Goal: Transaction & Acquisition: Purchase product/service

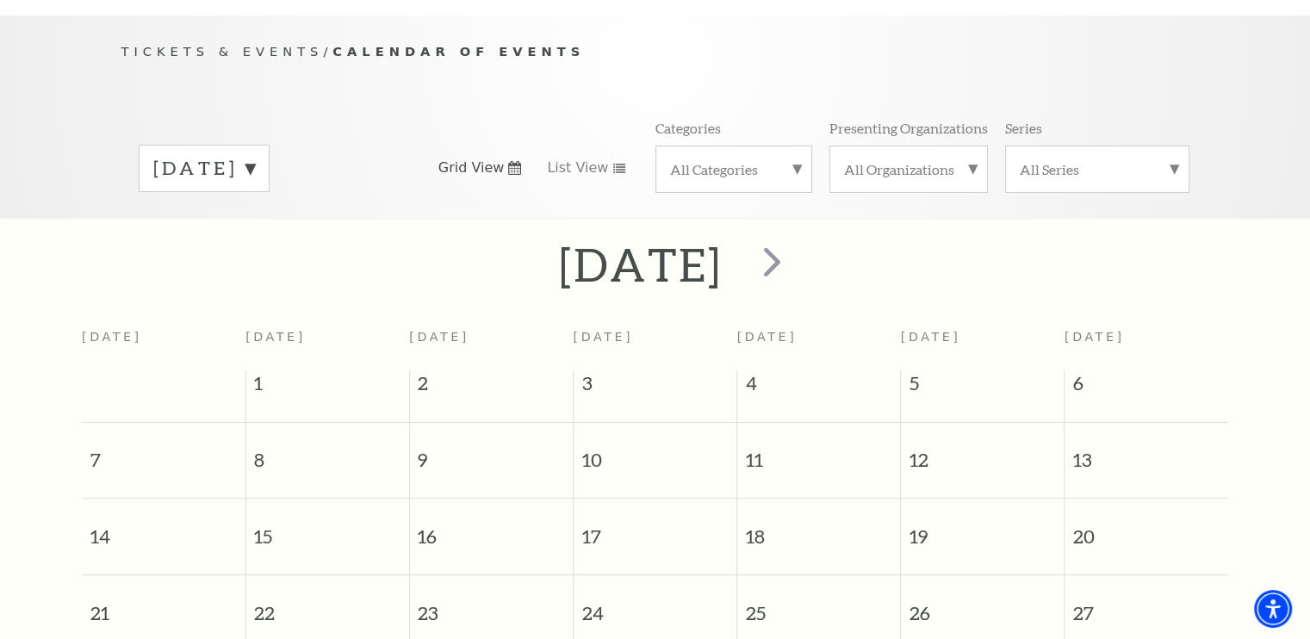
scroll to position [155, 0]
click at [797, 245] on span "next" at bounding box center [771, 264] width 49 height 49
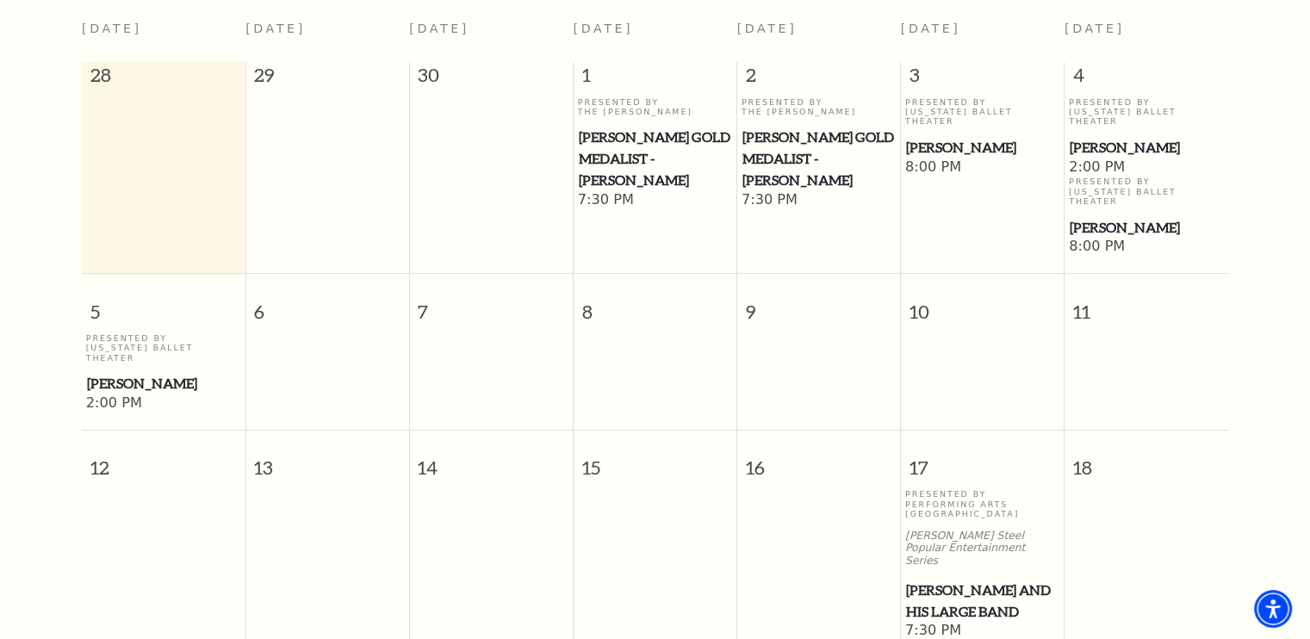
scroll to position [400, 0]
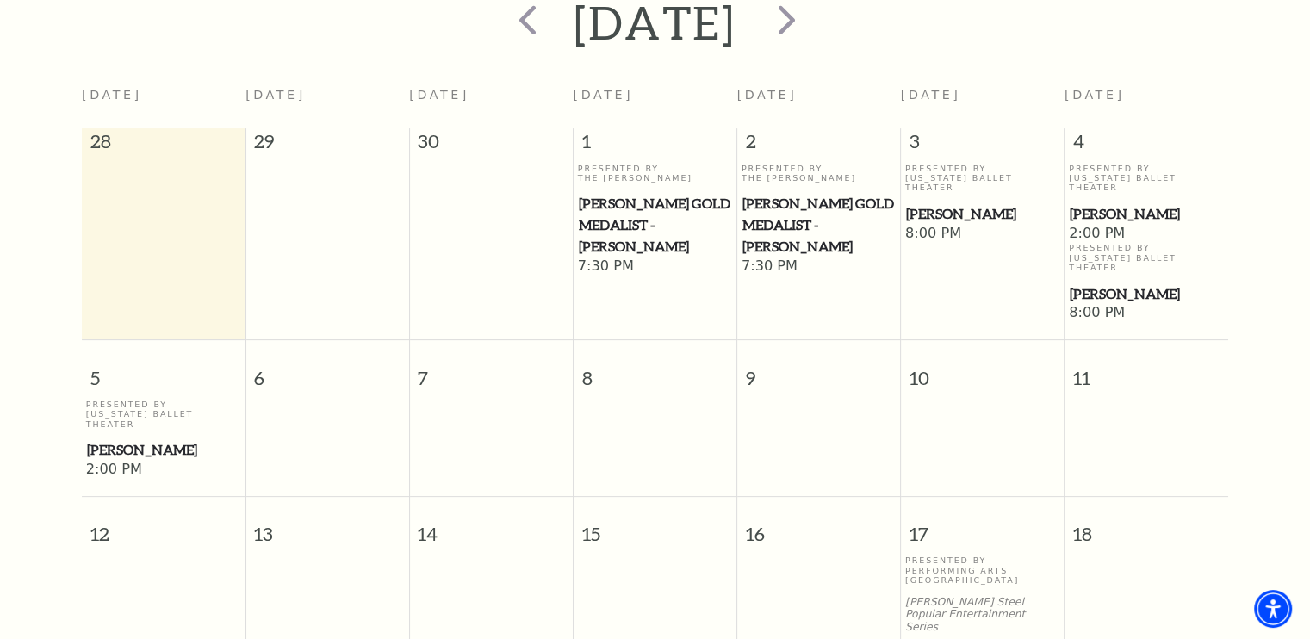
drag, startPoint x: 1308, startPoint y: 208, endPoint x: 1309, endPoint y: 190, distance: 17.2
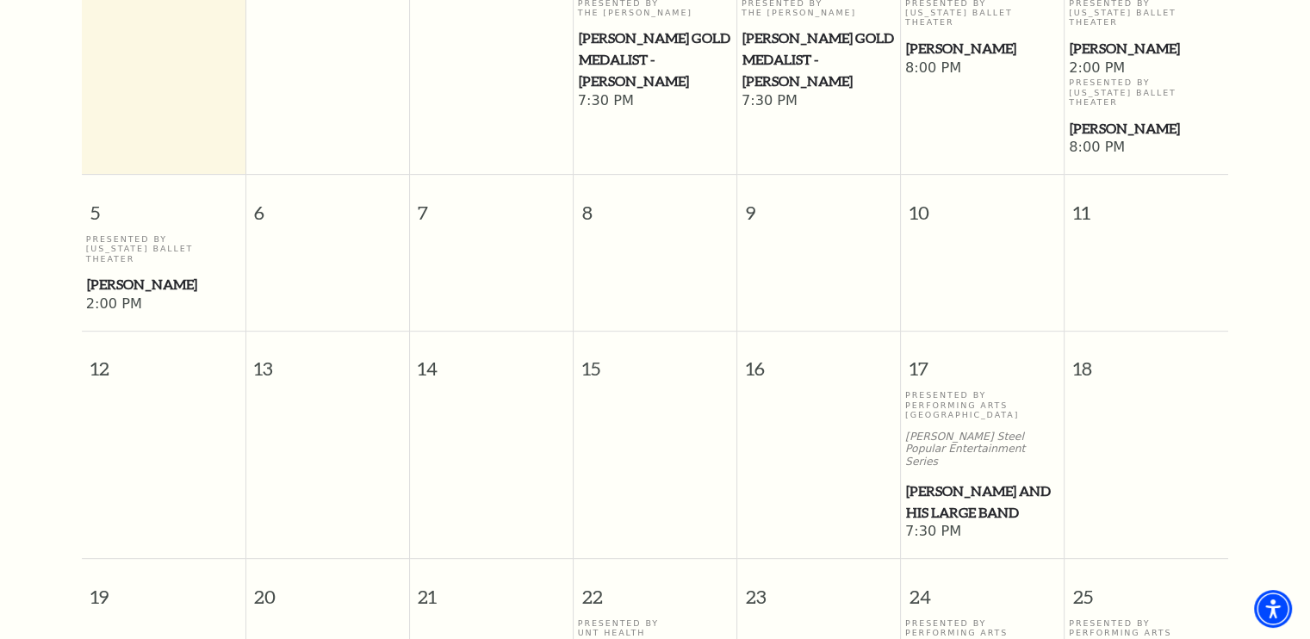
scroll to position [568, 0]
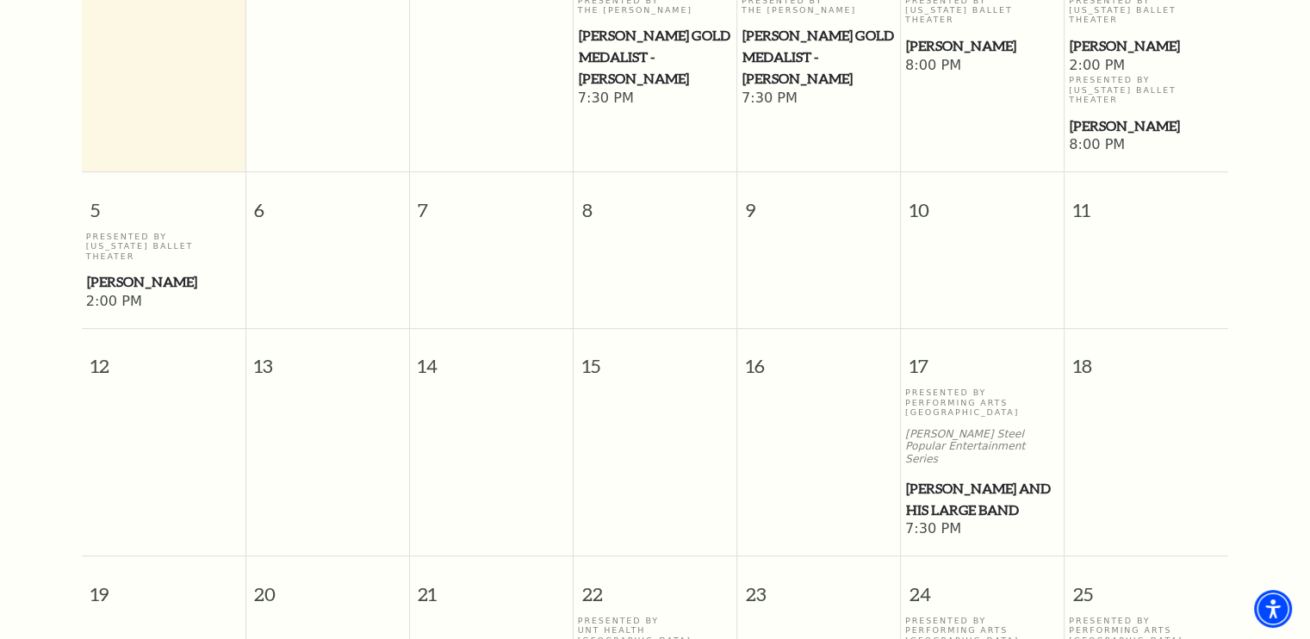
click at [936, 478] on span "[PERSON_NAME] and his Large Band" at bounding box center [982, 499] width 153 height 42
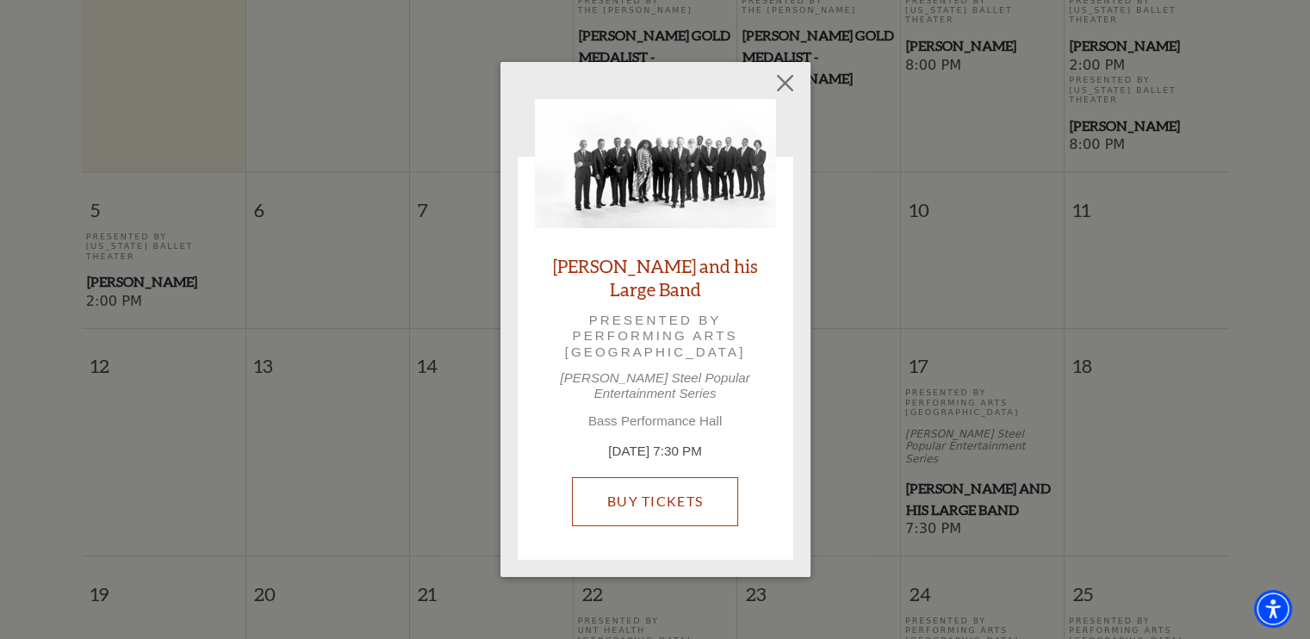
click at [668, 500] on link "Buy Tickets" at bounding box center [655, 501] width 166 height 48
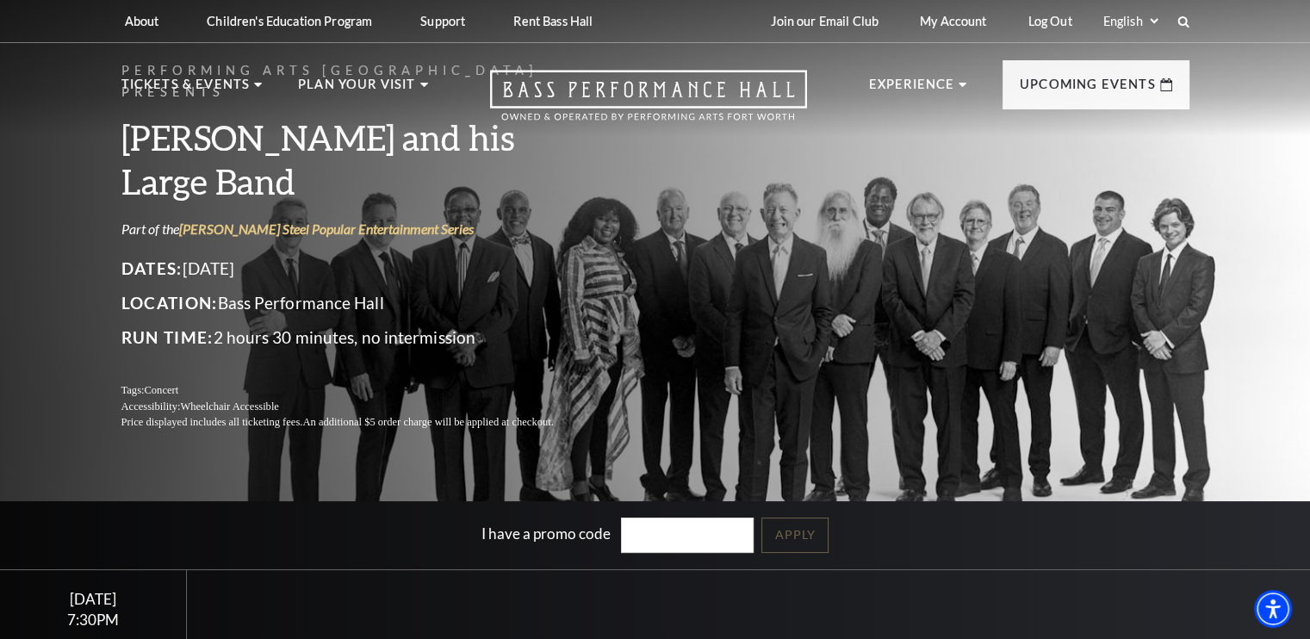
drag, startPoint x: 0, startPoint y: 0, endPoint x: 665, endPoint y: 499, distance: 831.0
click at [665, 499] on div "Performing Arts Fort Worth Presents Lyle Lovett and his Large Band Part of the …" at bounding box center [655, 371] width 1310 height 763
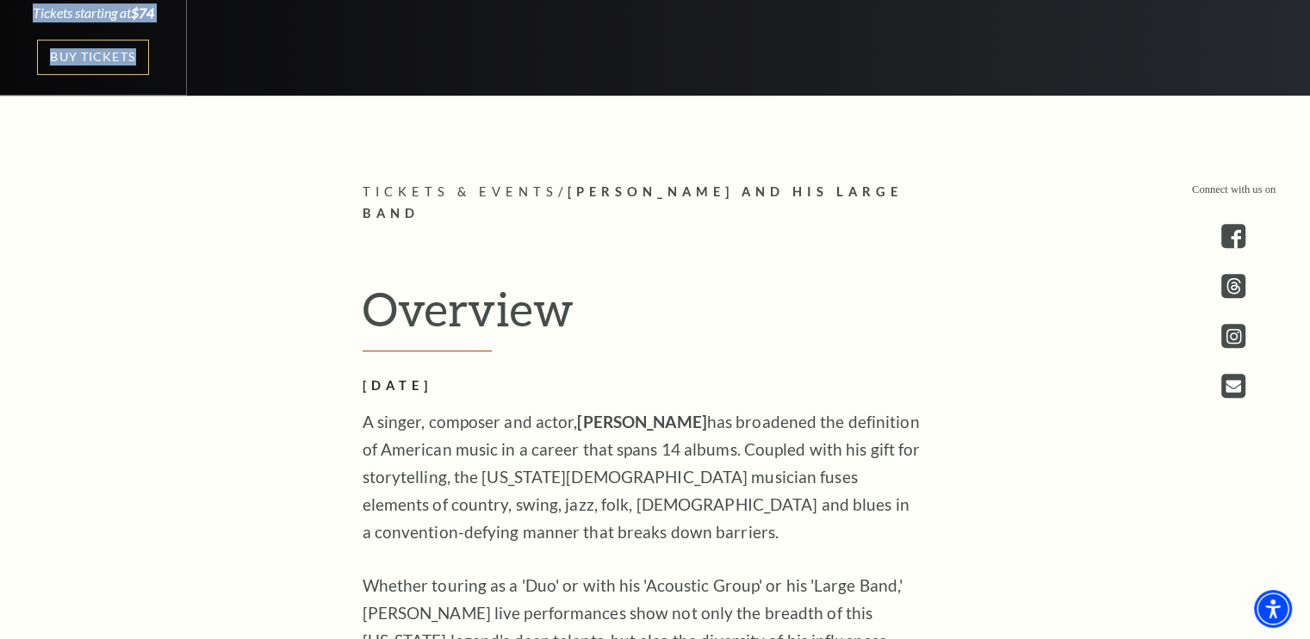
scroll to position [492, 0]
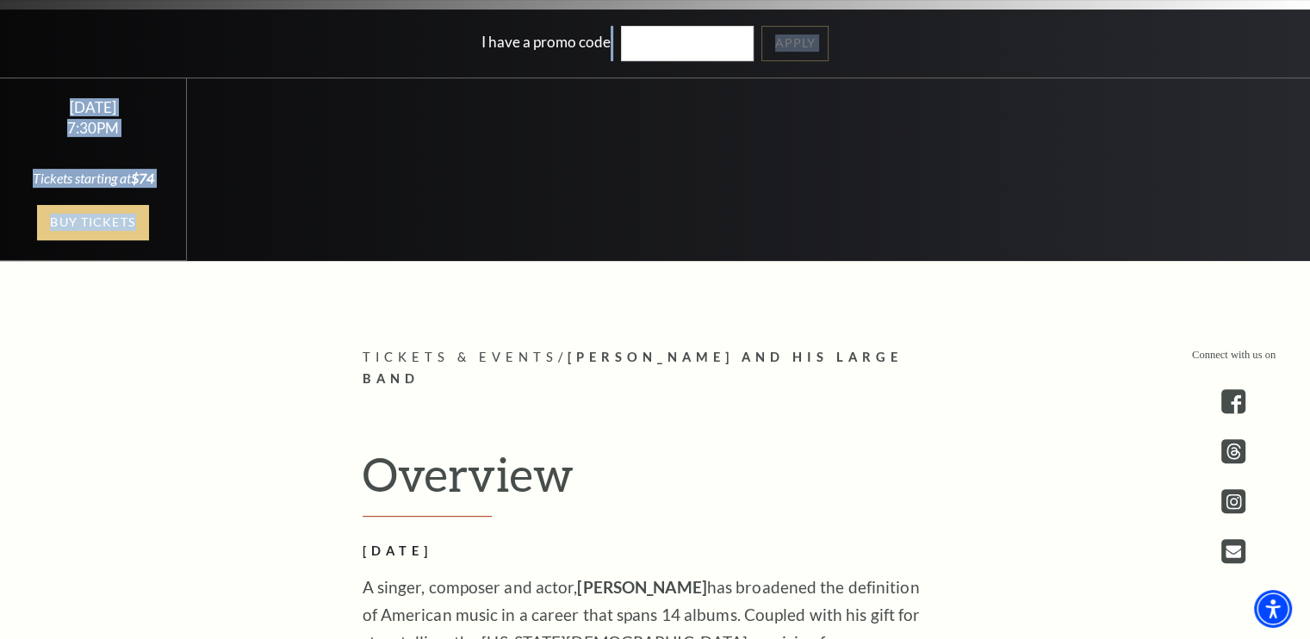
click at [70, 218] on link "Buy Tickets" at bounding box center [93, 222] width 112 height 35
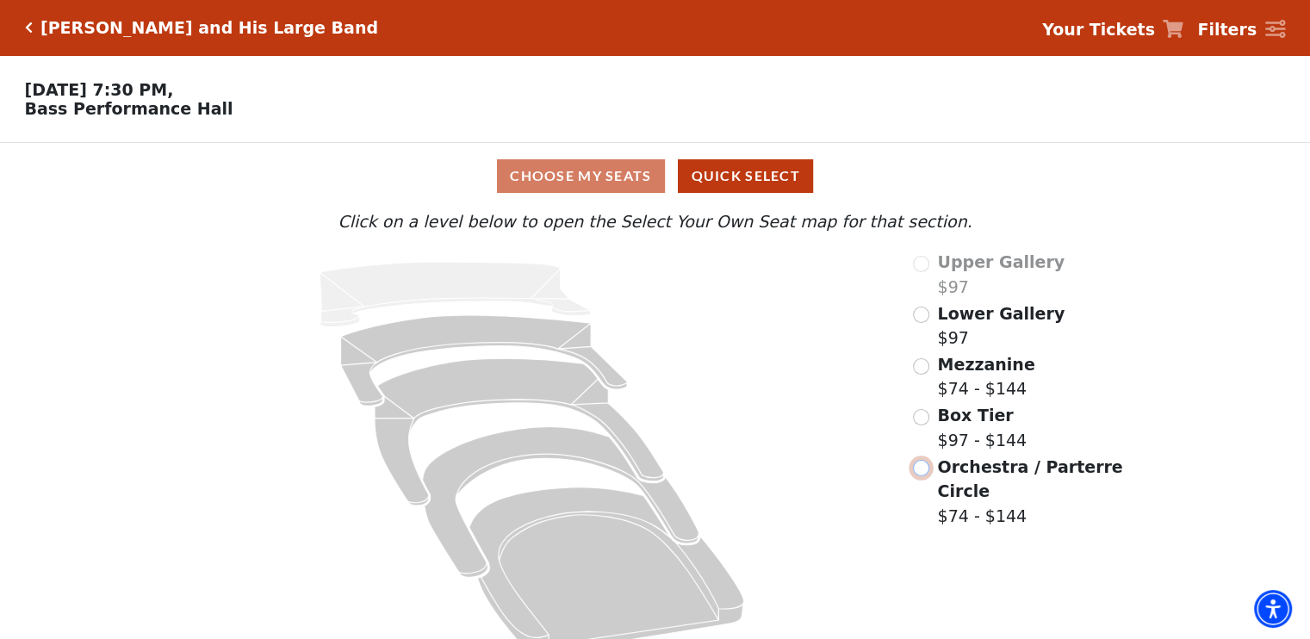
click at [921, 474] on input "Orchestra / Parterre Circle$74 - $144\a" at bounding box center [921, 468] width 16 height 16
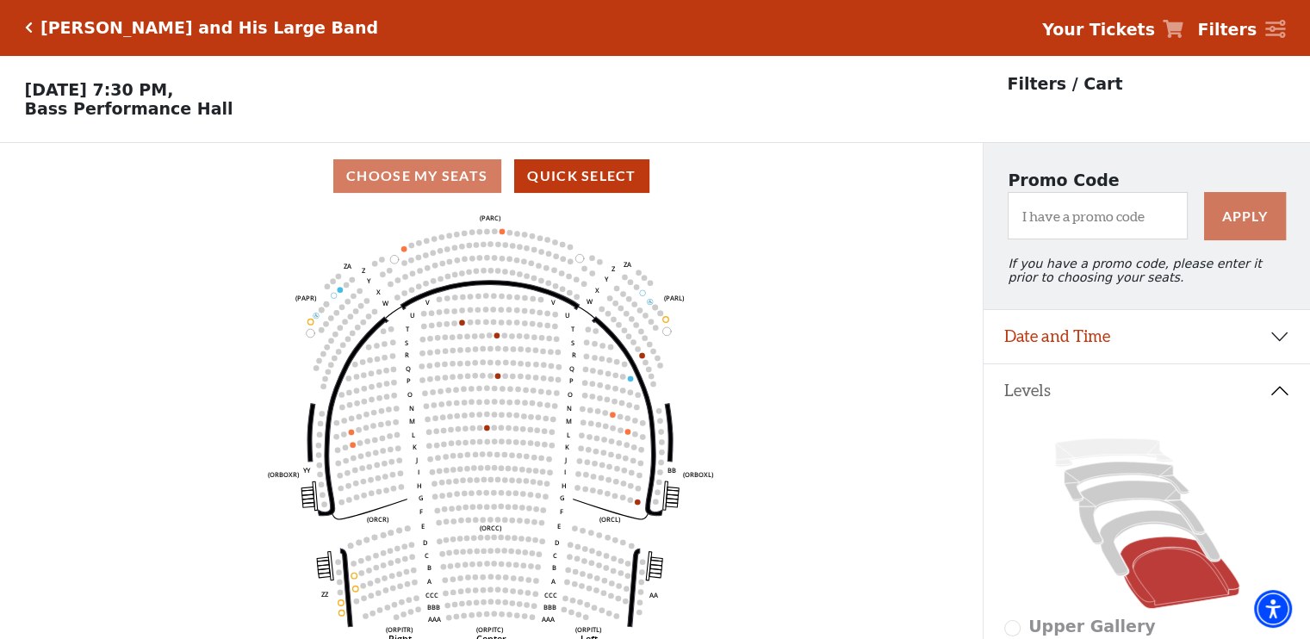
scroll to position [79, 0]
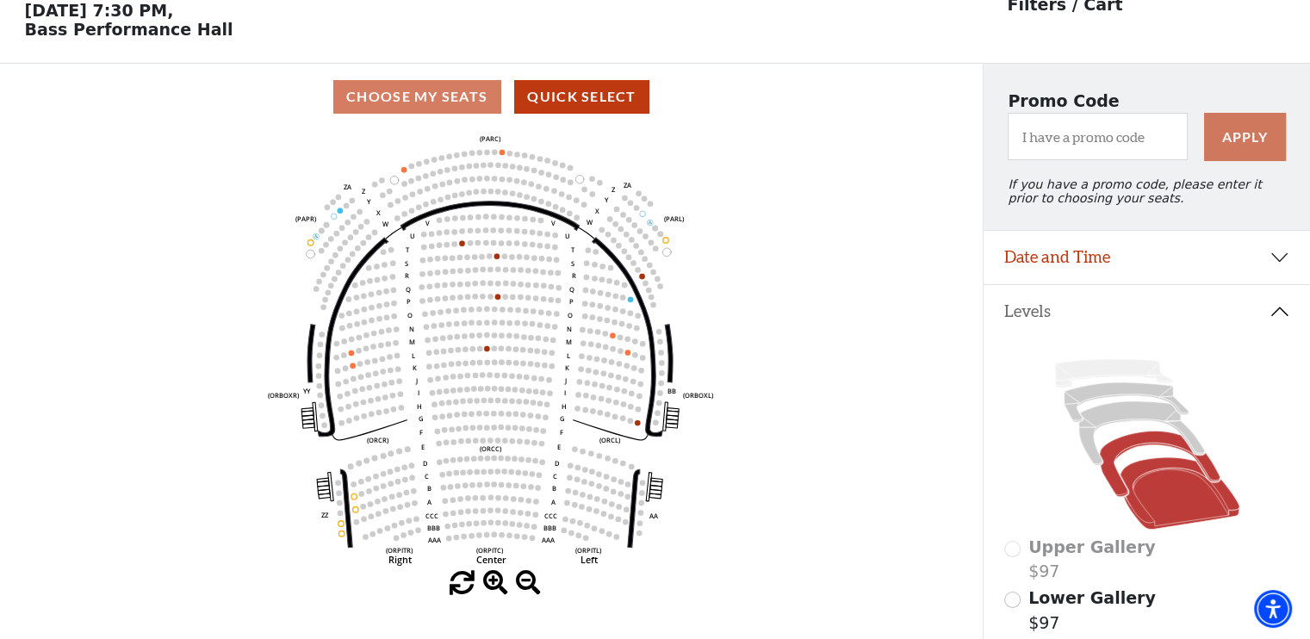
click at [1132, 443] on icon at bounding box center [1159, 463] width 120 height 65
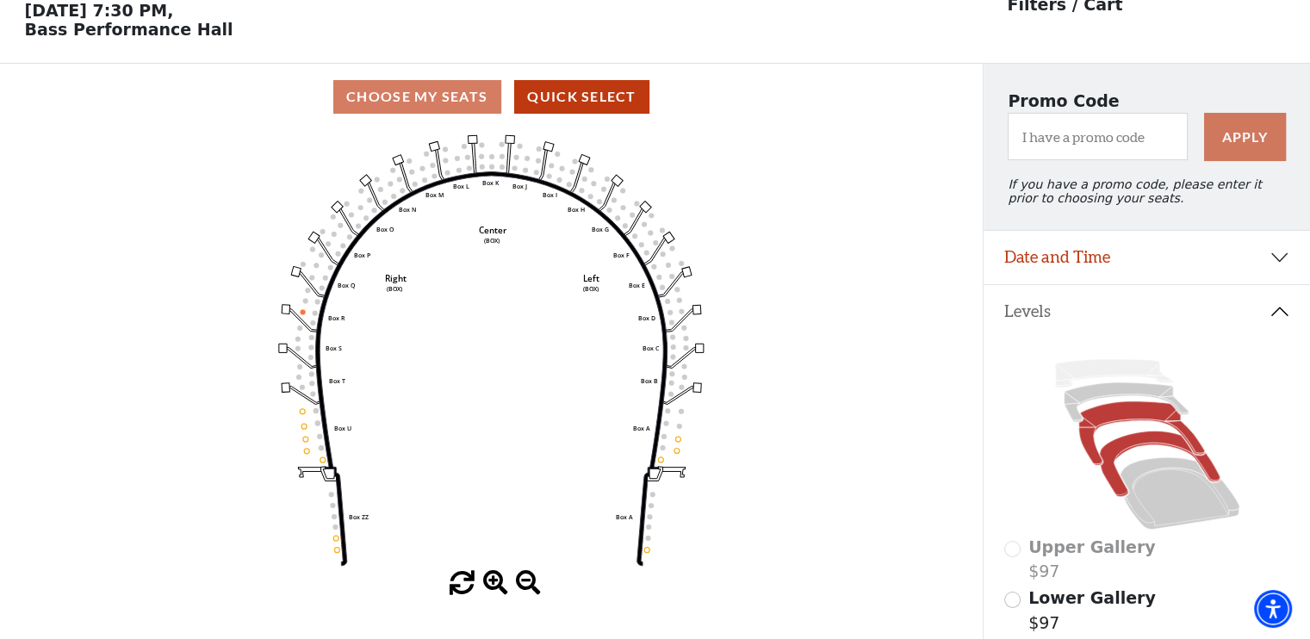
click at [1107, 420] on icon at bounding box center [1141, 433] width 126 height 64
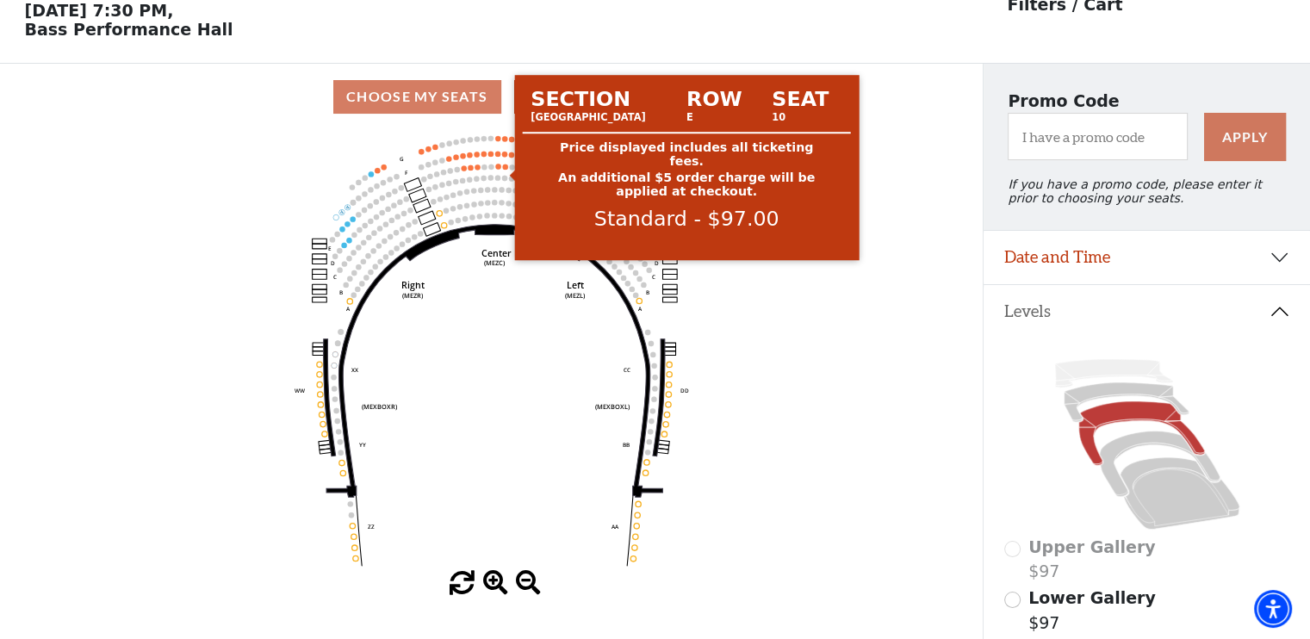
click at [504, 169] on circle at bounding box center [505, 166] width 5 height 5
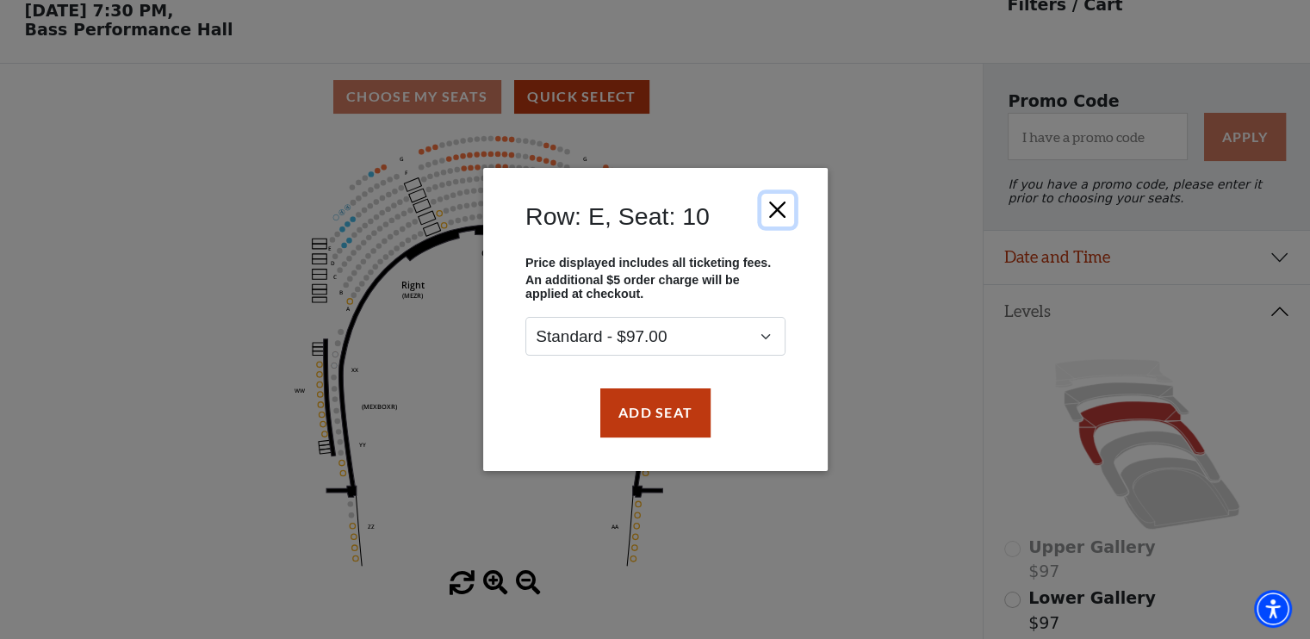
click at [791, 205] on button "Close" at bounding box center [776, 210] width 33 height 33
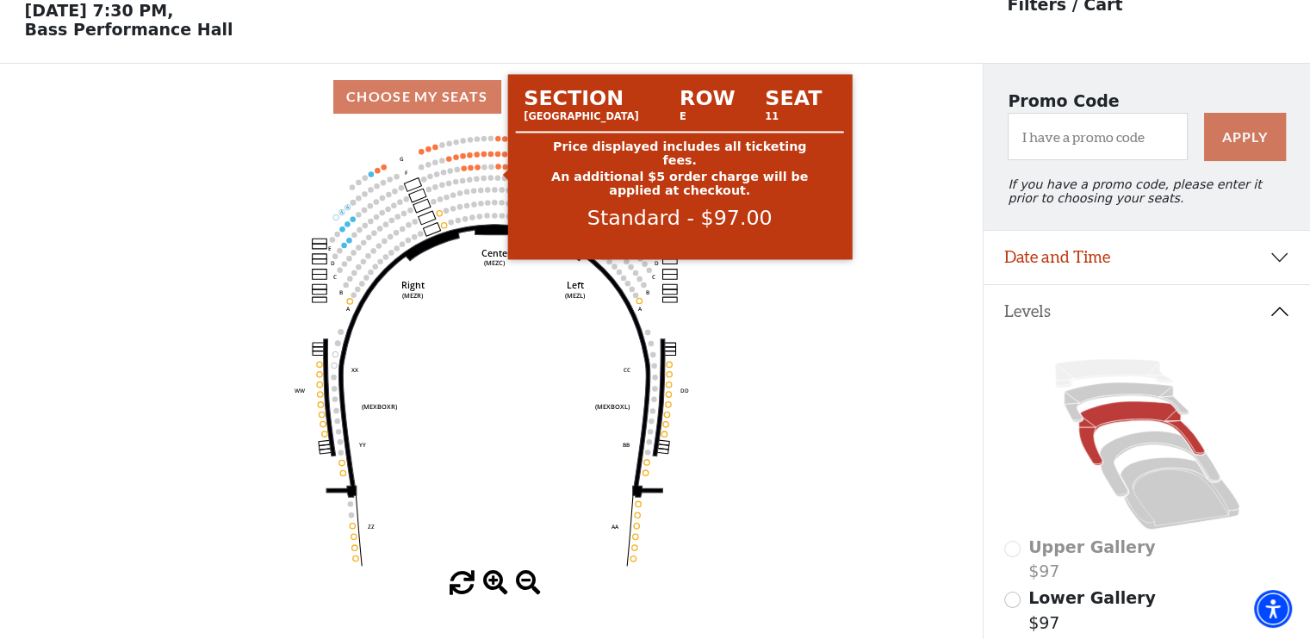
click at [496, 170] on use "Seat Selected" at bounding box center [498, 167] width 6 height 6
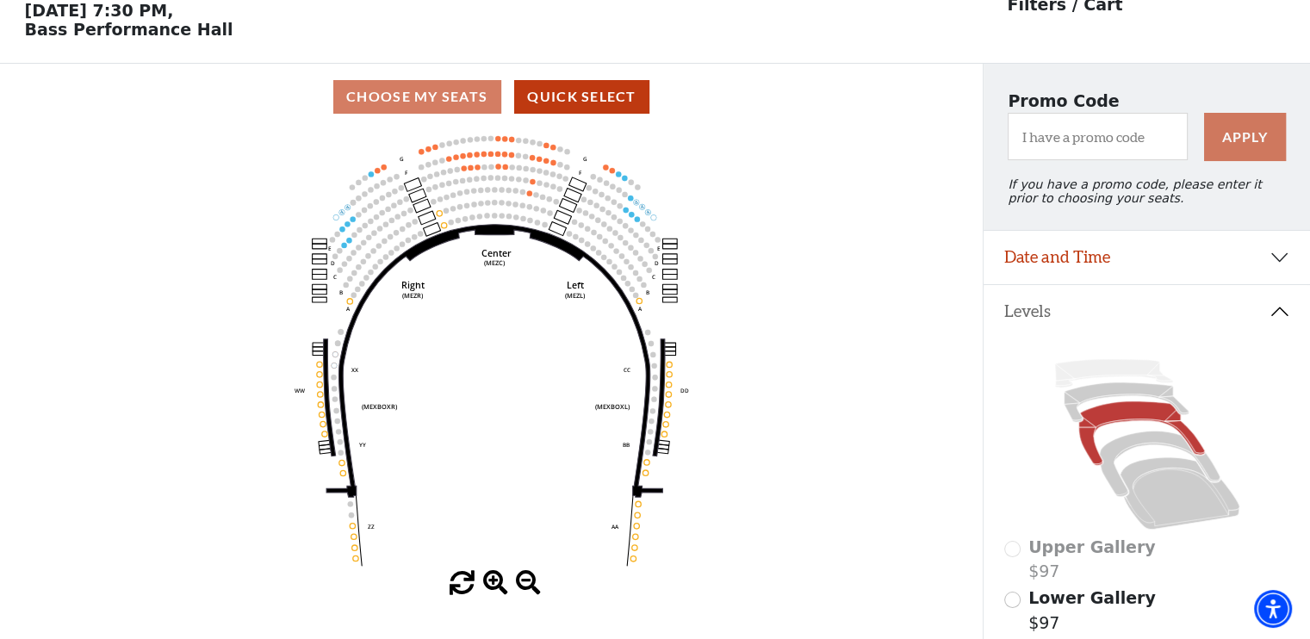
click at [501, 172] on icon "Center (MEZC) Right (MEZR) Left (MEZL) (MEXBOXR) (MEXBOXL) XX WW CC DD YY BB ZZ…" at bounding box center [491, 350] width 884 height 441
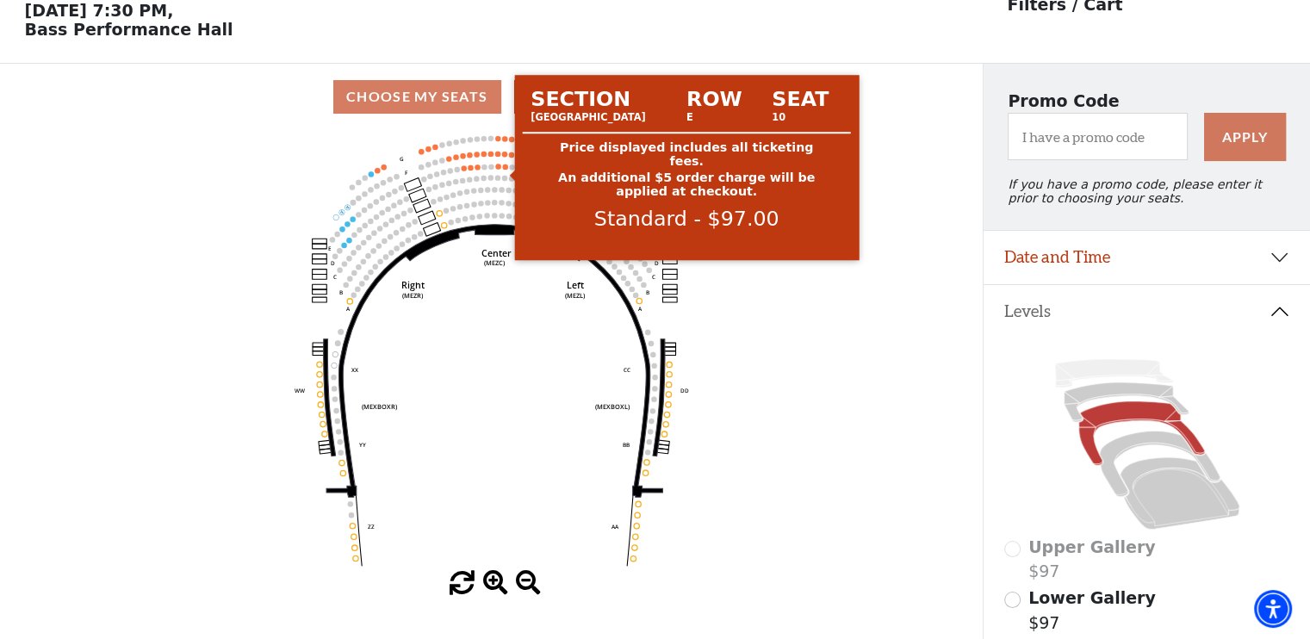
click at [505, 169] on circle at bounding box center [505, 166] width 5 height 5
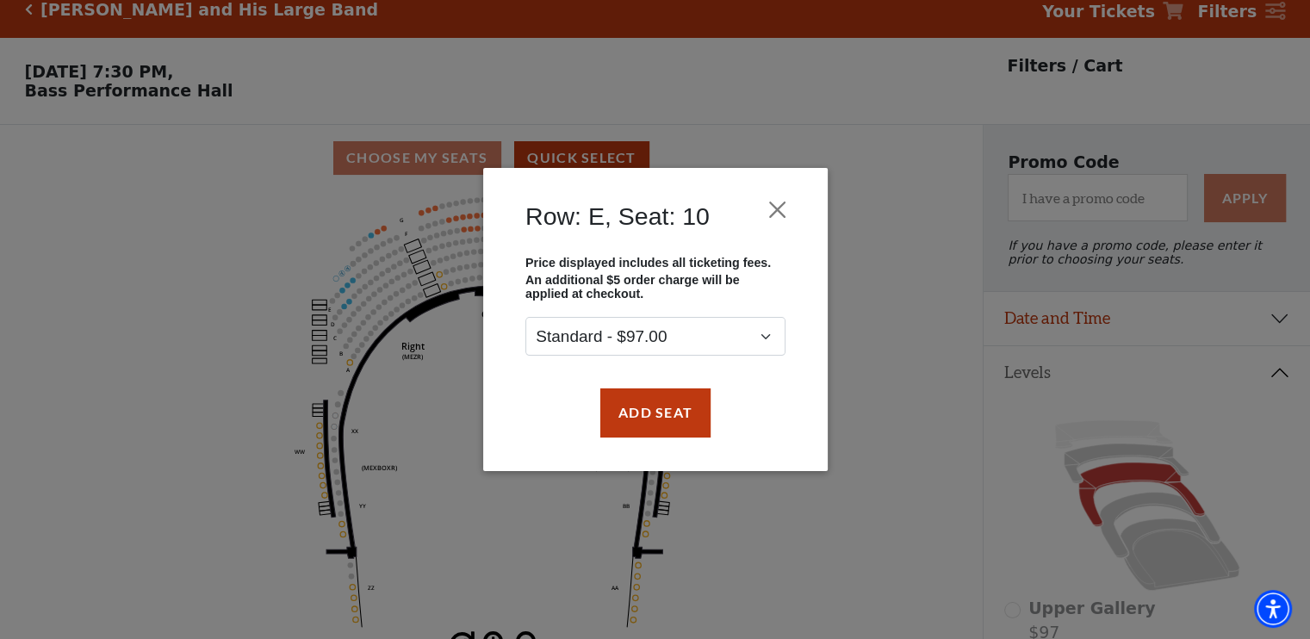
scroll to position [0, 0]
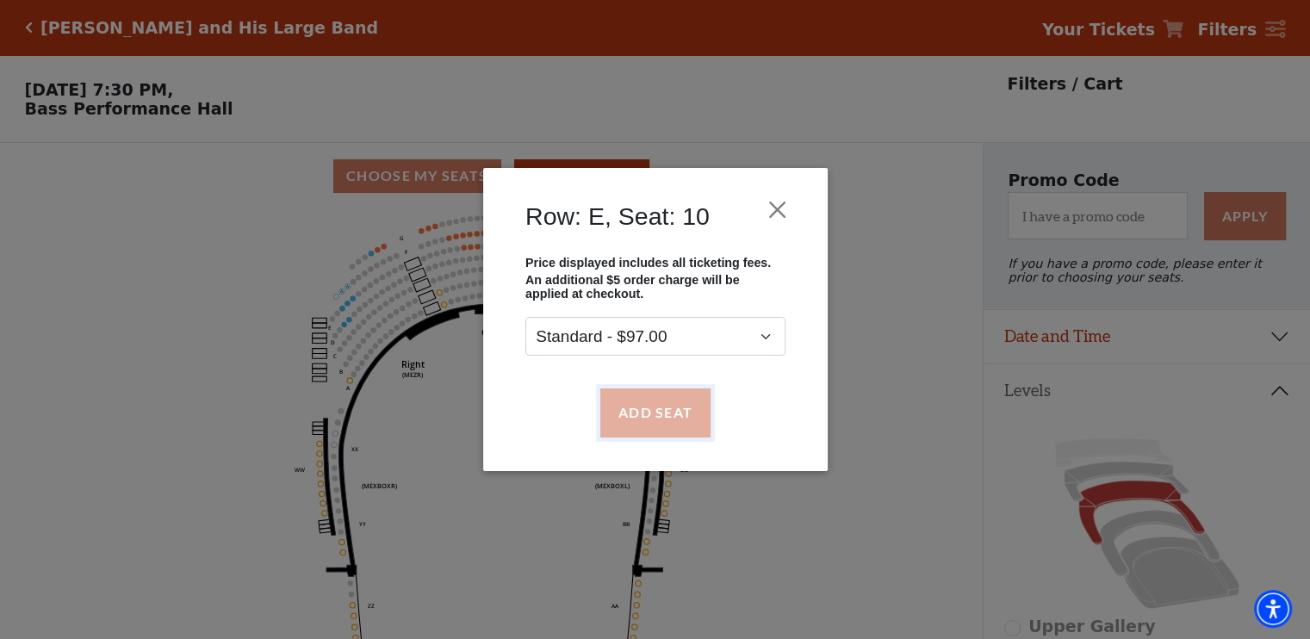
click at [662, 402] on button "Add Seat" at bounding box center [654, 412] width 110 height 48
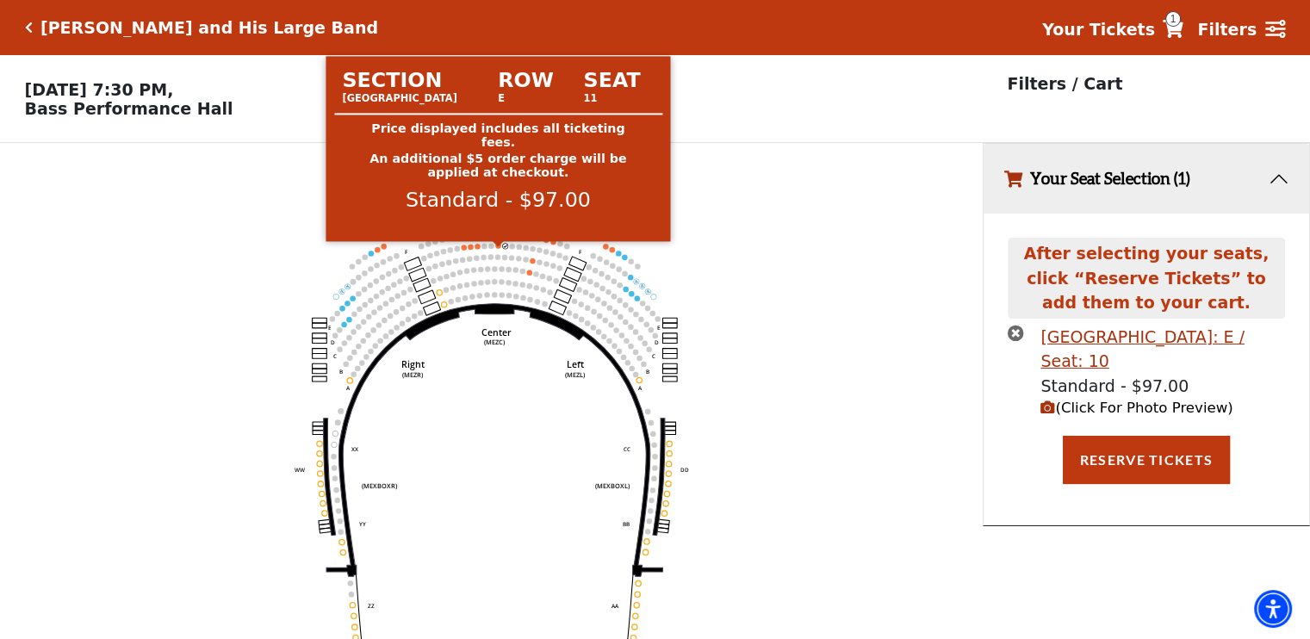
click at [497, 248] on circle at bounding box center [497, 245] width 5 height 5
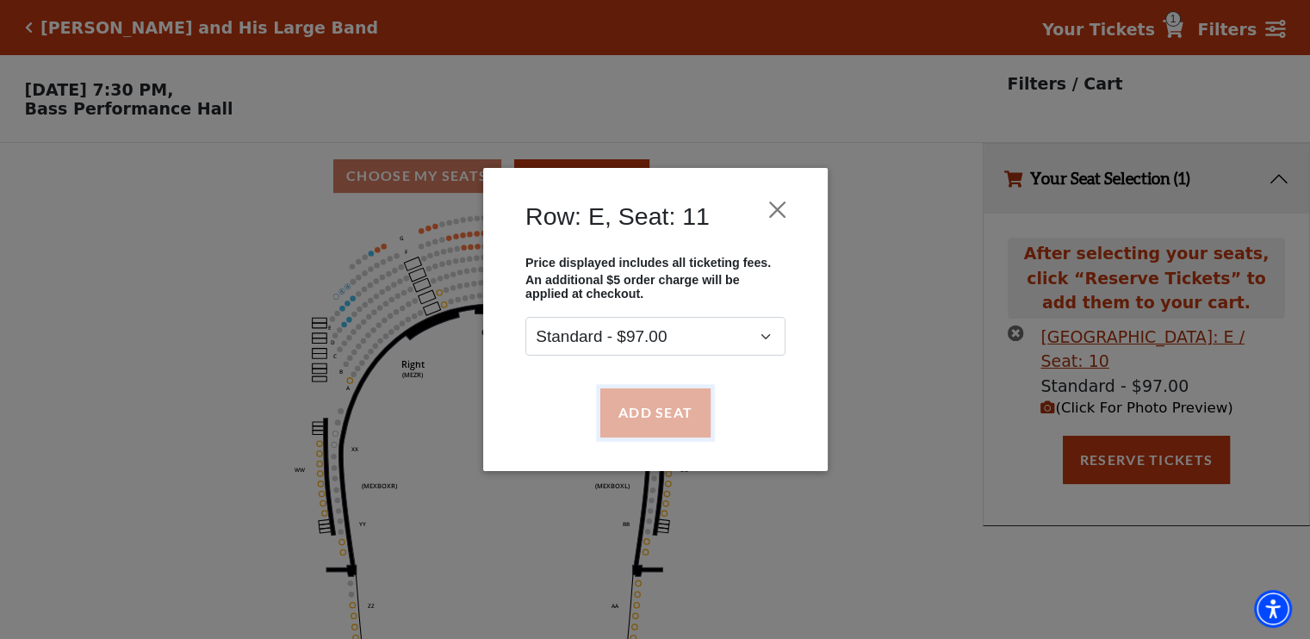
click at [649, 411] on button "Add Seat" at bounding box center [654, 412] width 110 height 48
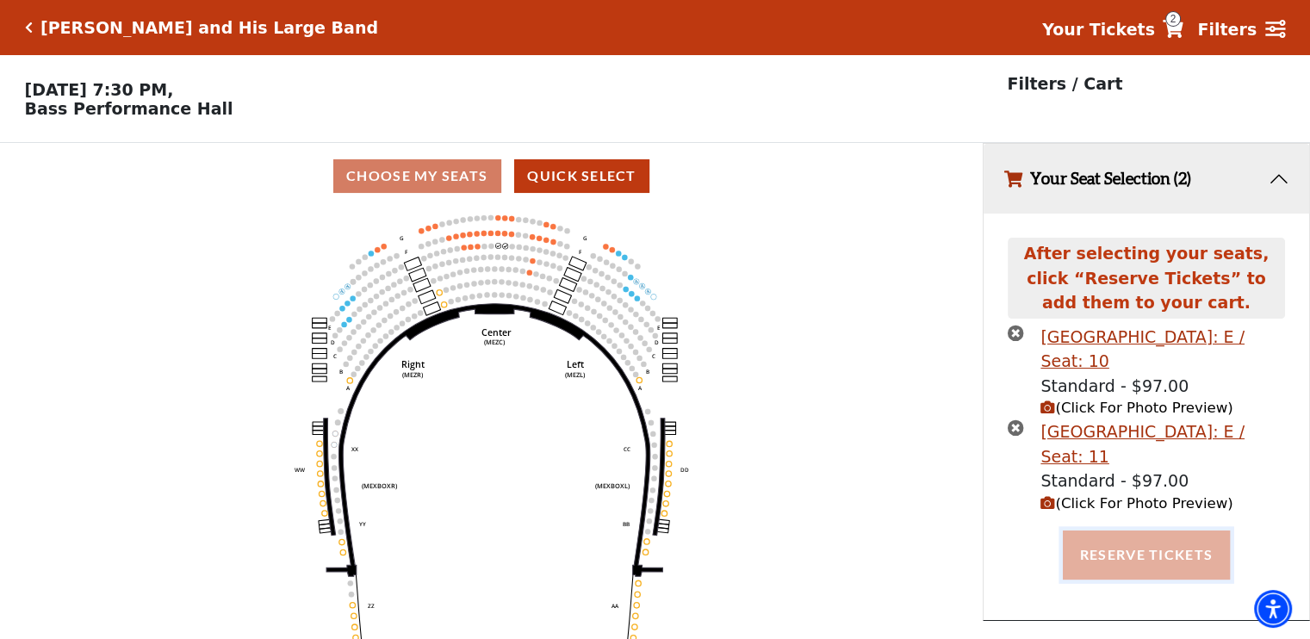
click at [1188, 566] on button "Reserve Tickets" at bounding box center [1146, 554] width 167 height 48
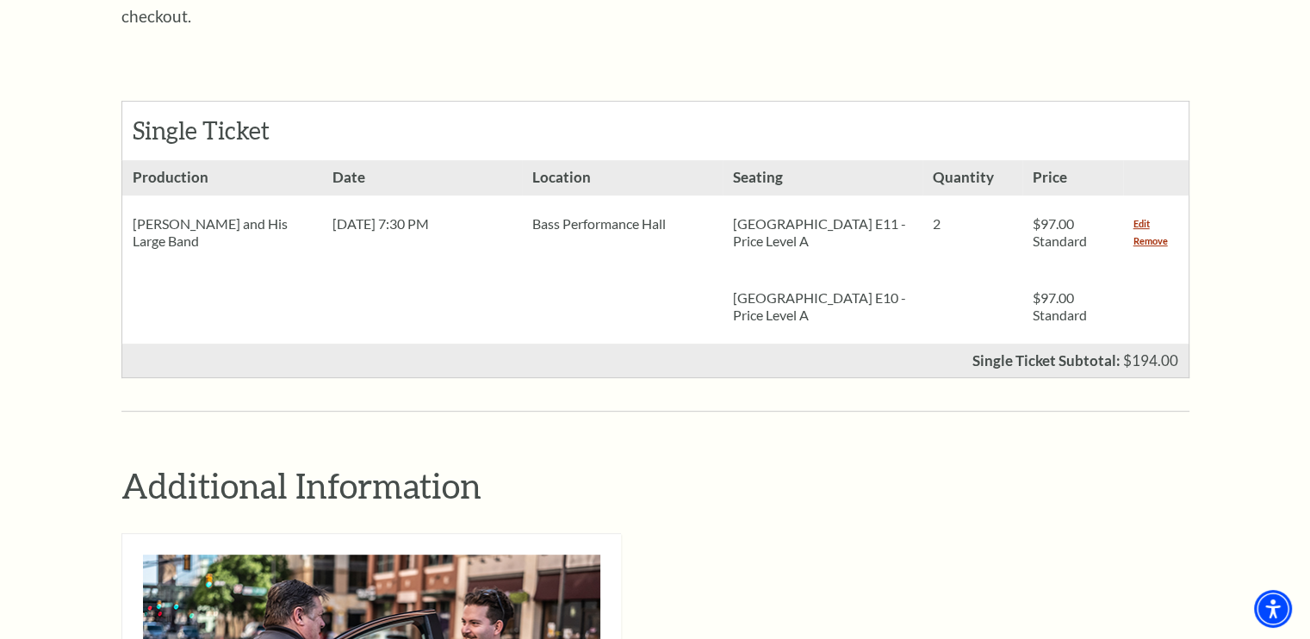
scroll to position [730, 0]
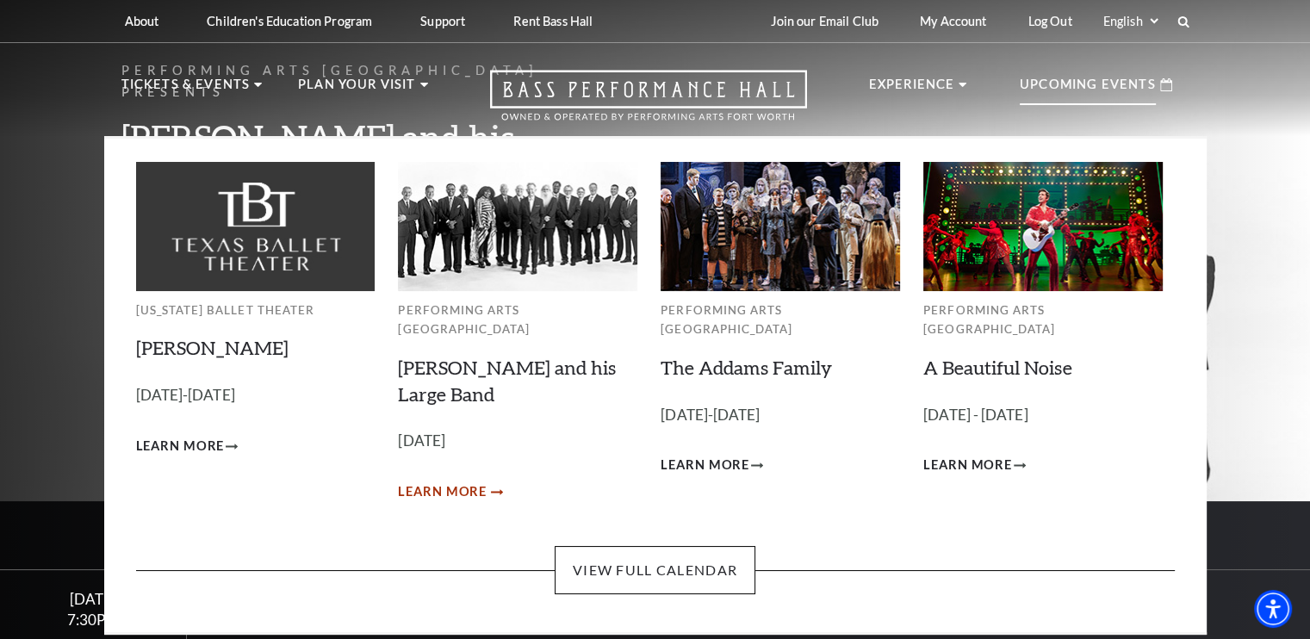
click at [455, 481] on span "Learn More" at bounding box center [442, 492] width 89 height 22
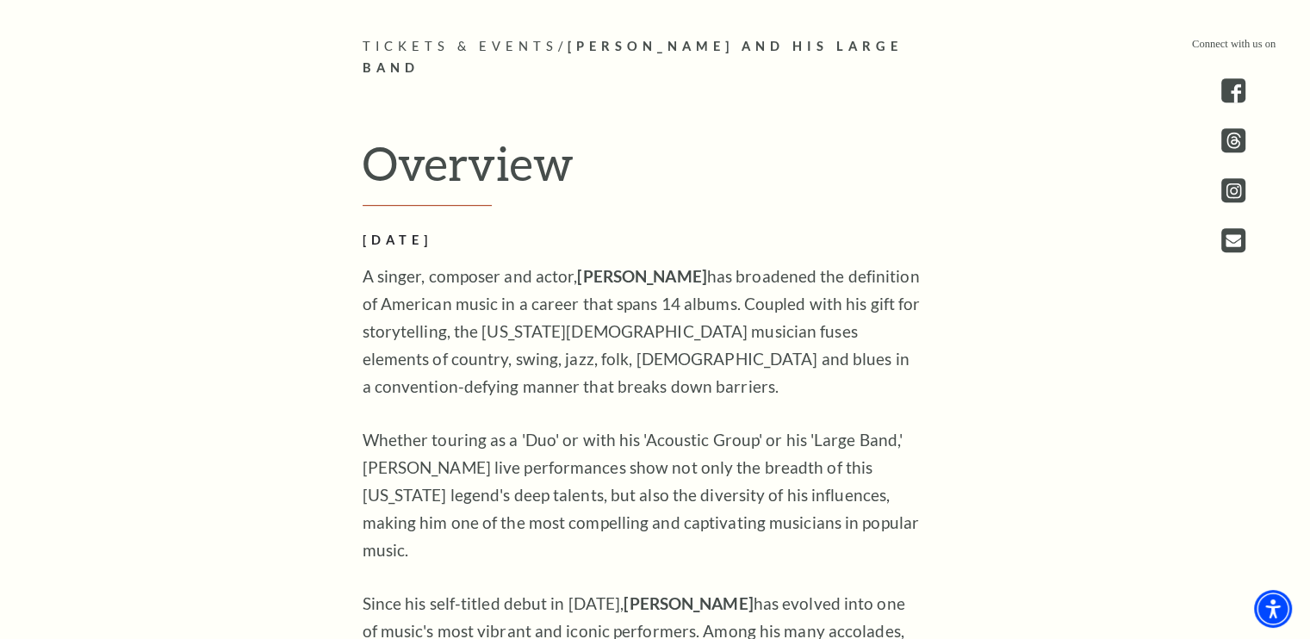
scroll to position [814, 0]
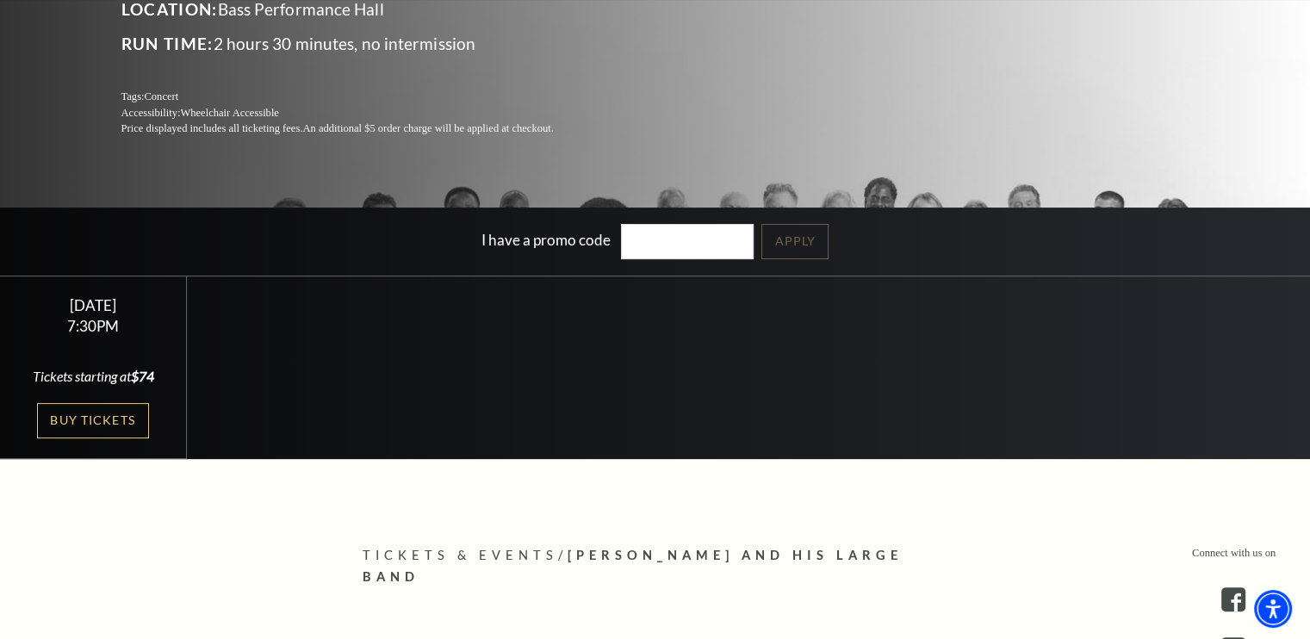
scroll to position [255, 0]
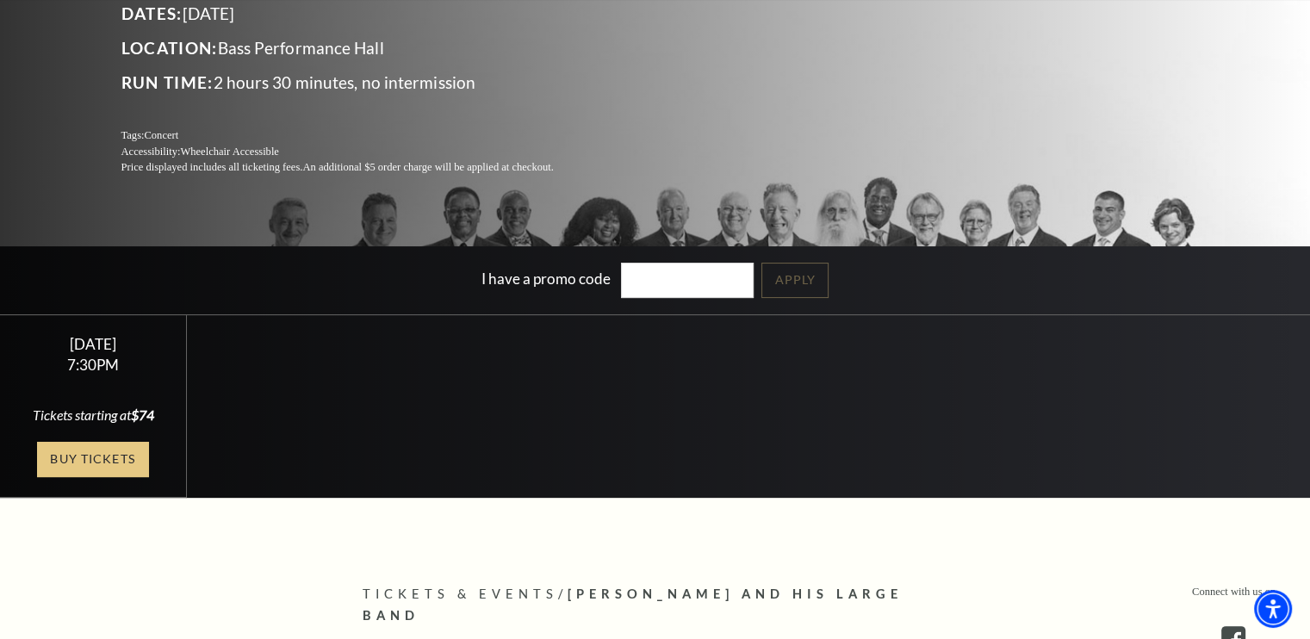
click at [84, 457] on link "Buy Tickets" at bounding box center [93, 459] width 112 height 35
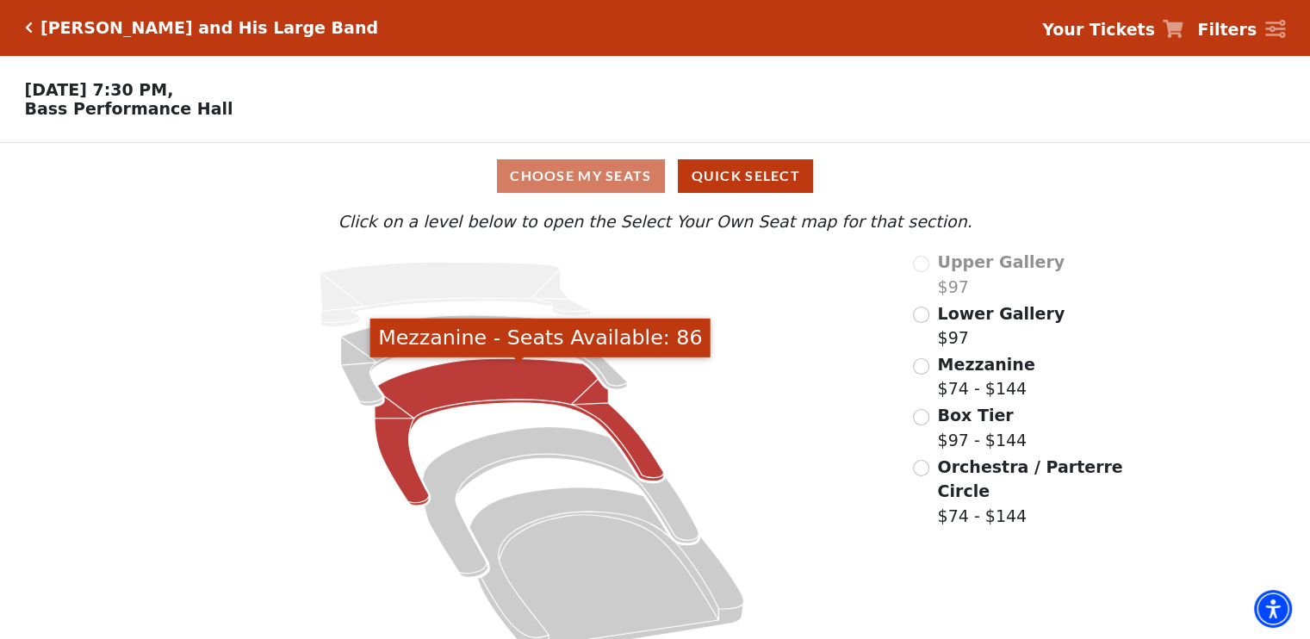
click at [506, 393] on icon "Mezzanine - Seats Available: 86" at bounding box center [519, 431] width 289 height 147
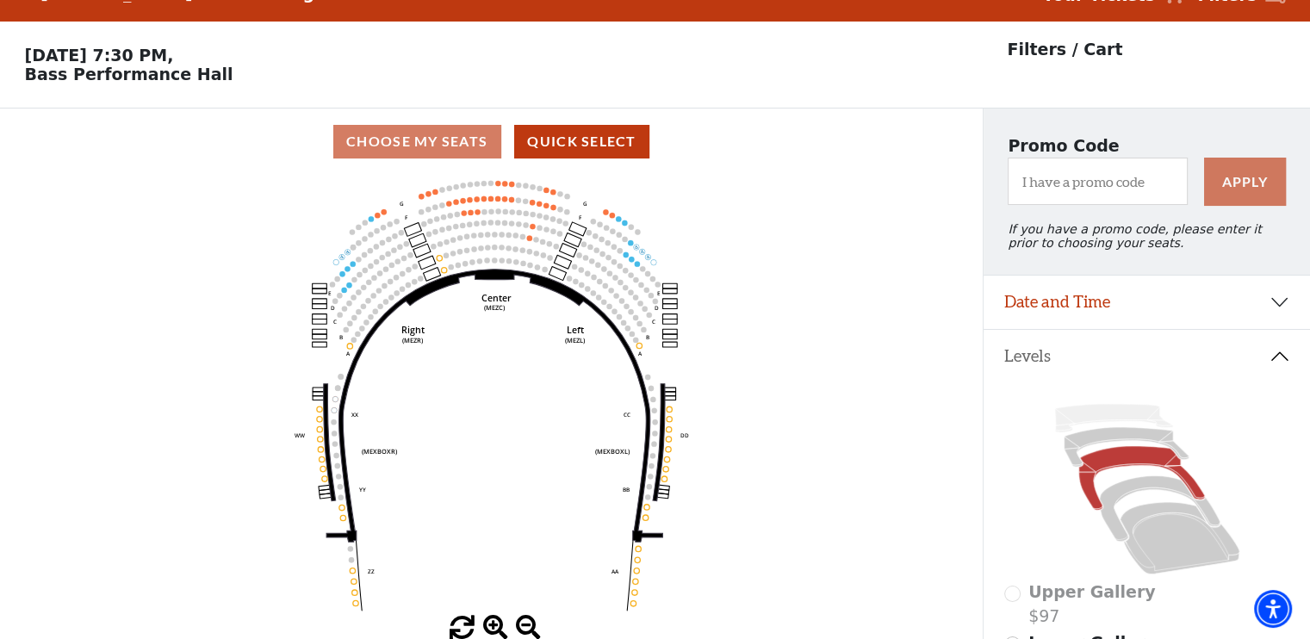
scroll to position [79, 0]
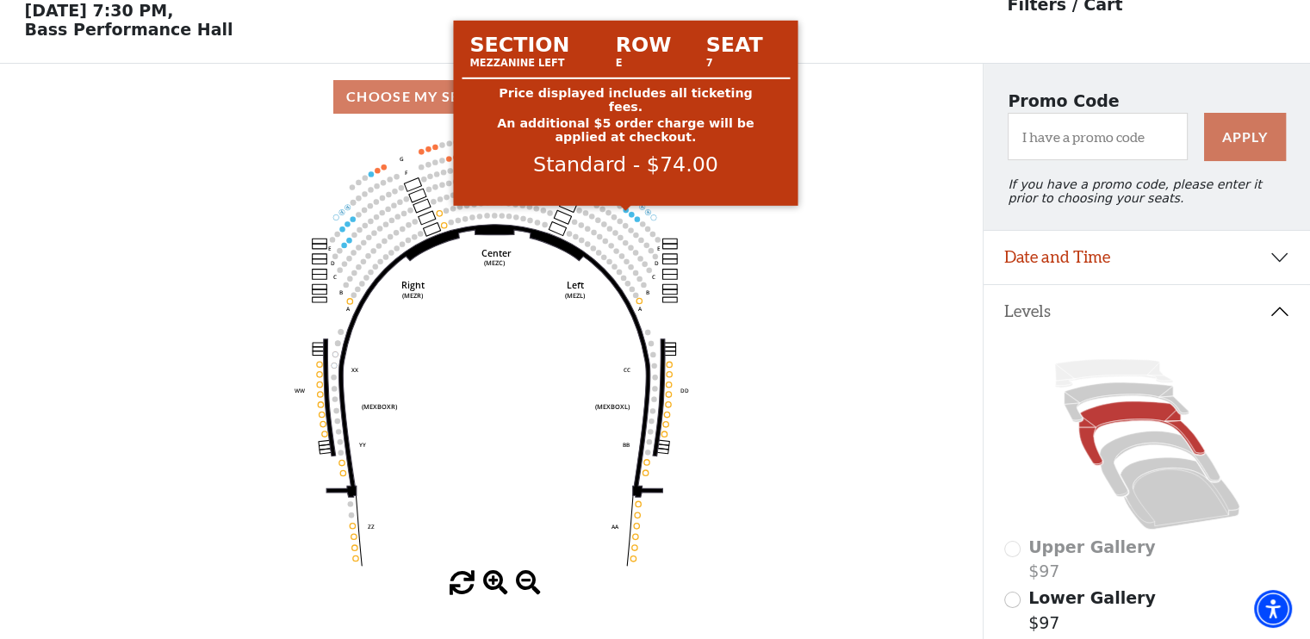
click at [624, 212] on circle at bounding box center [625, 209] width 5 height 5
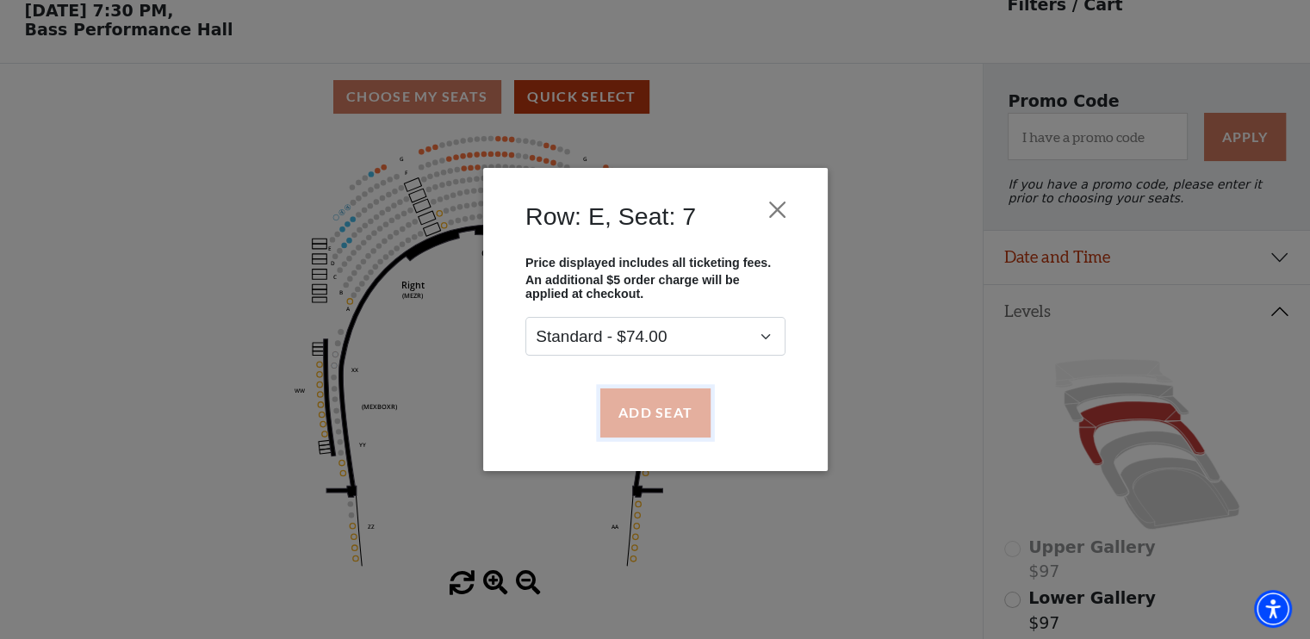
click at [659, 395] on button "Add Seat" at bounding box center [654, 412] width 110 height 48
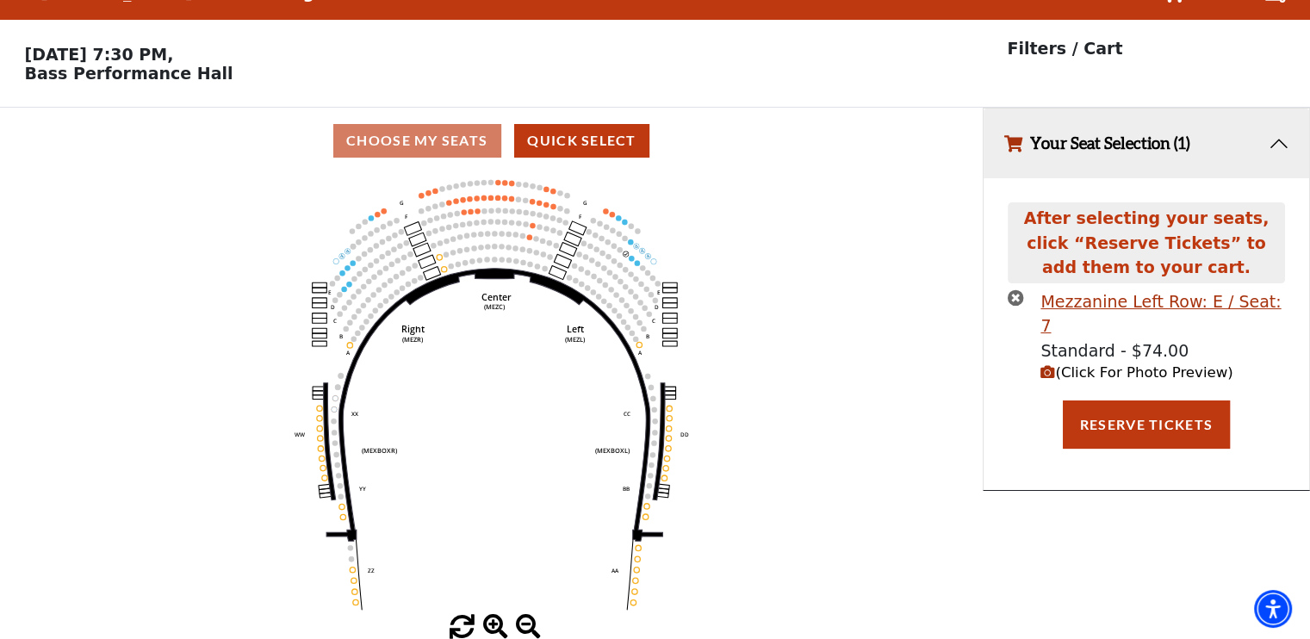
scroll to position [0, 0]
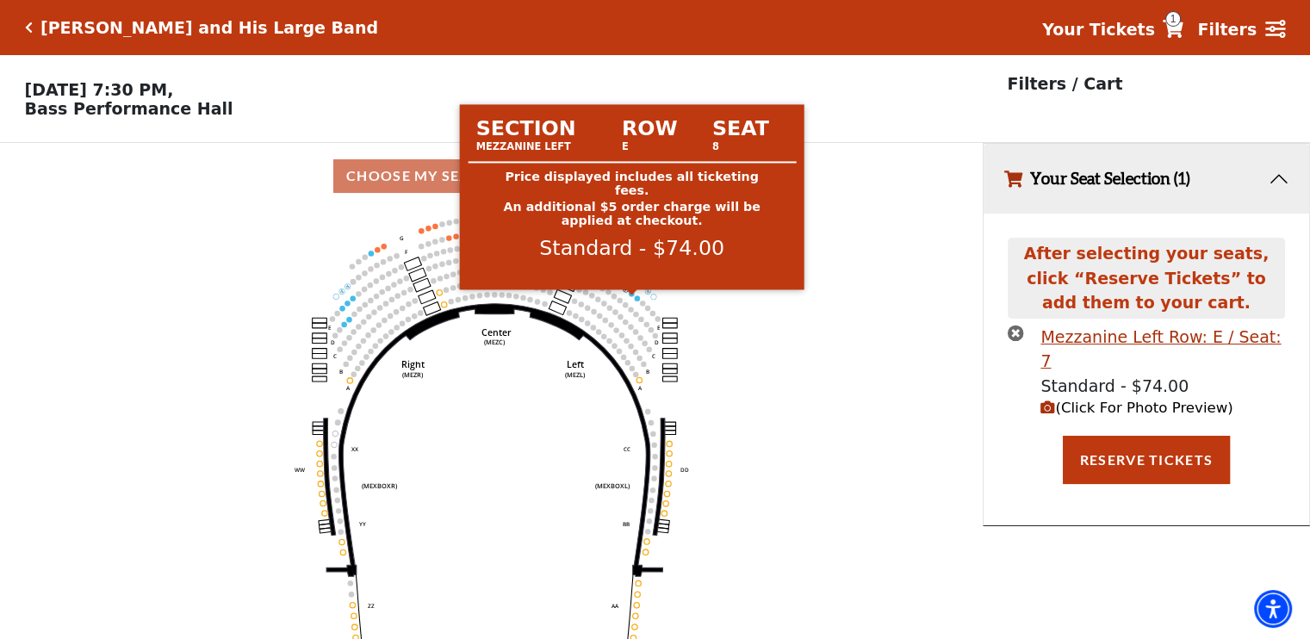
click at [633, 296] on circle at bounding box center [631, 293] width 5 height 5
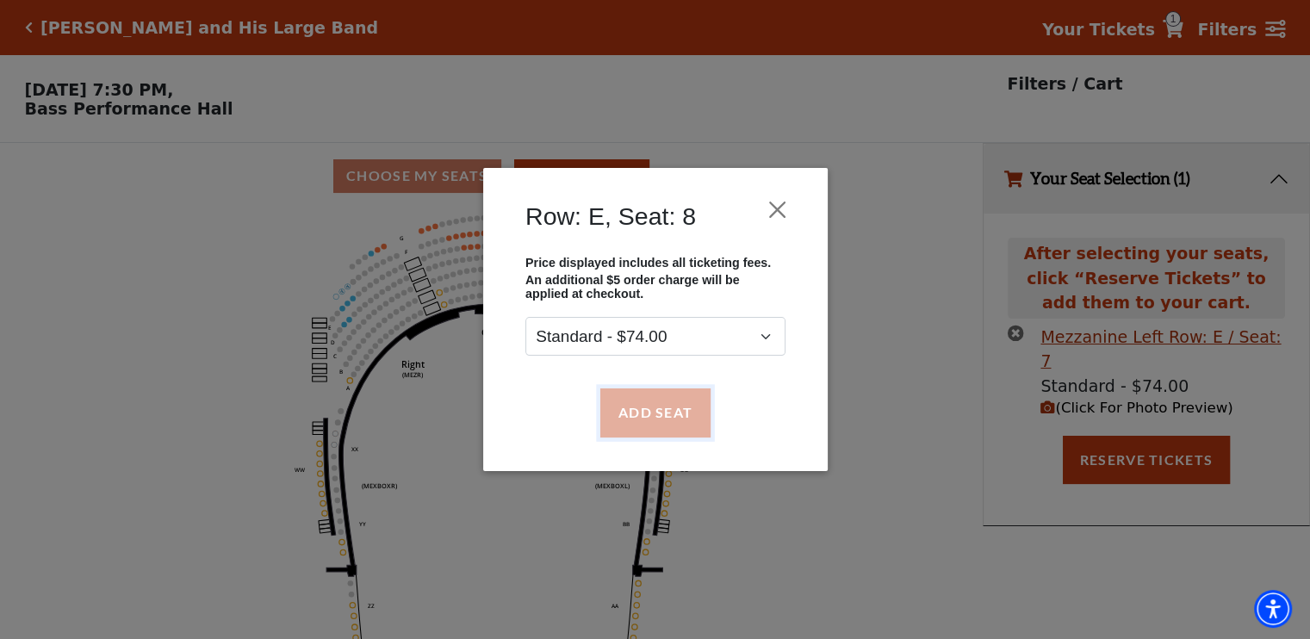
click at [645, 407] on button "Add Seat" at bounding box center [654, 412] width 110 height 48
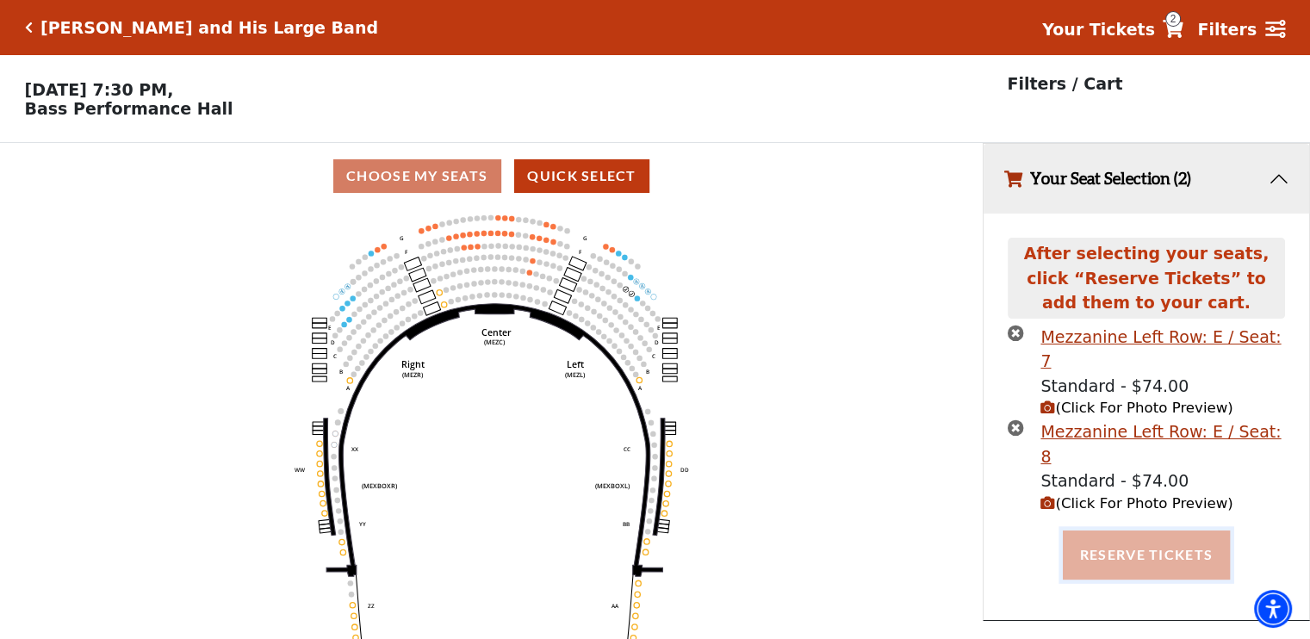
click at [1158, 530] on button "Reserve Tickets" at bounding box center [1146, 554] width 167 height 48
click at [1127, 530] on button "Reserve Tickets" at bounding box center [1146, 554] width 167 height 48
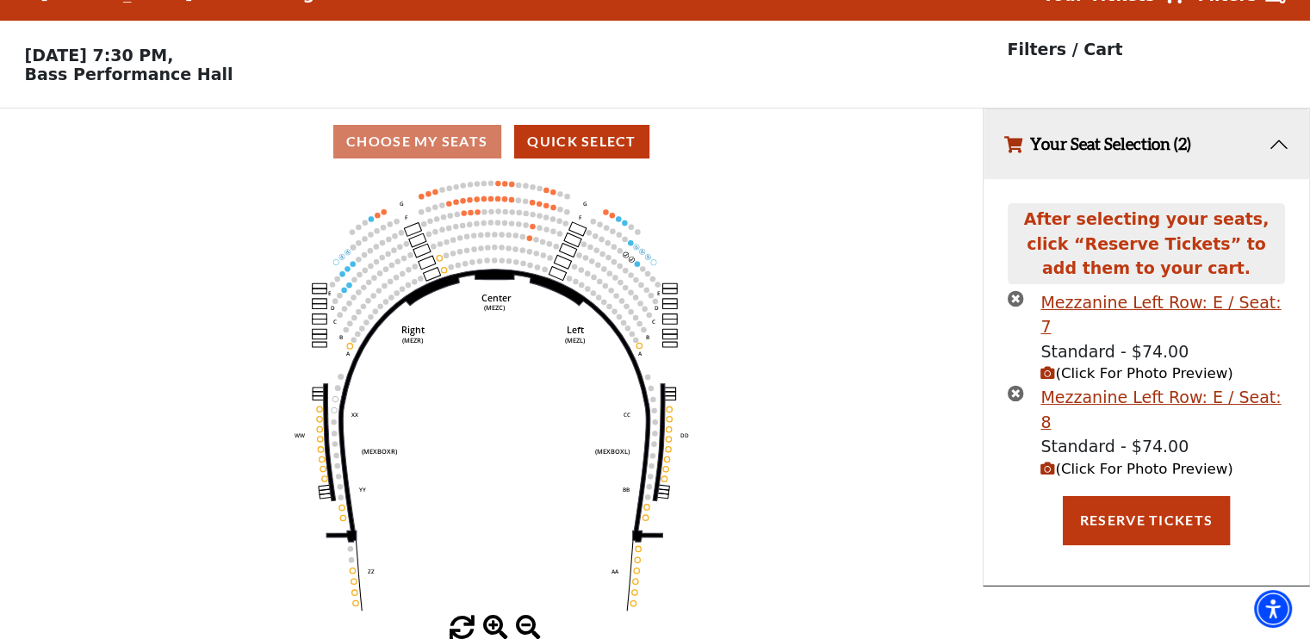
scroll to position [41, 0]
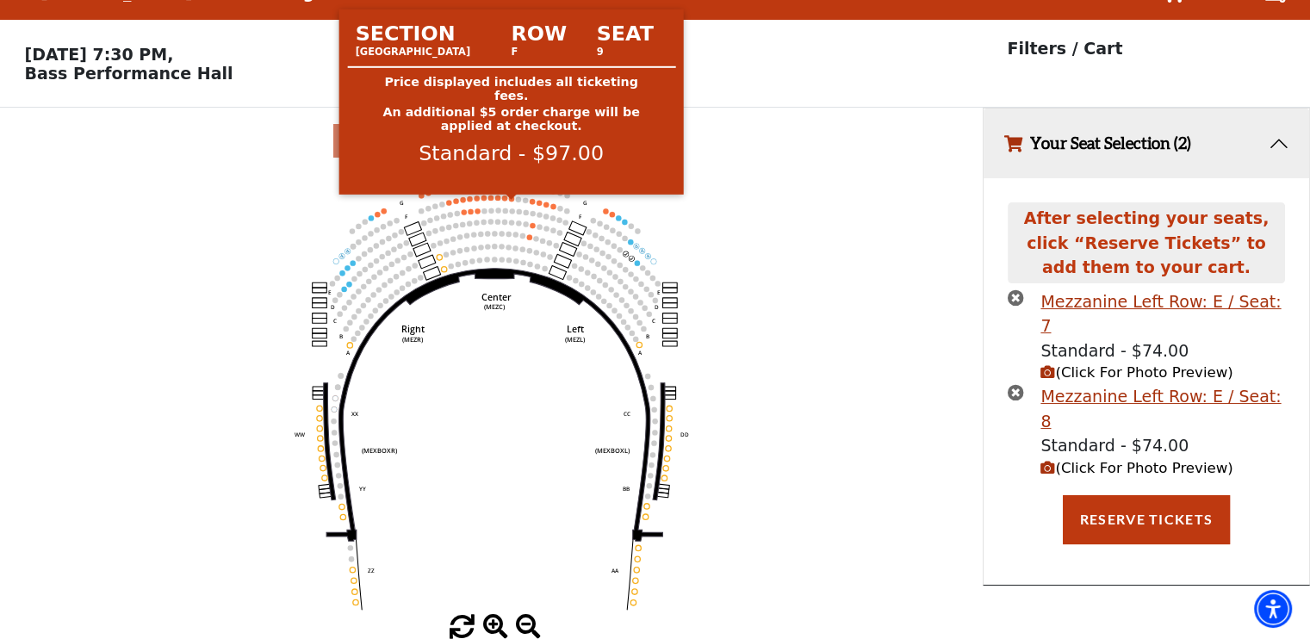
click at [513, 198] on circle at bounding box center [511, 197] width 5 height 5
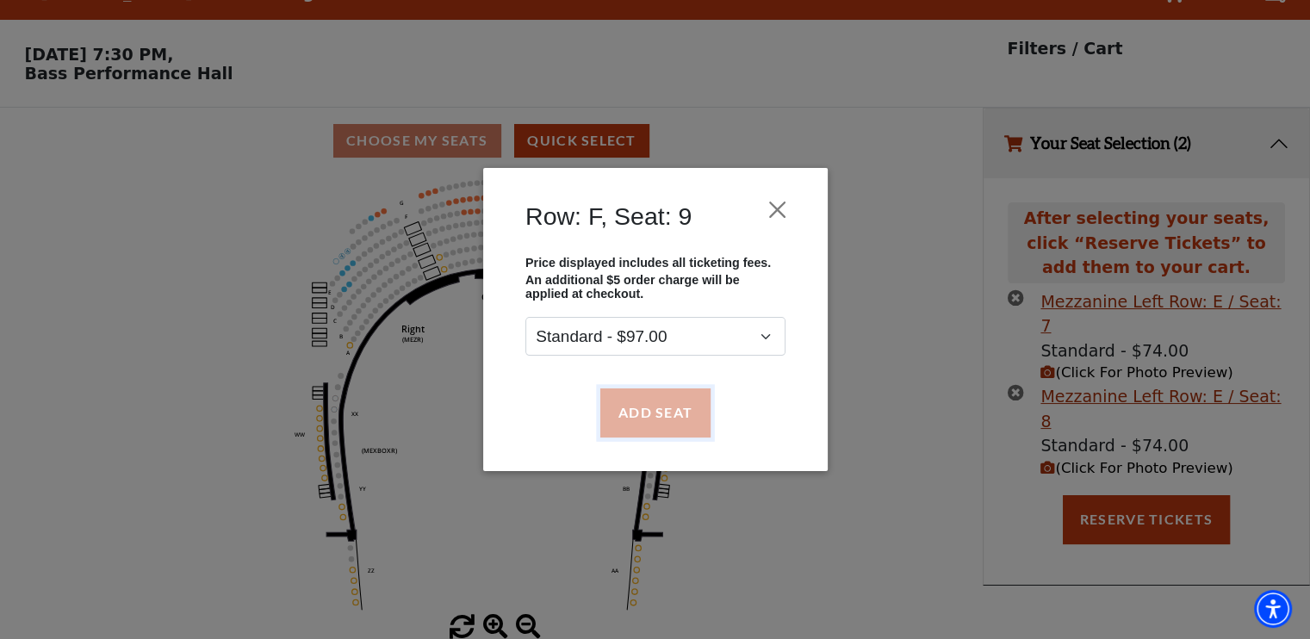
click at [640, 413] on button "Add Seat" at bounding box center [654, 412] width 110 height 48
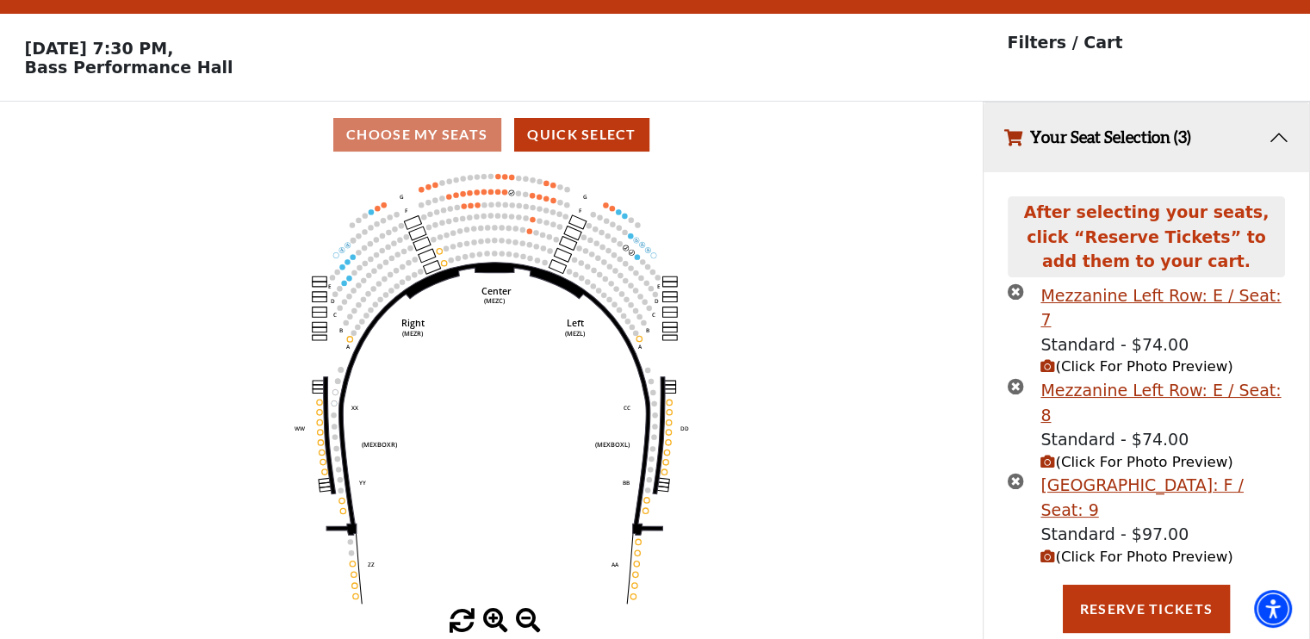
scroll to position [0, 0]
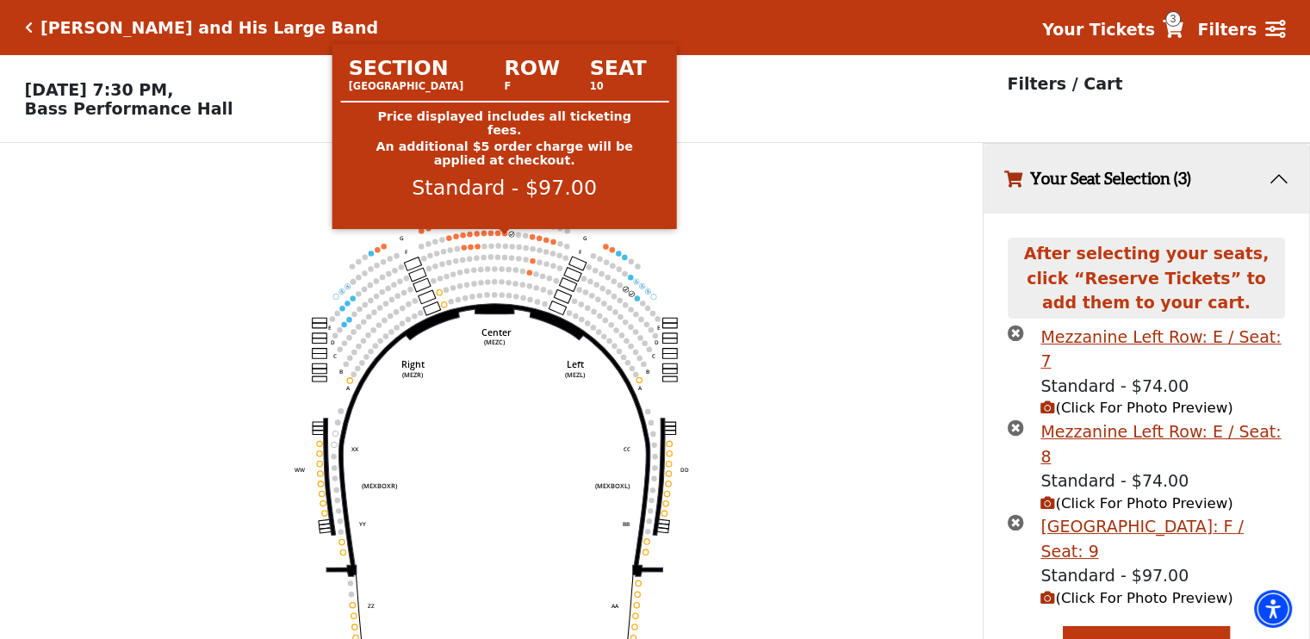
click at [503, 236] on circle at bounding box center [504, 233] width 5 height 5
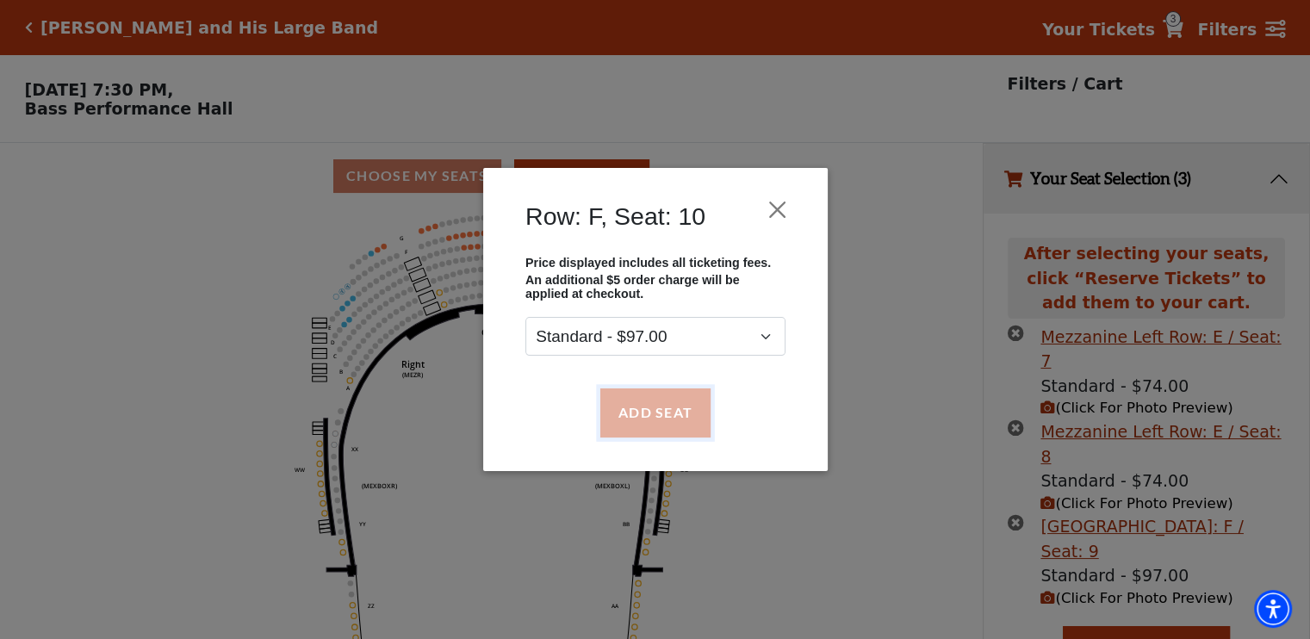
click at [670, 411] on button "Add Seat" at bounding box center [654, 412] width 110 height 48
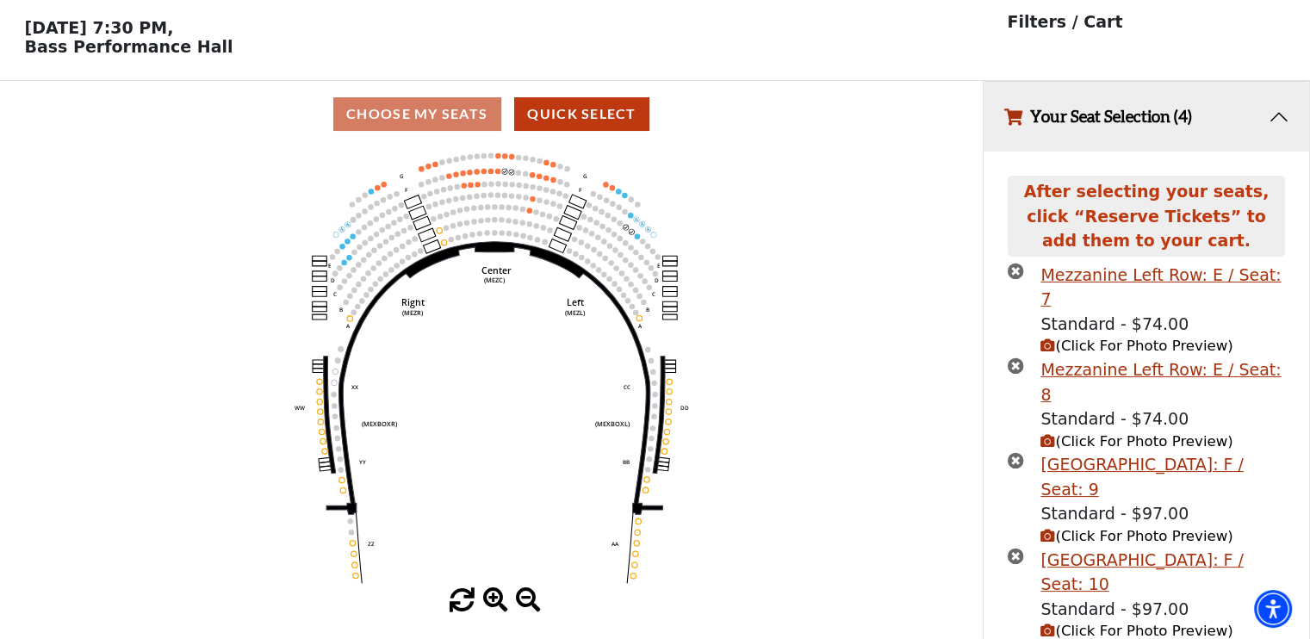
scroll to position [62, 0]
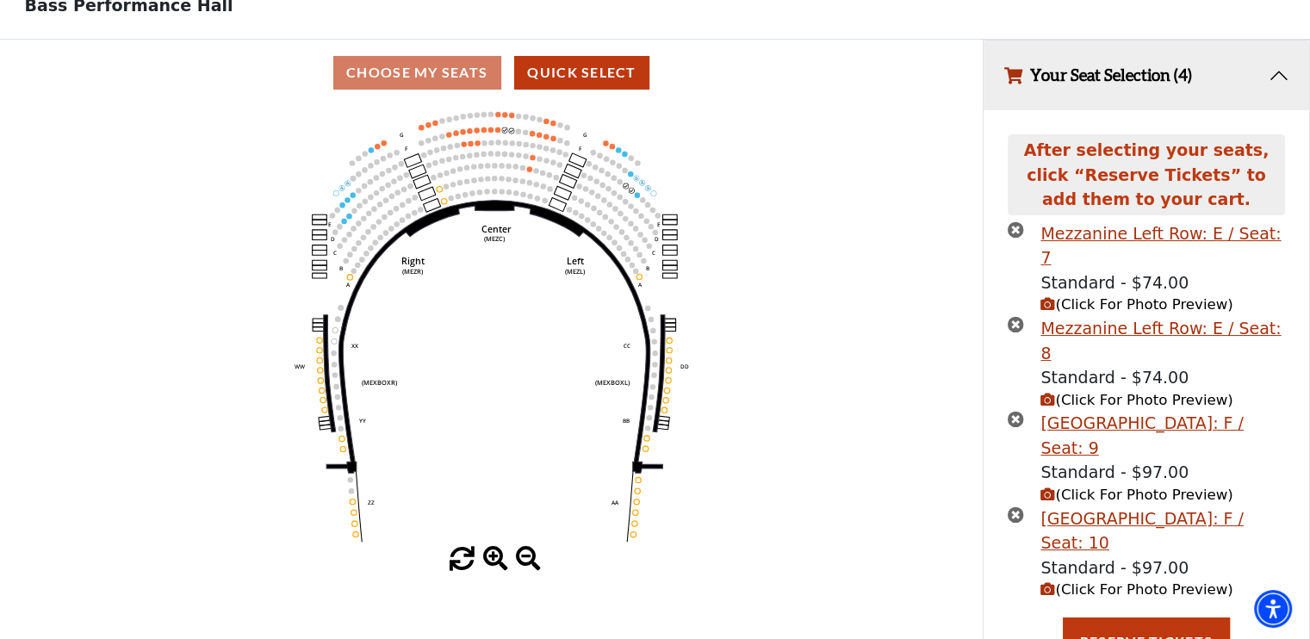
click at [1020, 240] on body "Skip to main content Enable accessibility for low vision Open the accessibility…" at bounding box center [655, 216] width 1310 height 639
drag, startPoint x: 1020, startPoint y: 240, endPoint x: 1016, endPoint y: 306, distance: 65.5
click at [1016, 306] on ul "Mezzanine Left Row: E / Seat: 7 Standard - $74.00 (Click For Photo Preview) Mez…" at bounding box center [1146, 411] width 276 height 381
click at [1016, 316] on icon "times-circle" at bounding box center [1016, 324] width 16 height 16
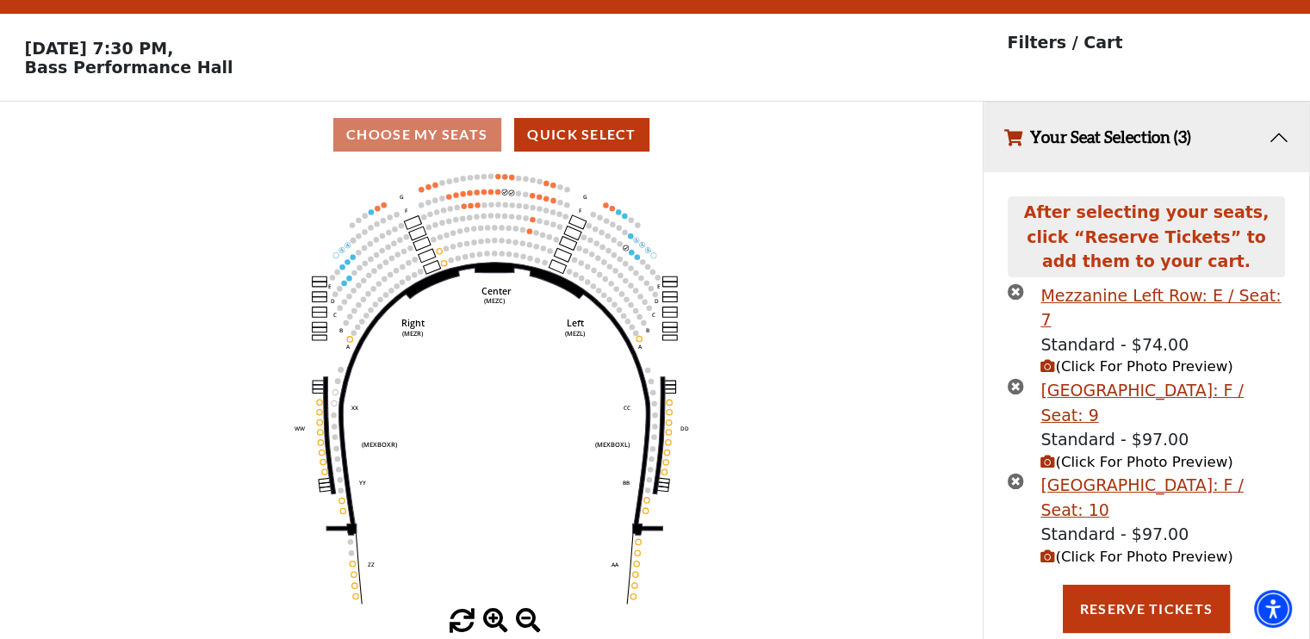
click at [1014, 296] on icon "times-circle" at bounding box center [1016, 291] width 16 height 16
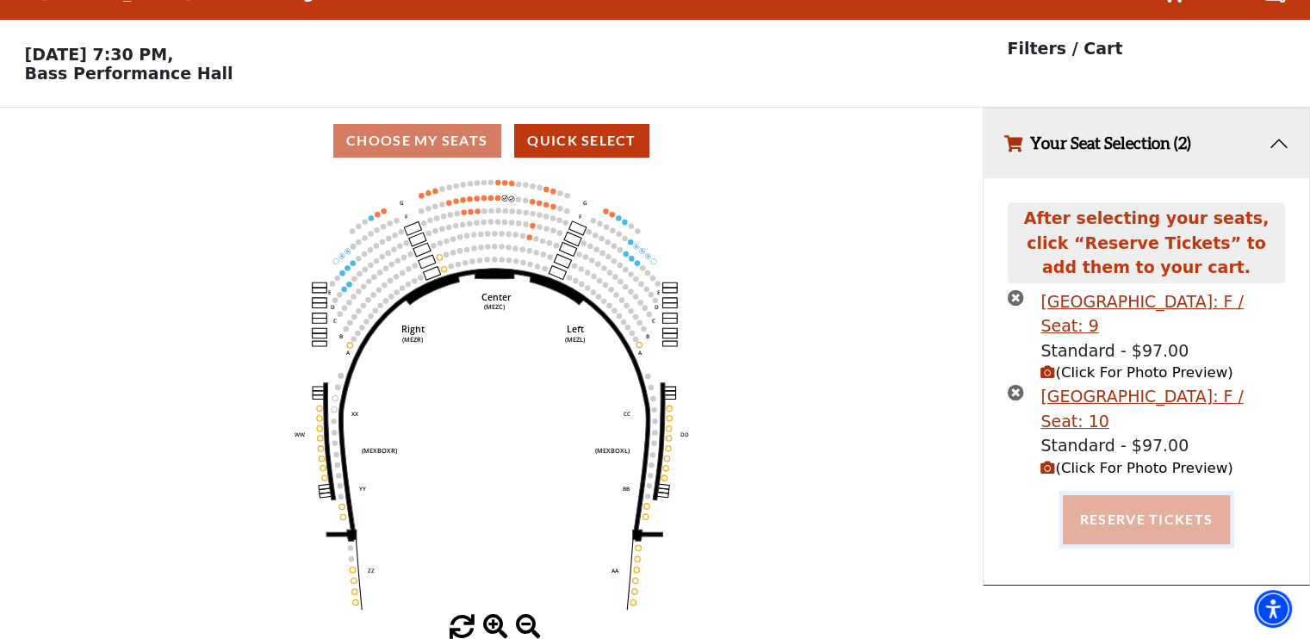
click at [1170, 495] on button "Reserve Tickets" at bounding box center [1146, 519] width 167 height 48
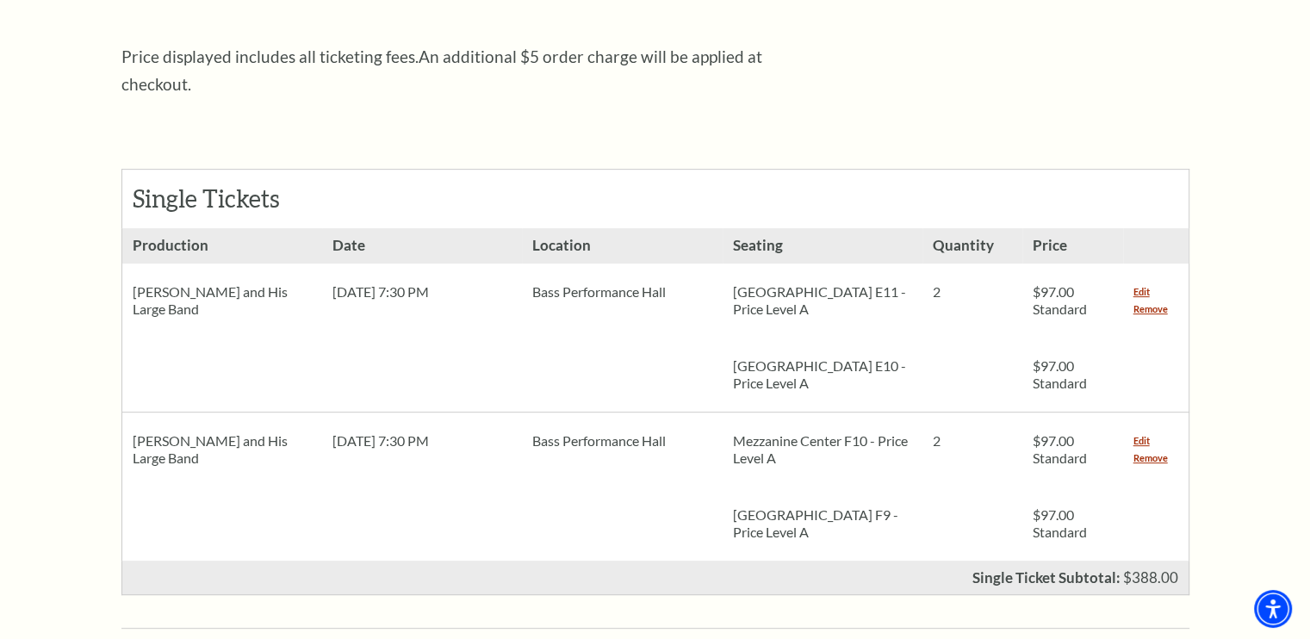
scroll to position [657, 0]
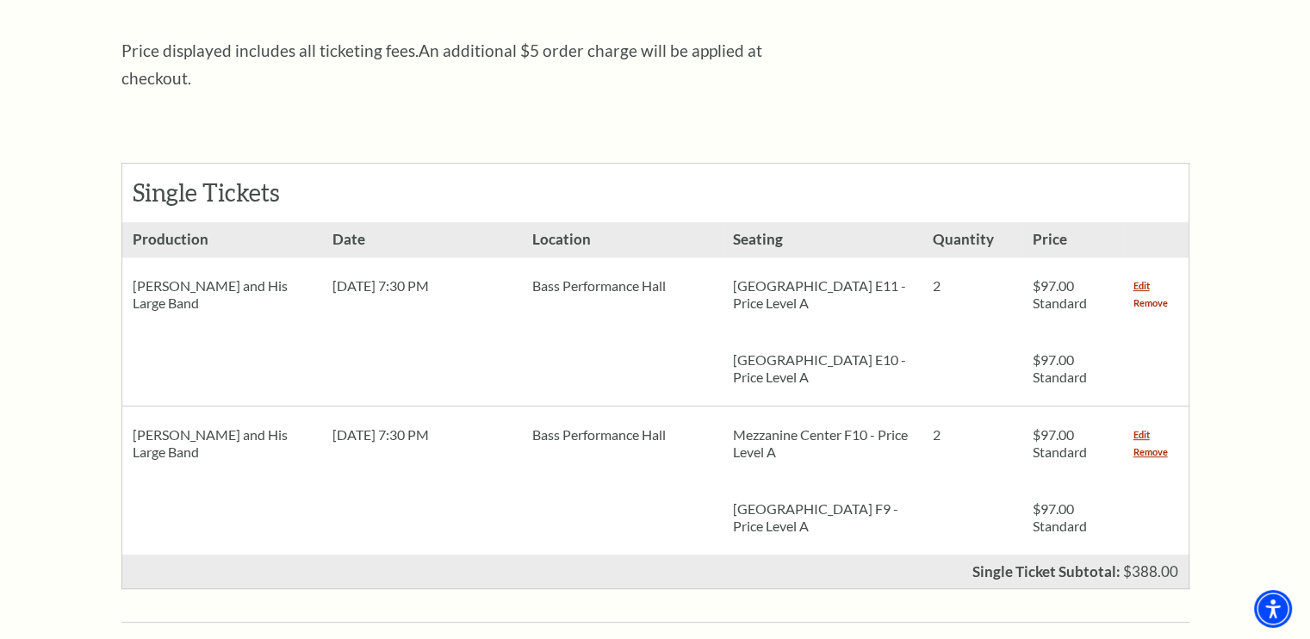
click at [1158, 295] on link "Remove" at bounding box center [1150, 303] width 34 height 17
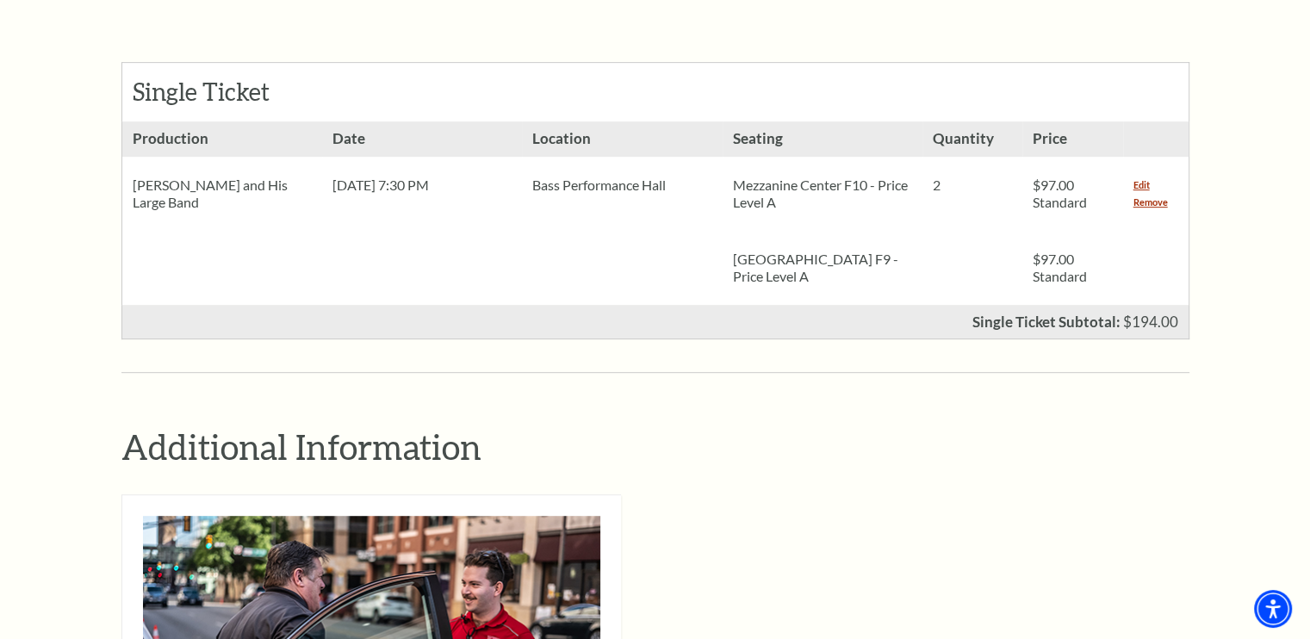
scroll to position [815, 0]
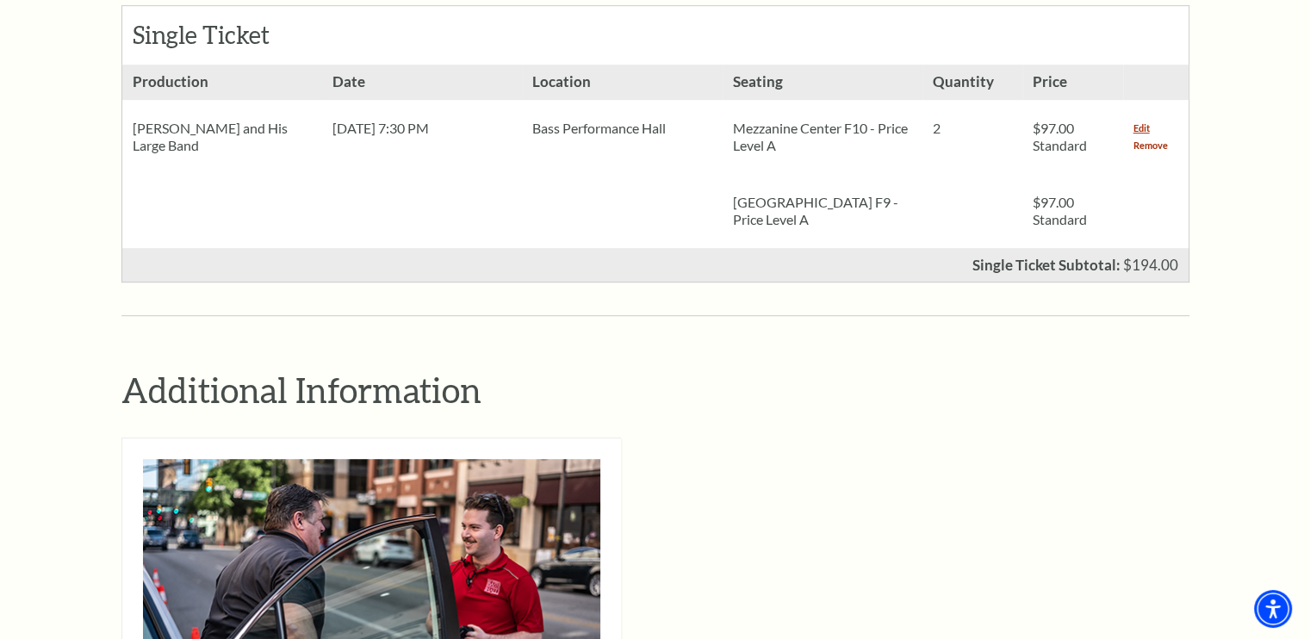
click at [1147, 137] on link "Remove" at bounding box center [1150, 145] width 34 height 17
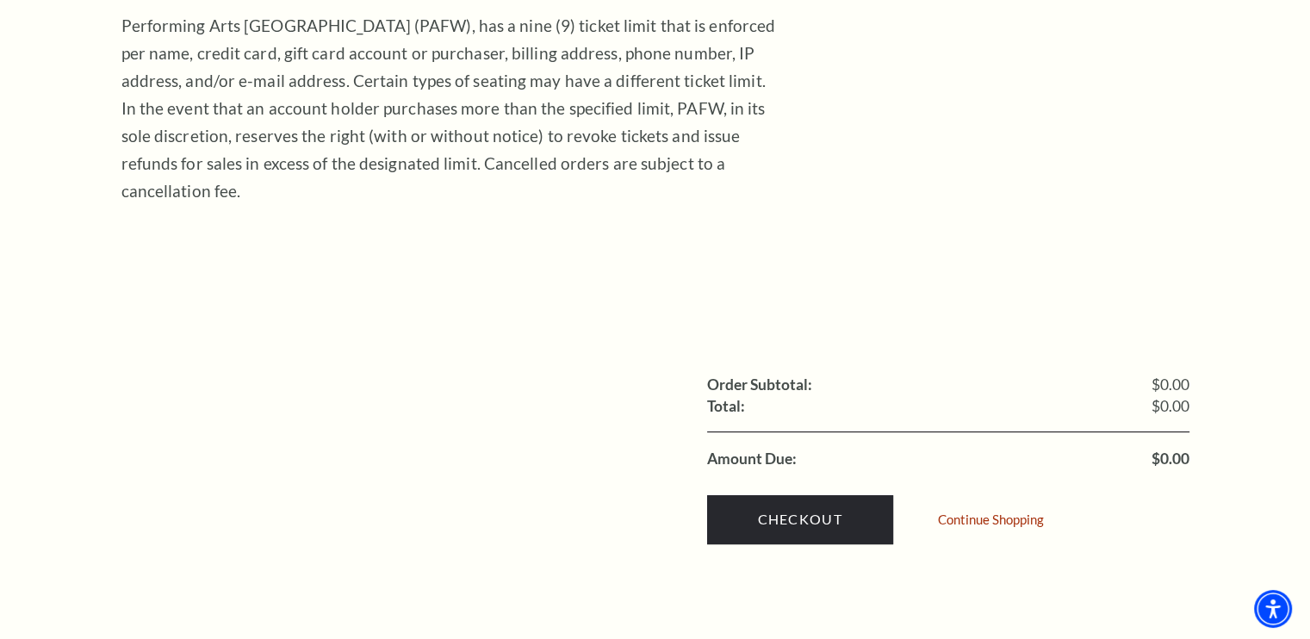
scroll to position [425, 0]
click at [960, 512] on link "Continue Shopping" at bounding box center [991, 518] width 106 height 13
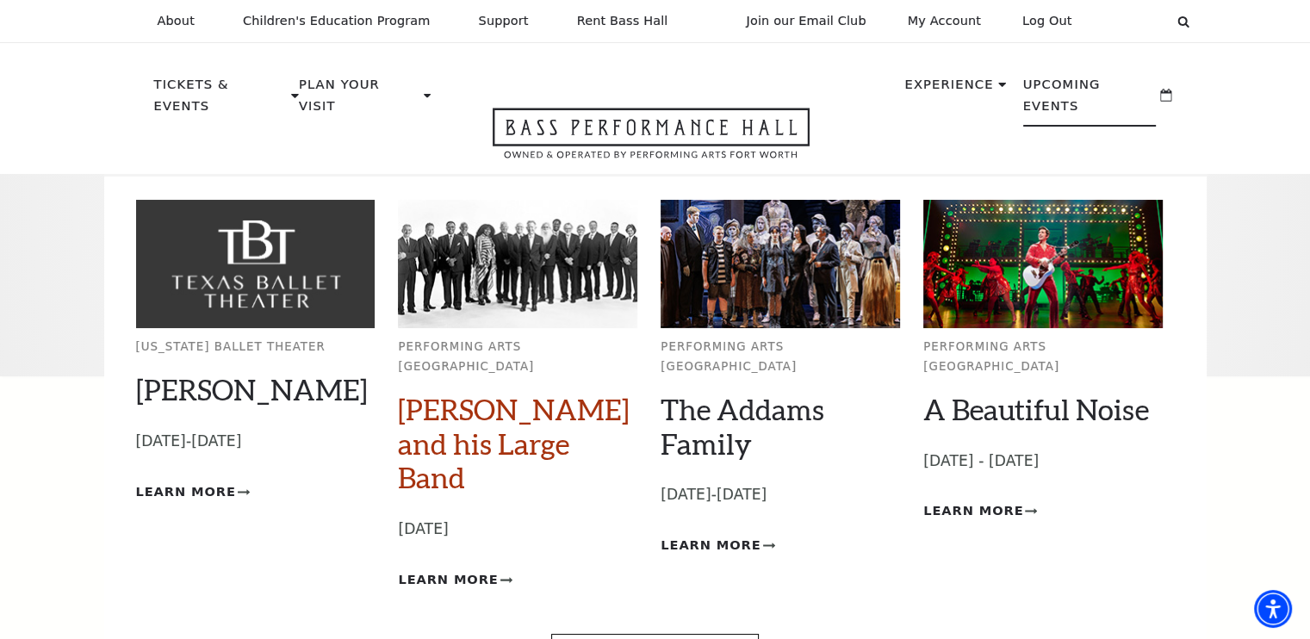
click at [527, 404] on link "[PERSON_NAME] and his Large Band" at bounding box center [514, 443] width 232 height 103
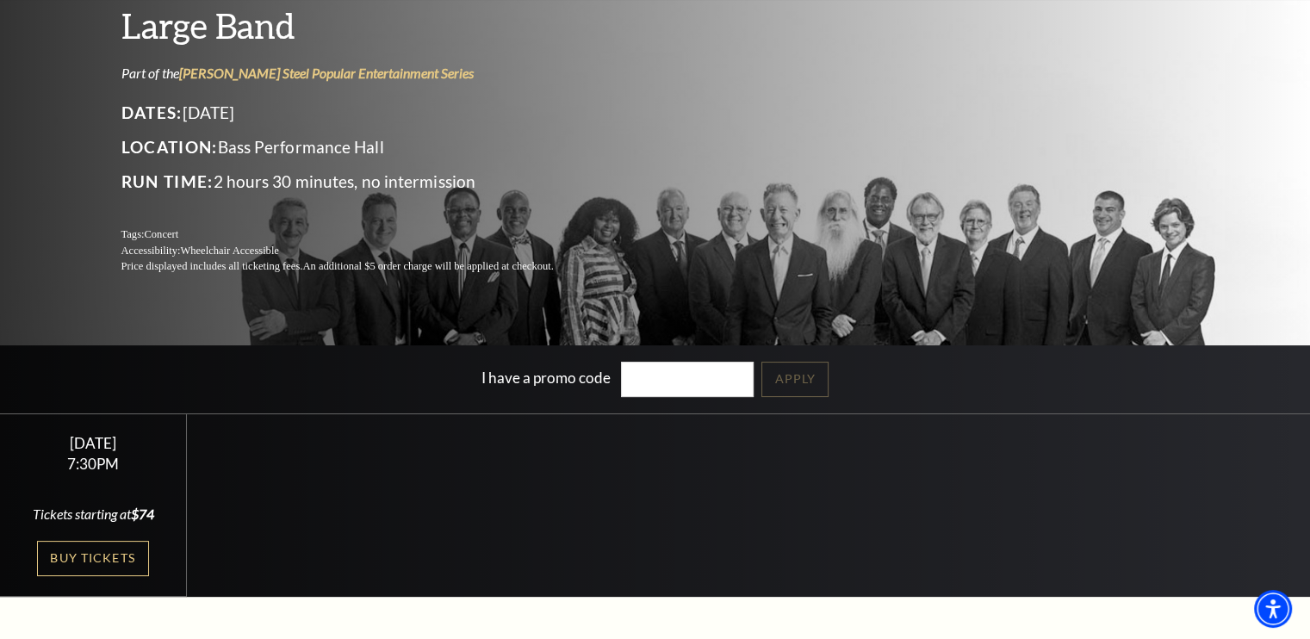
scroll to position [248, 0]
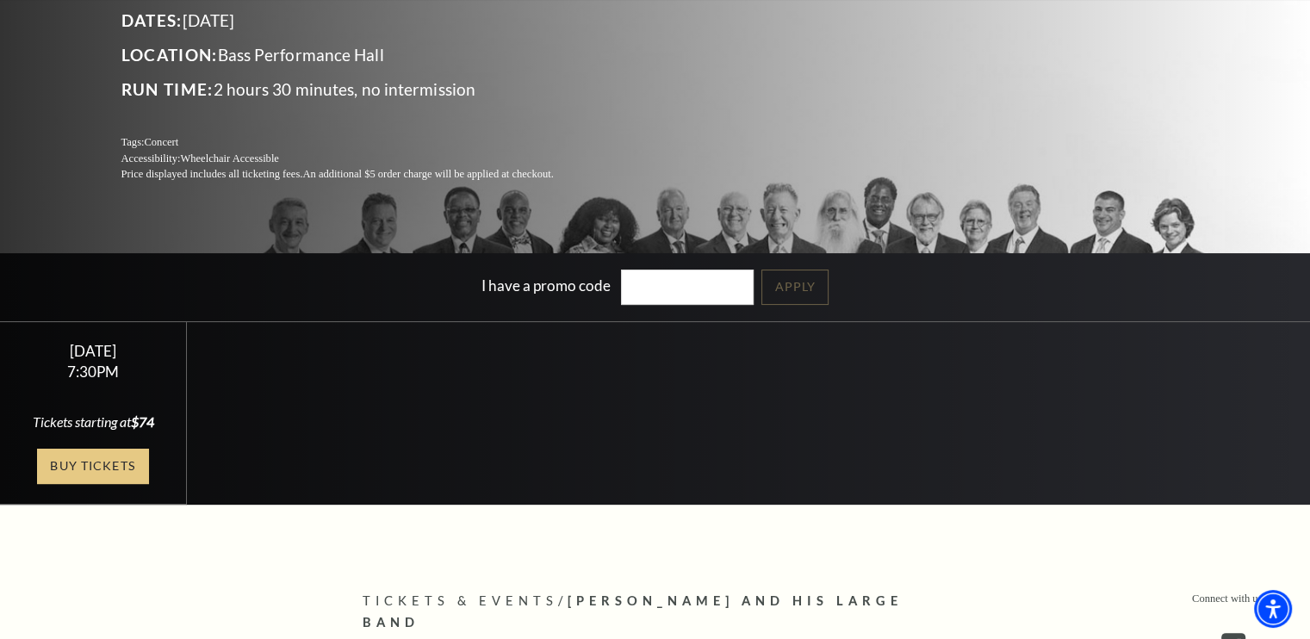
click at [109, 457] on link "Buy Tickets" at bounding box center [93, 466] width 112 height 35
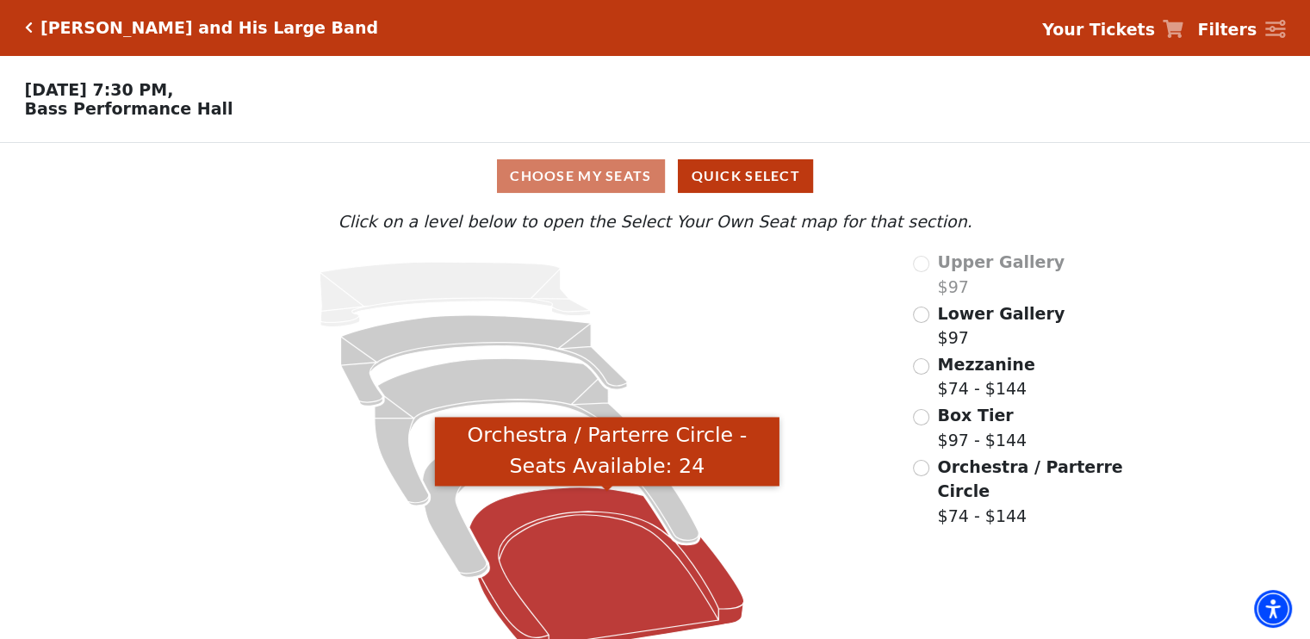
click at [596, 568] on icon "Orchestra / Parterre Circle - Seats Available: 24" at bounding box center [606, 569] width 275 height 165
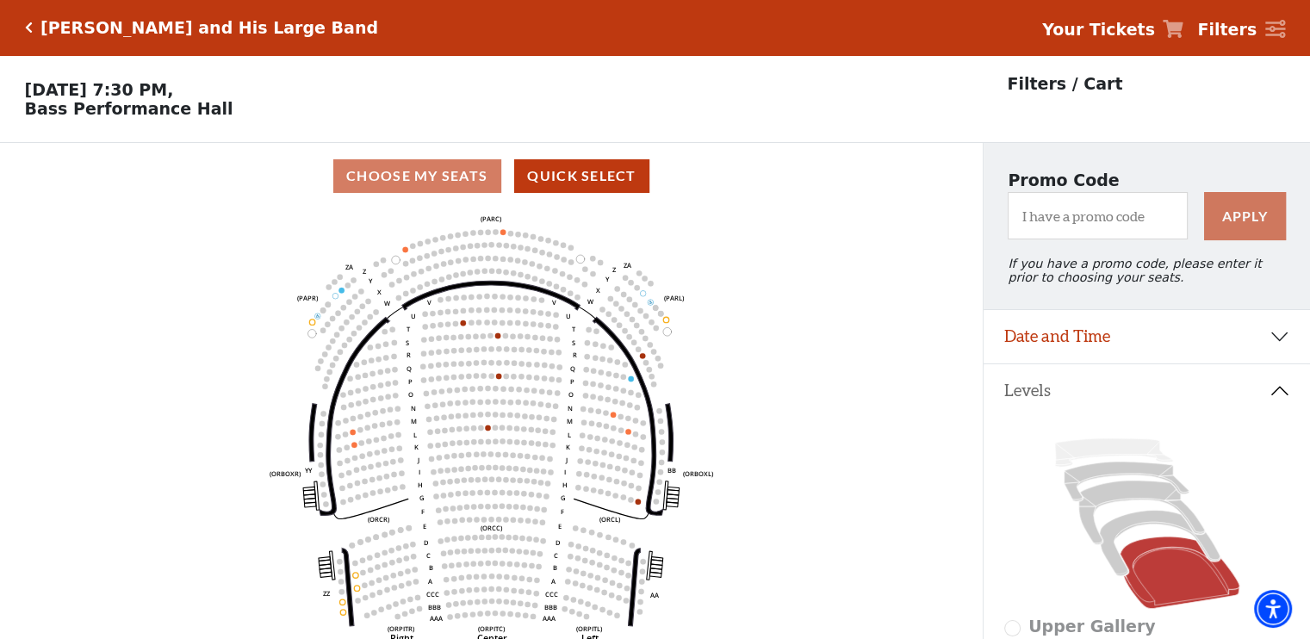
scroll to position [79, 0]
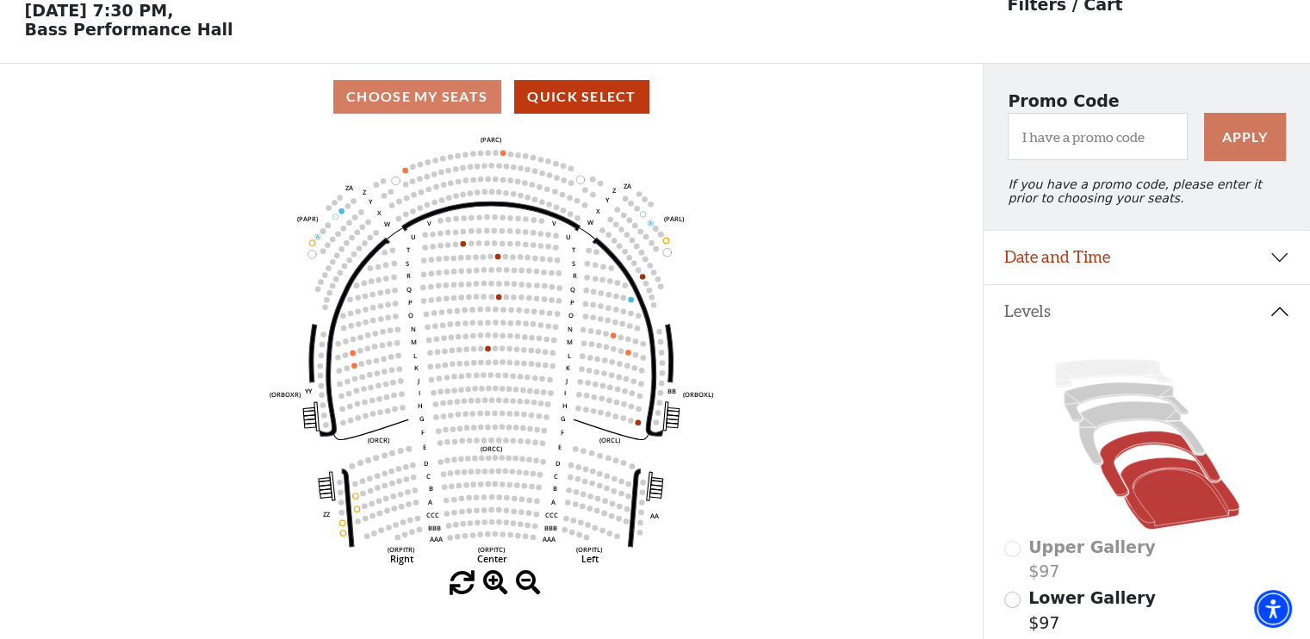
click at [1120, 450] on icon at bounding box center [1159, 463] width 120 height 65
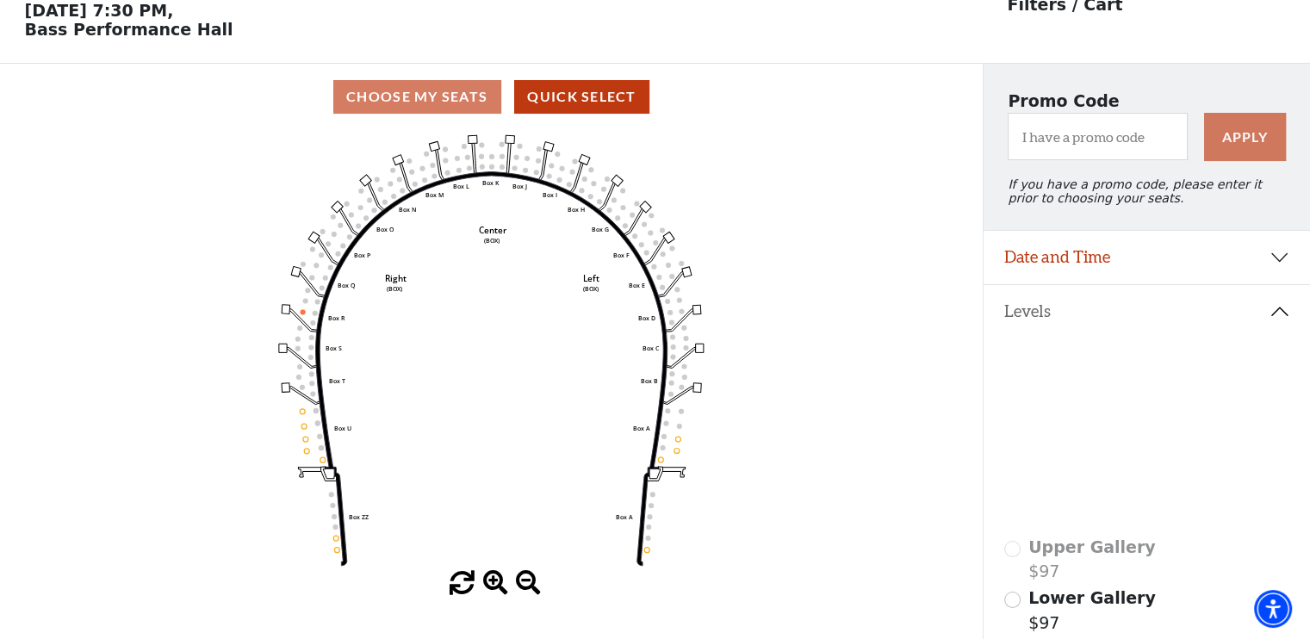
click at [1120, 419] on icon at bounding box center [1141, 433] width 126 height 64
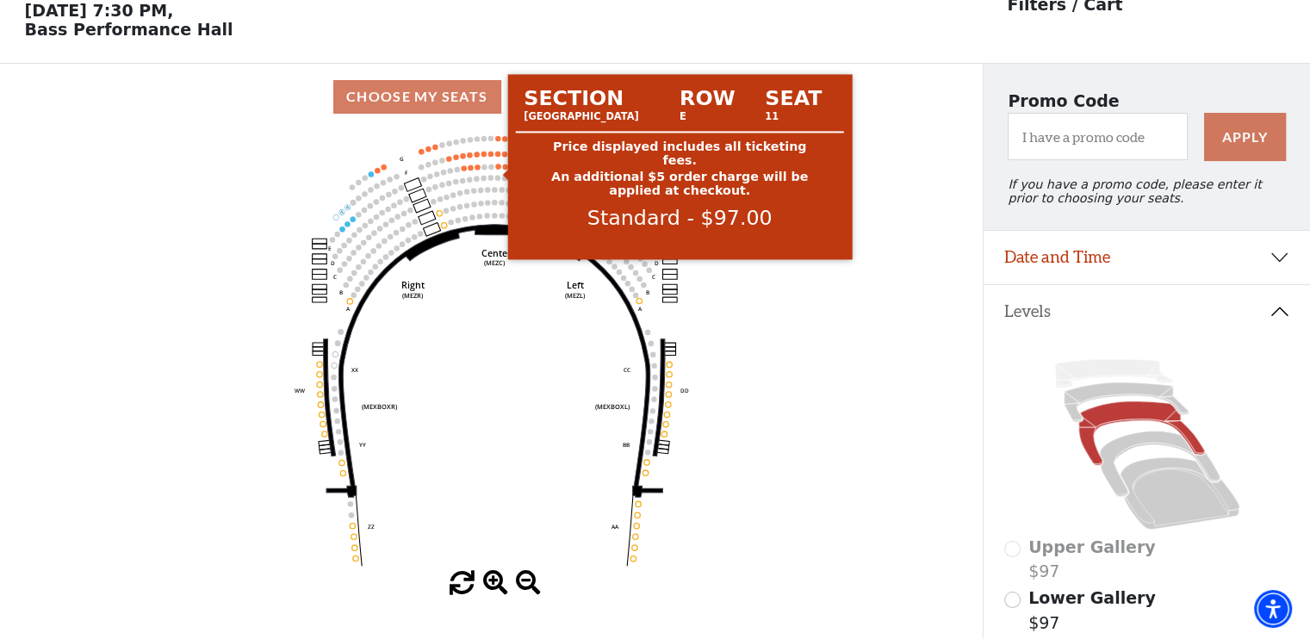
click at [498, 169] on circle at bounding box center [497, 166] width 5 height 5
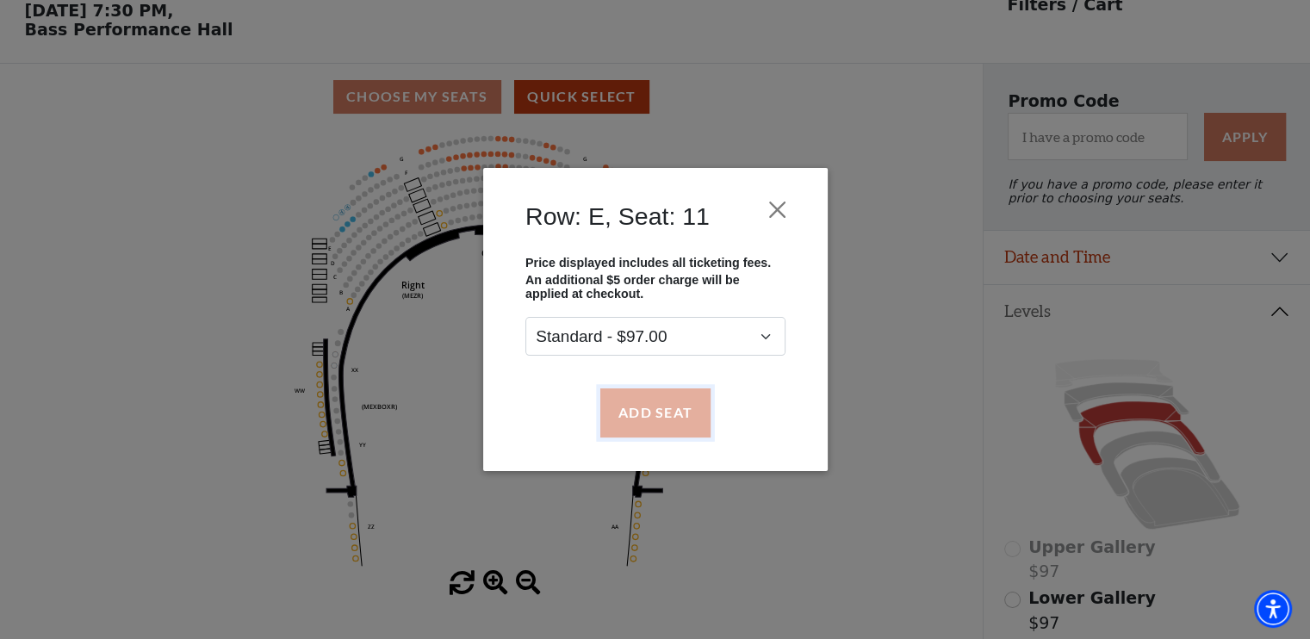
click at [617, 406] on button "Add Seat" at bounding box center [654, 412] width 110 height 48
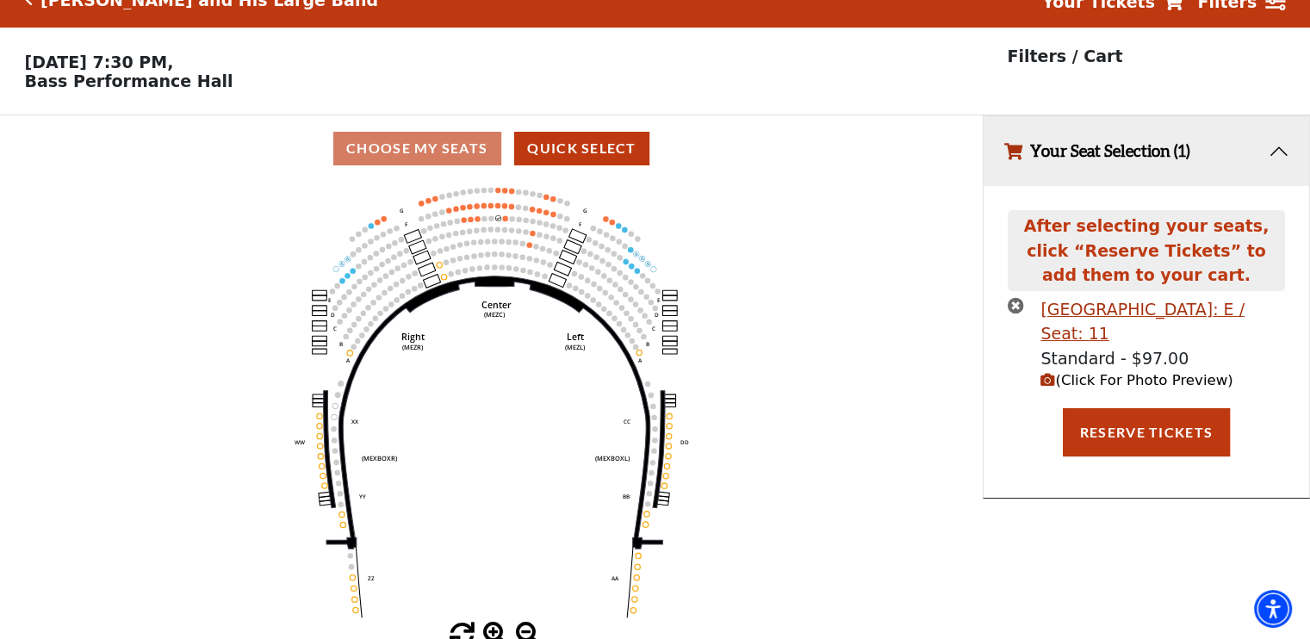
scroll to position [0, 0]
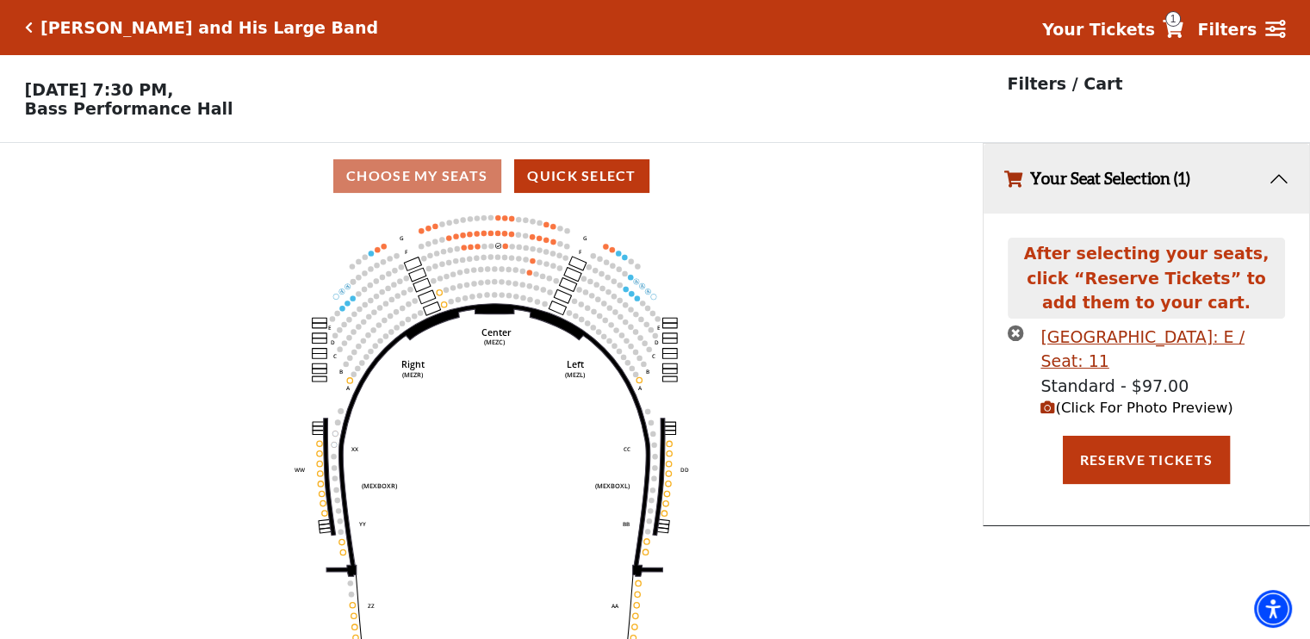
click at [504, 249] on use "Seat Selected" at bounding box center [505, 246] width 6 height 6
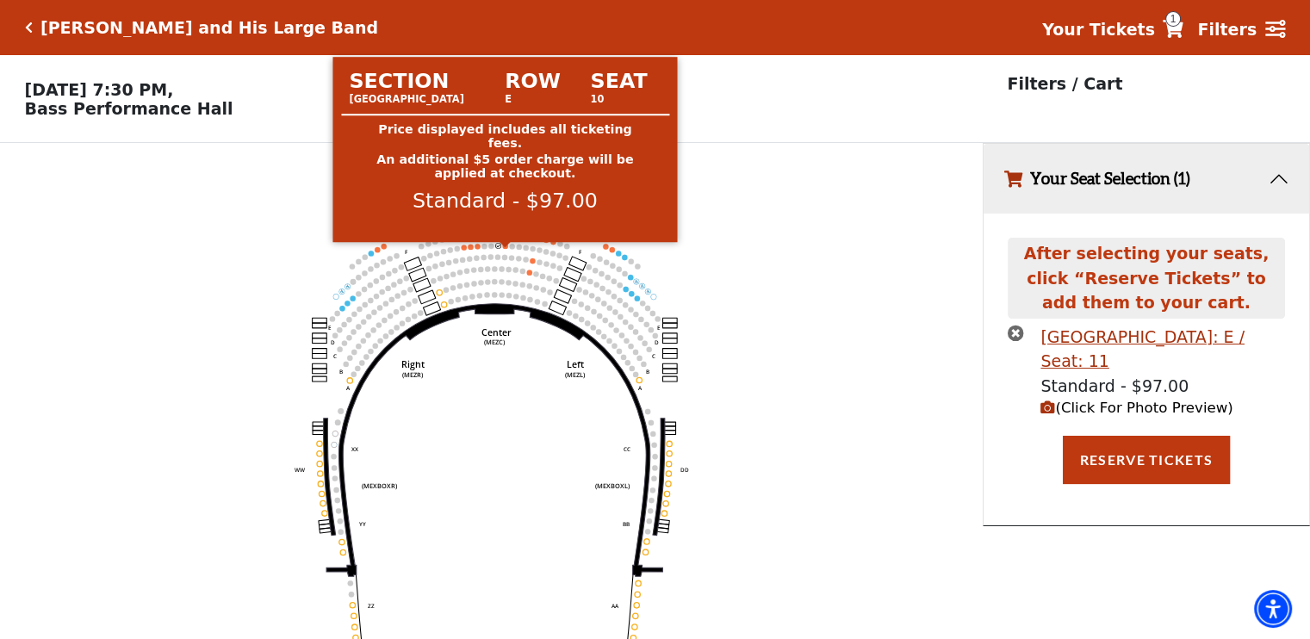
click at [505, 248] on circle at bounding box center [505, 245] width 5 height 5
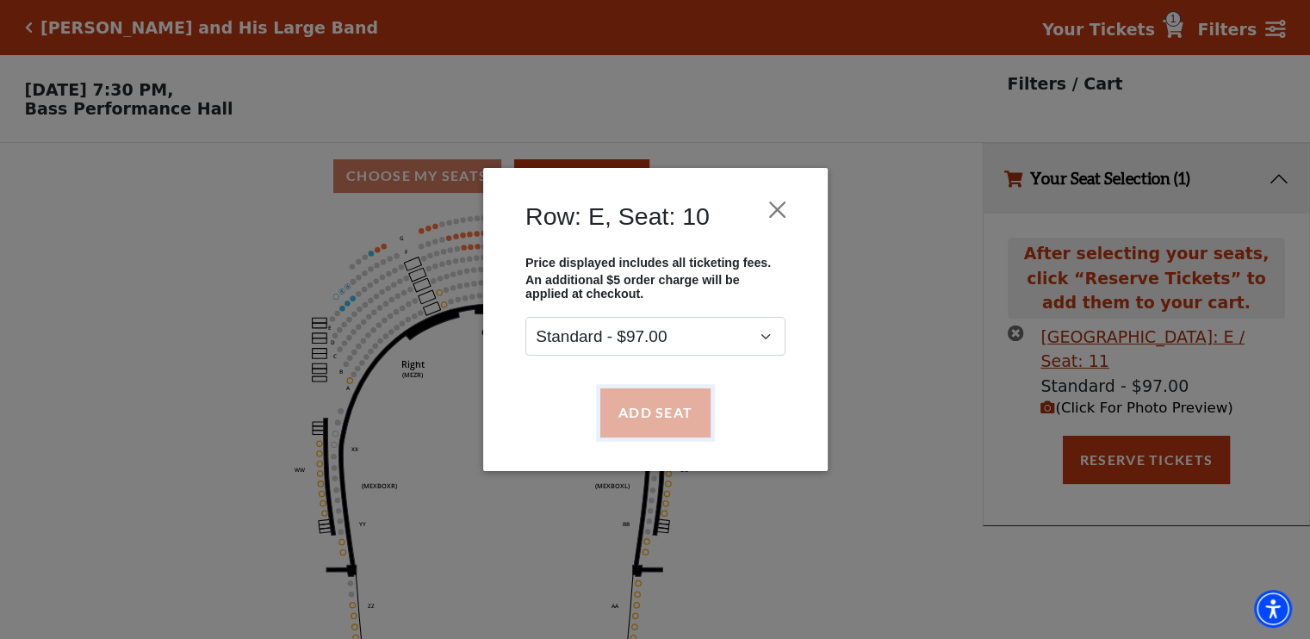
click at [639, 415] on button "Add Seat" at bounding box center [654, 412] width 110 height 48
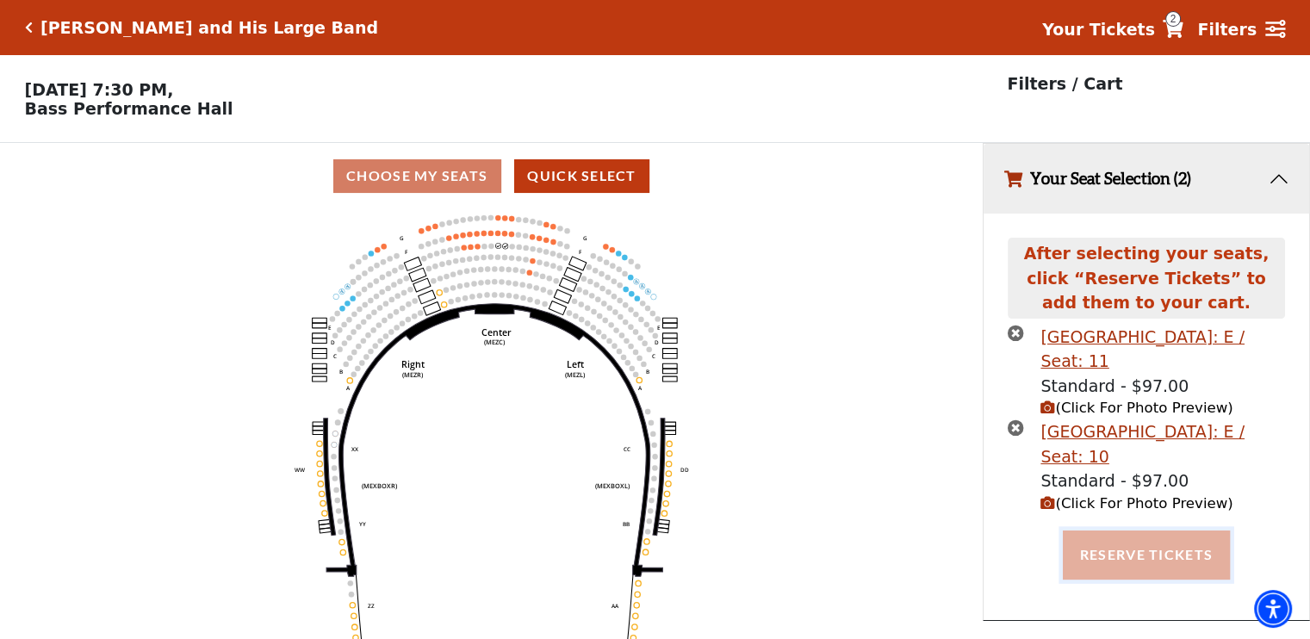
click at [1139, 574] on button "Reserve Tickets" at bounding box center [1146, 554] width 167 height 48
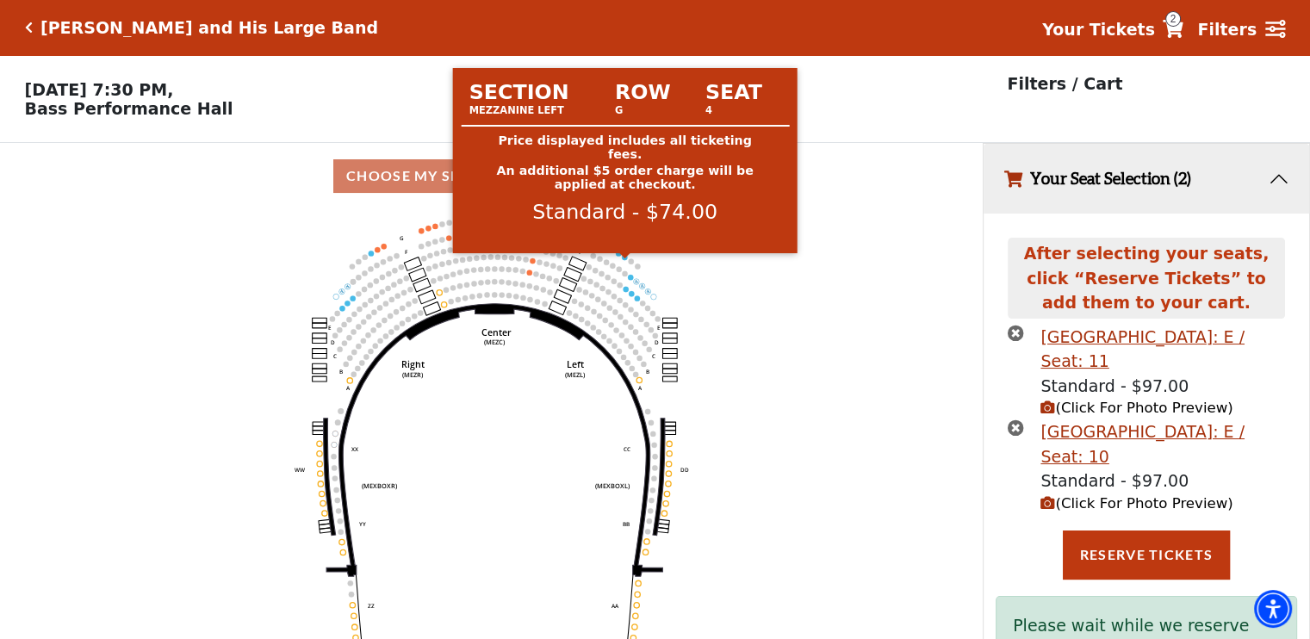
click at [623, 259] on circle at bounding box center [624, 256] width 5 height 5
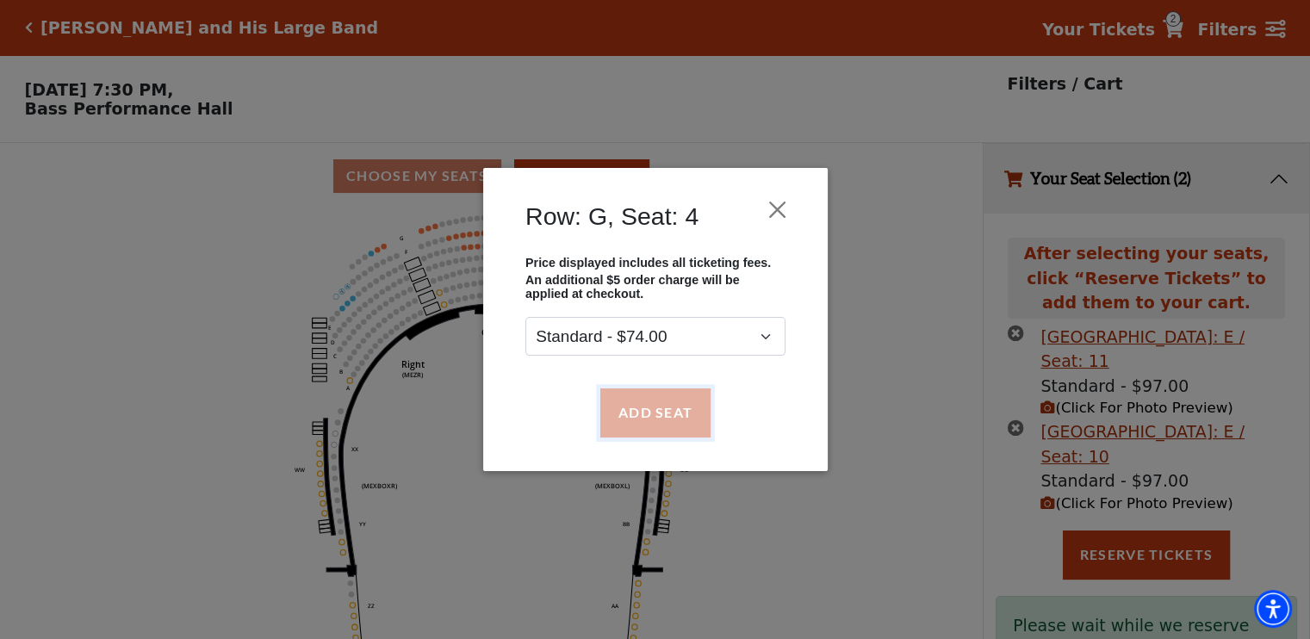
click at [636, 414] on button "Add Seat" at bounding box center [654, 412] width 110 height 48
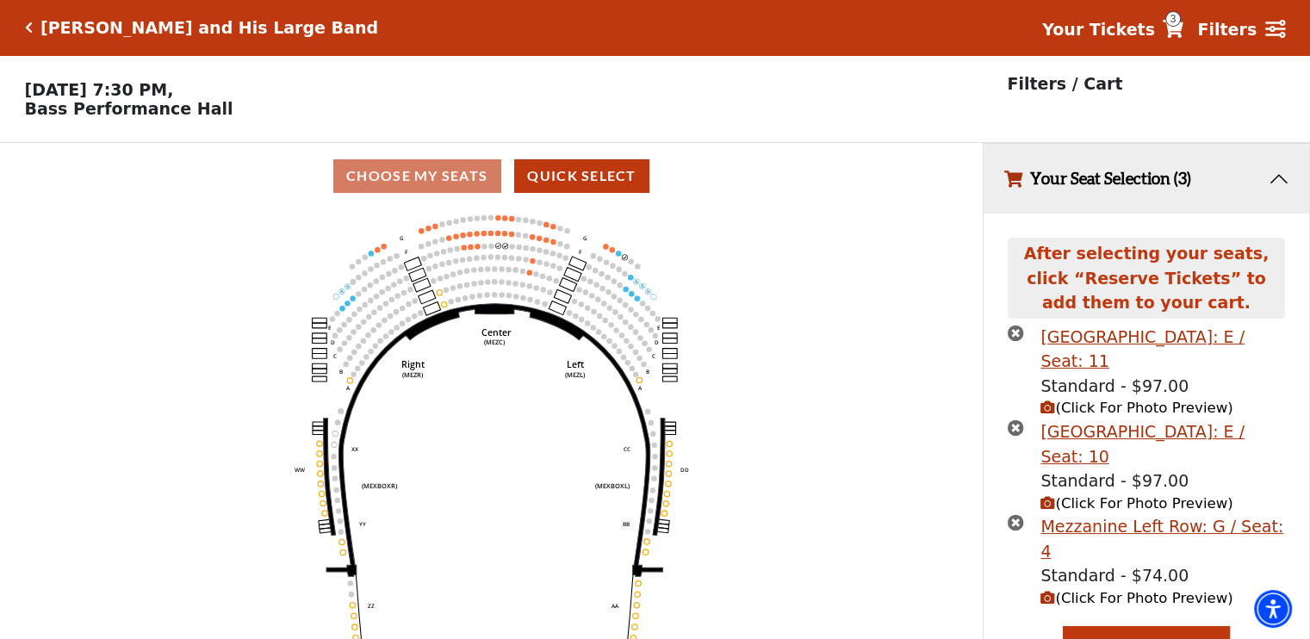
scroll to position [16, 0]
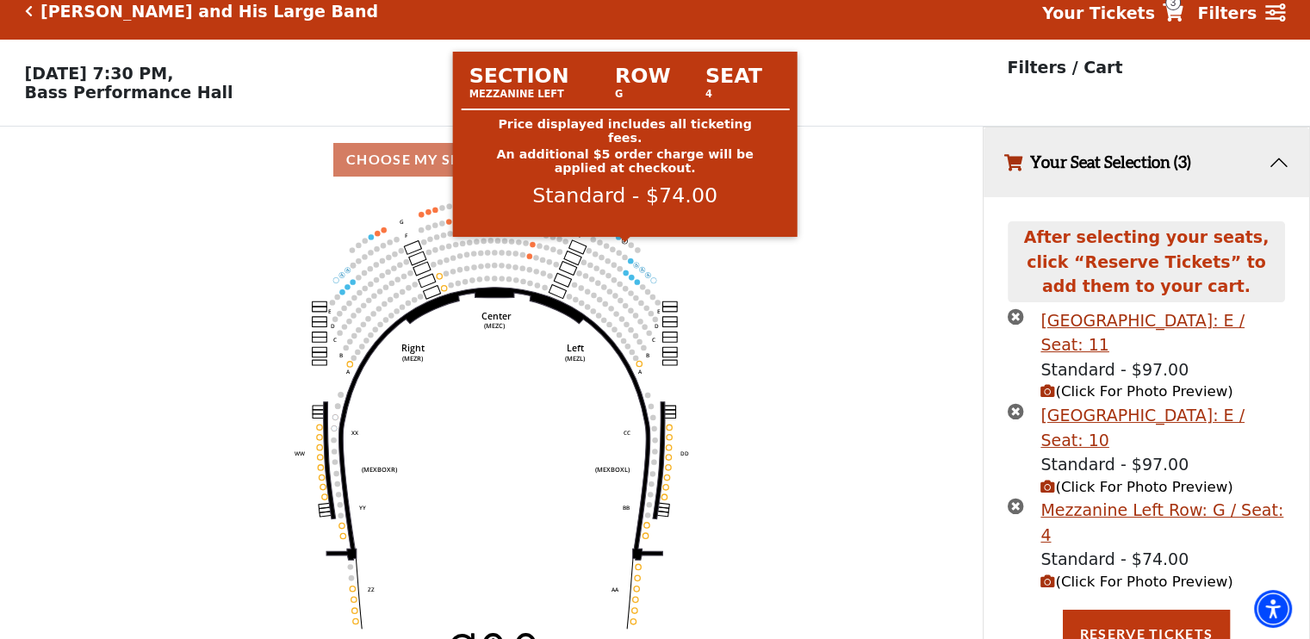
click at [623, 243] on circle at bounding box center [624, 240] width 5 height 5
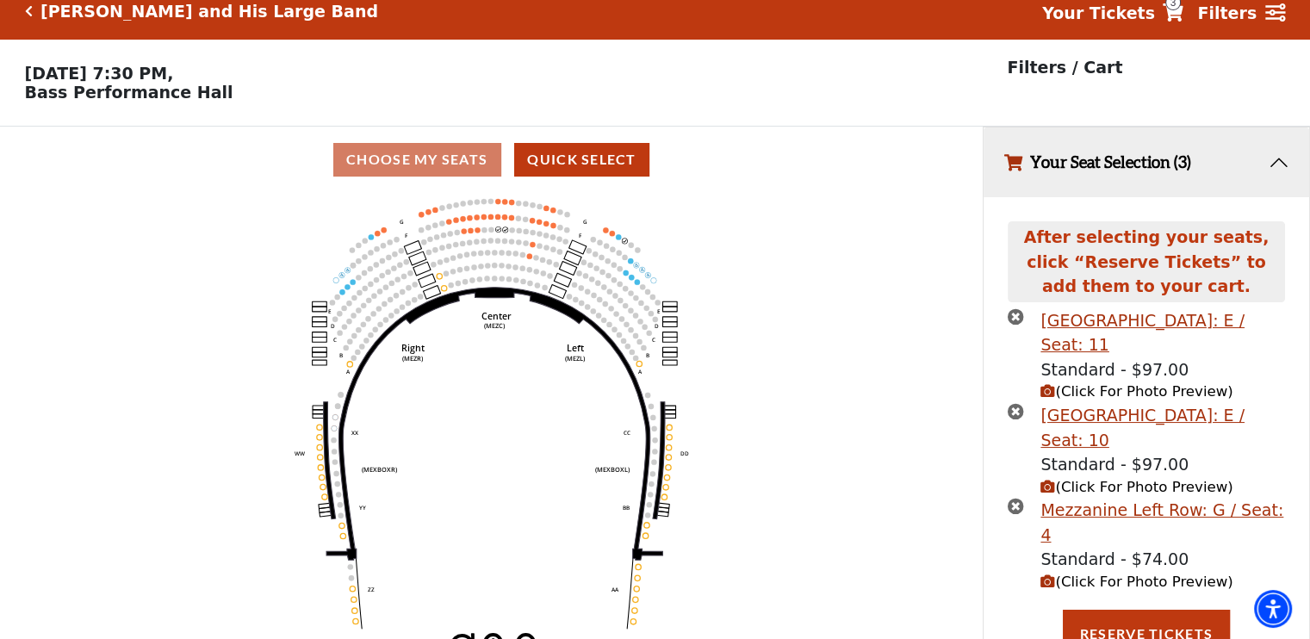
click at [742, 274] on icon "Center (MEZC) Right (MEZR) Left (MEZL) (MEXBOXR) (MEXBOXL) XX WW CC DD YY BB ZZ…" at bounding box center [491, 413] width 884 height 441
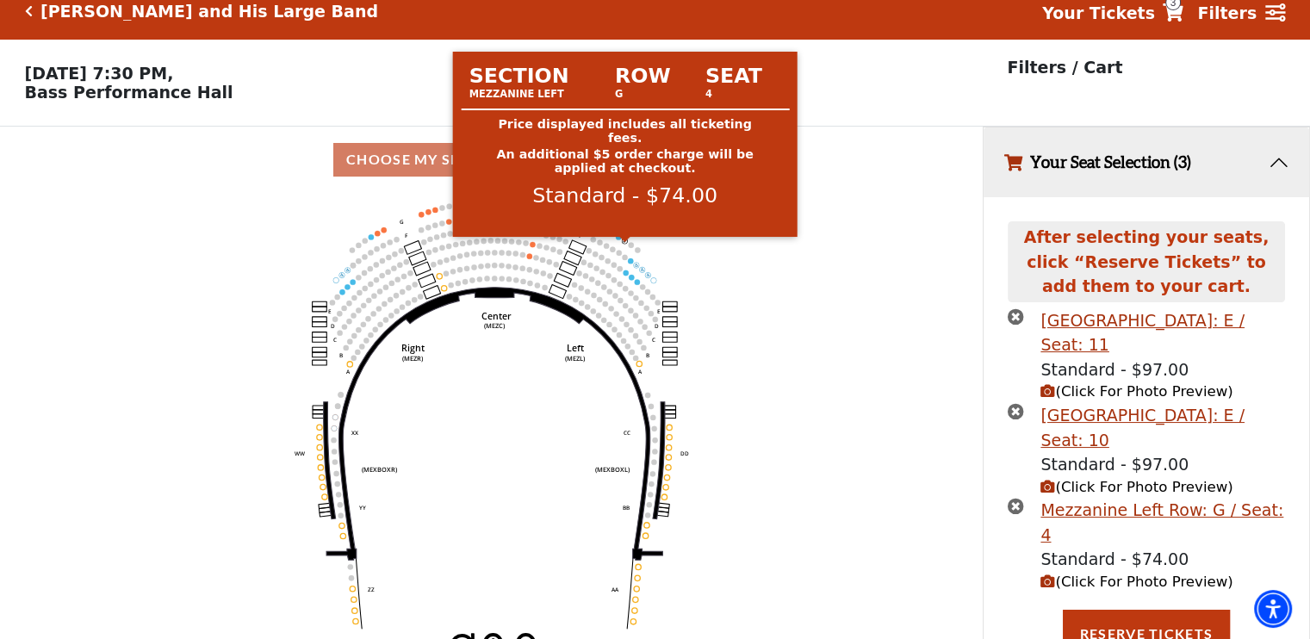
click at [626, 243] on circle at bounding box center [624, 240] width 5 height 5
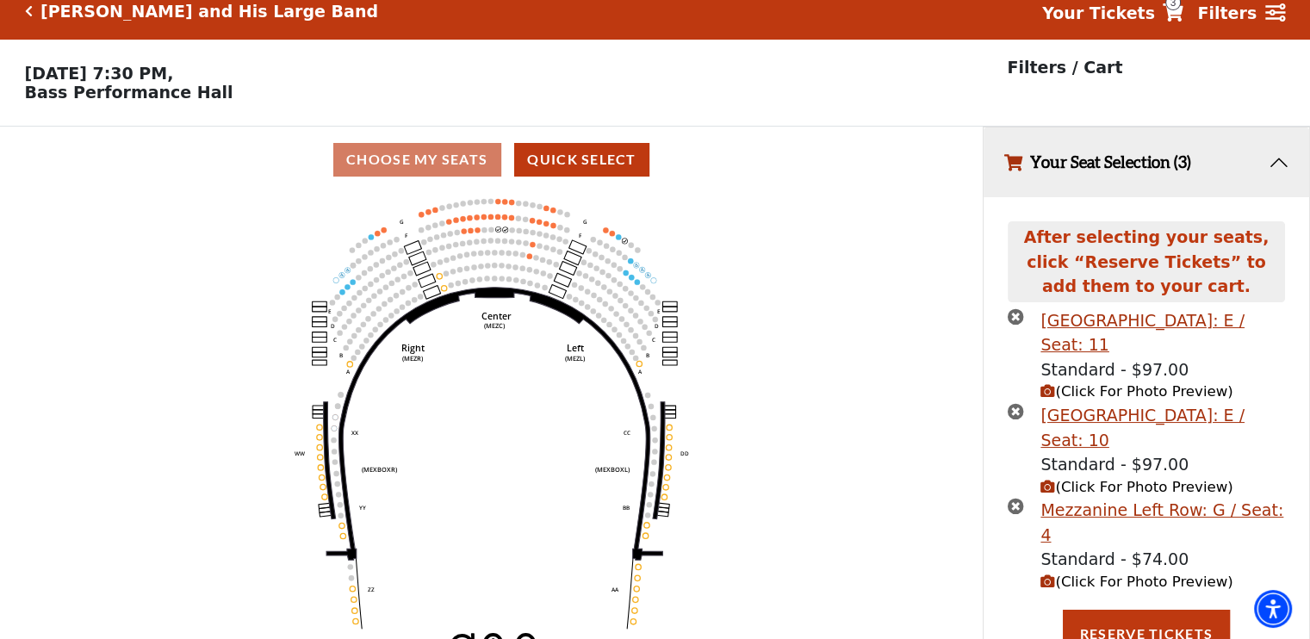
click at [626, 243] on icon "Center (MEZC) Right (MEZR) Left (MEZL) (MEXBOXR) (MEXBOXL) XX WW CC DD YY BB ZZ…" at bounding box center [491, 413] width 884 height 441
click at [617, 239] on use "Seat Selected" at bounding box center [619, 236] width 6 height 6
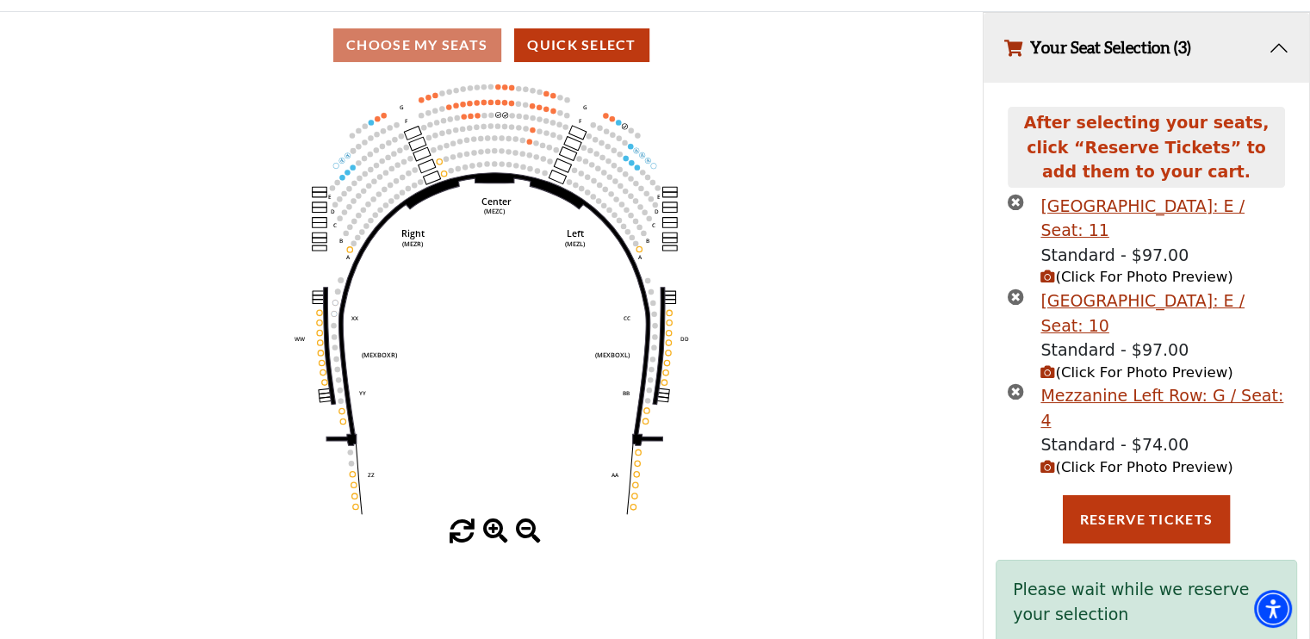
scroll to position [158, 0]
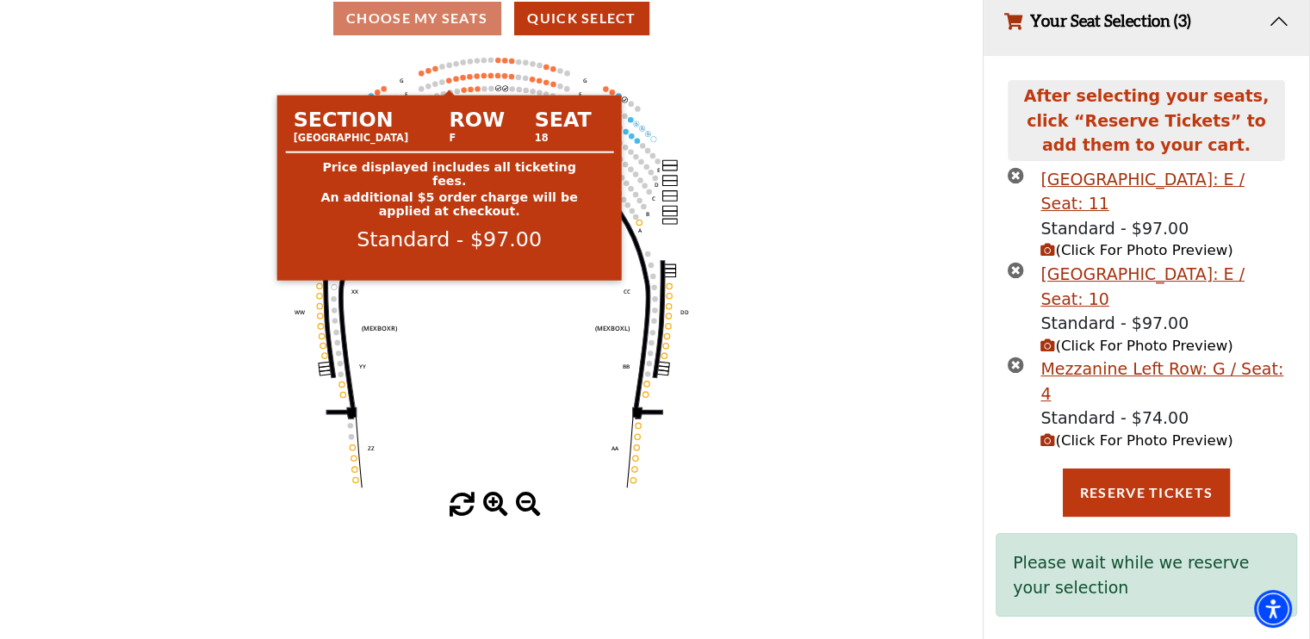
click at [448, 83] on circle at bounding box center [448, 80] width 5 height 5
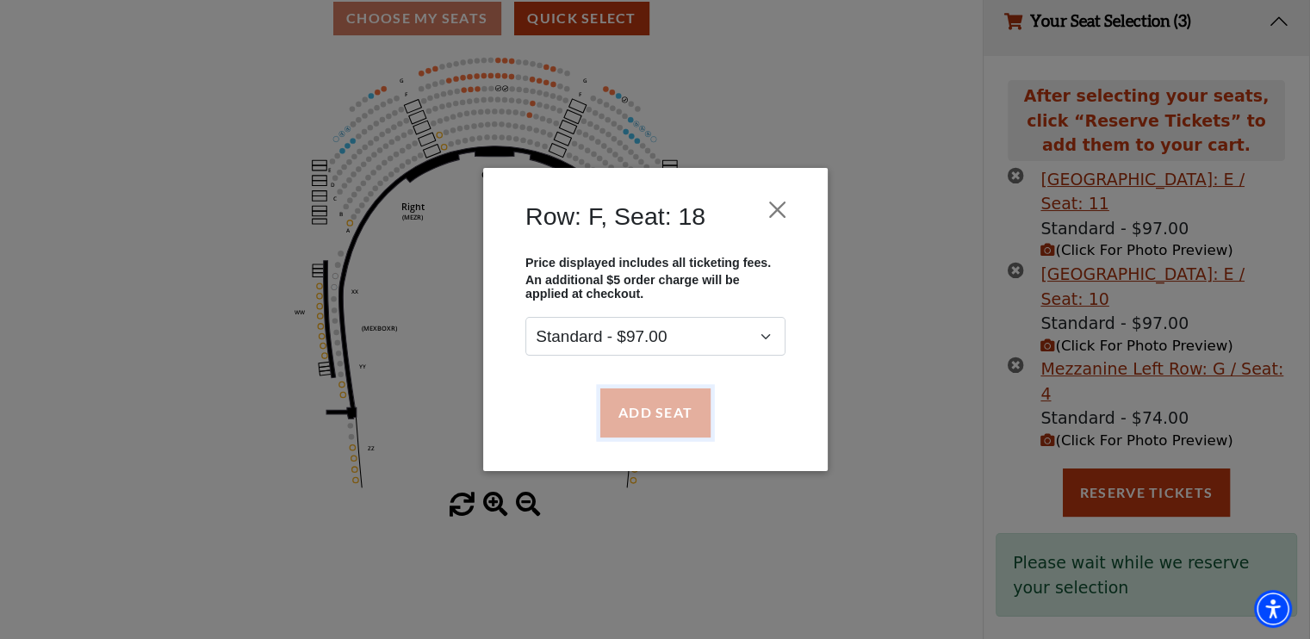
click at [641, 411] on button "Add Seat" at bounding box center [654, 412] width 110 height 48
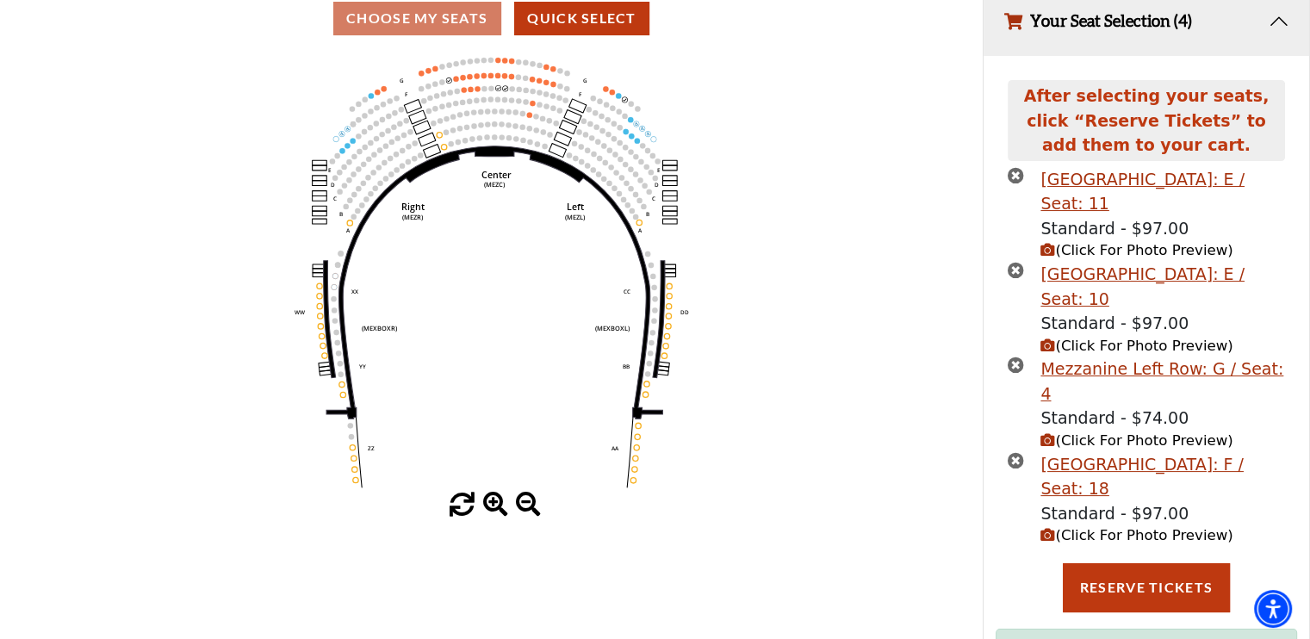
scroll to position [111, 0]
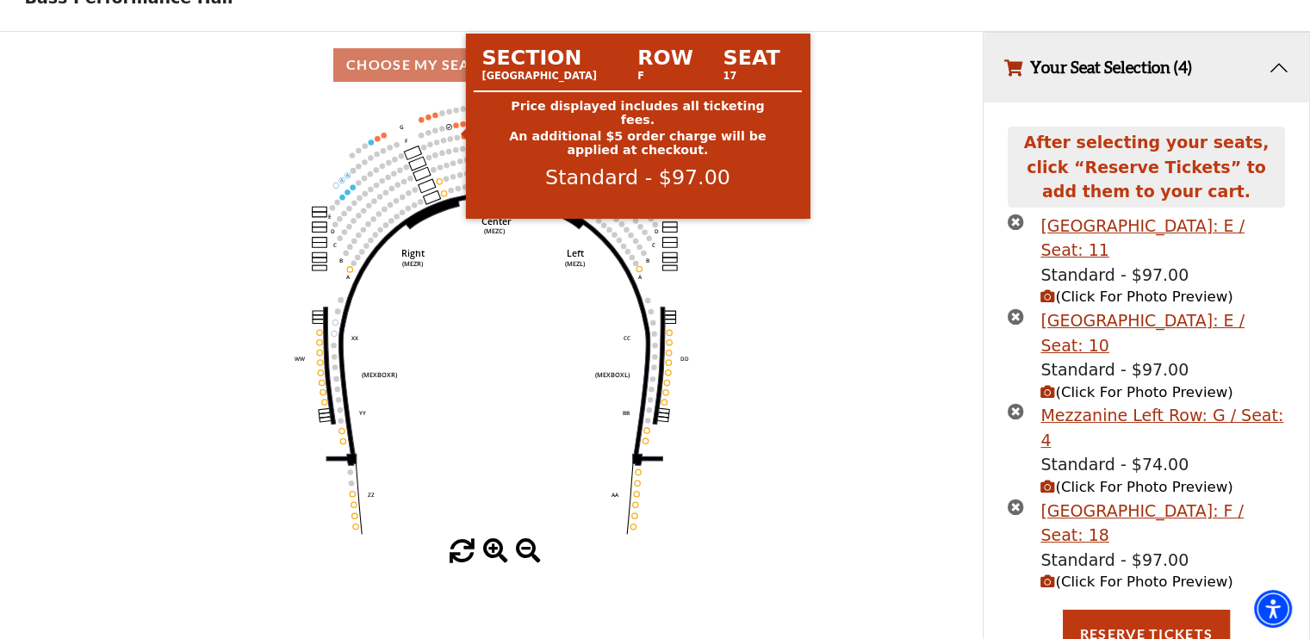
click at [454, 127] on circle at bounding box center [455, 124] width 5 height 5
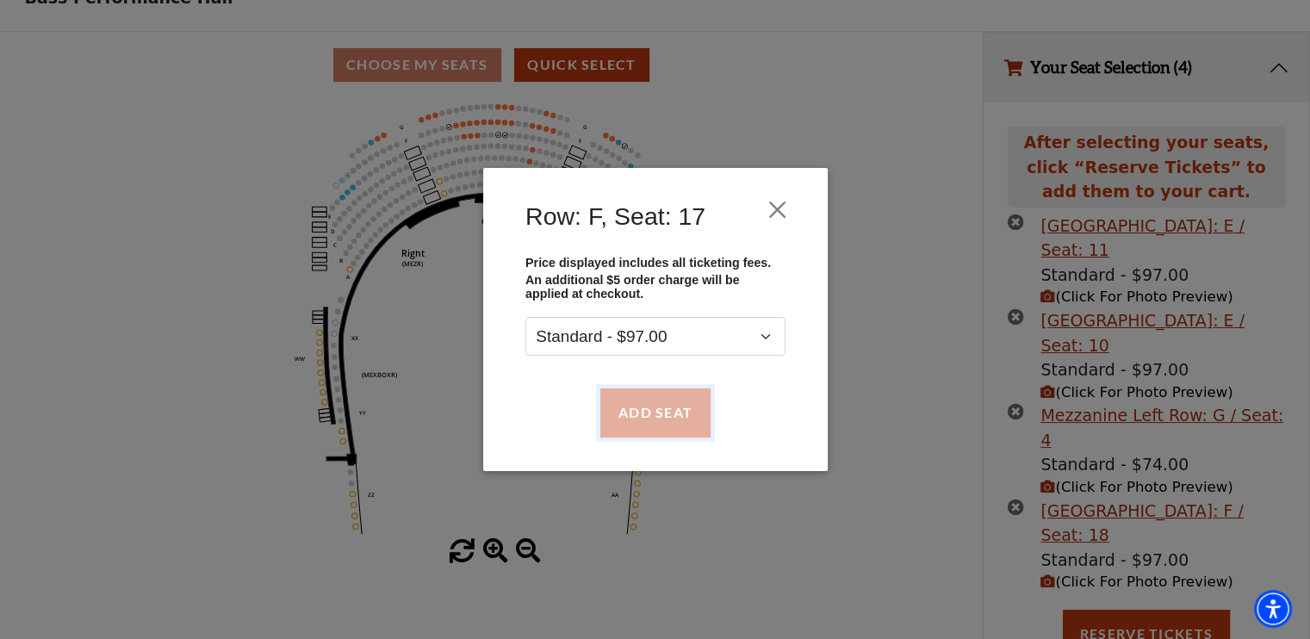
click at [641, 411] on button "Add Seat" at bounding box center [654, 412] width 110 height 48
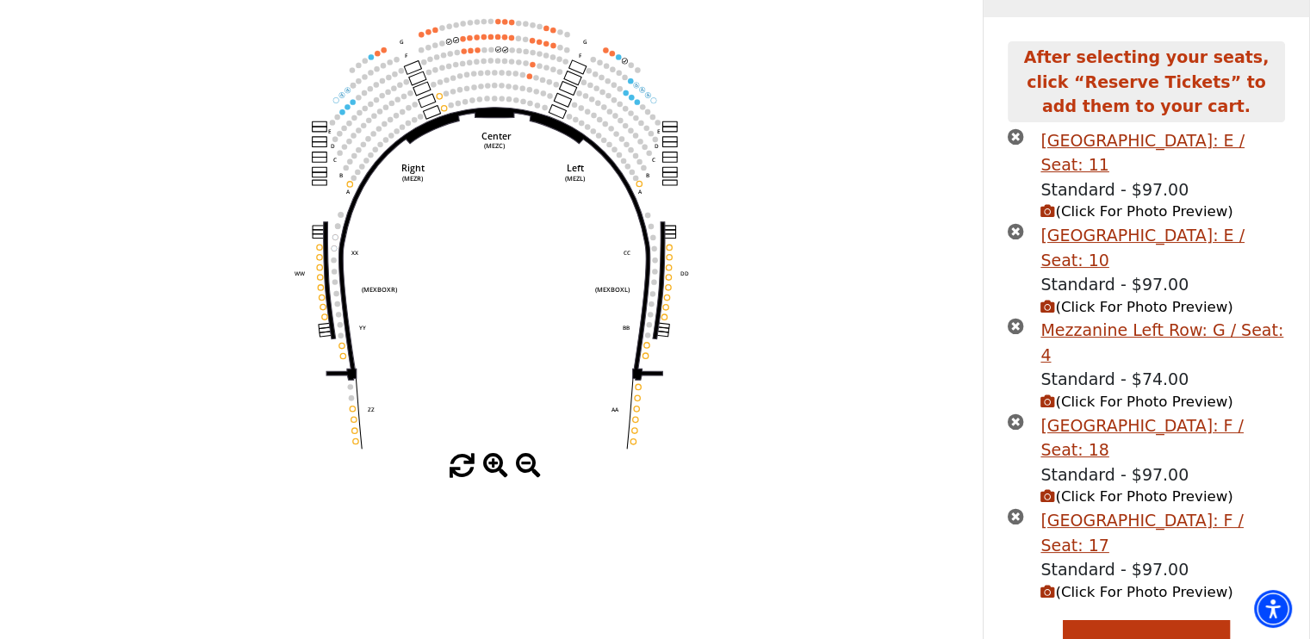
scroll to position [207, 0]
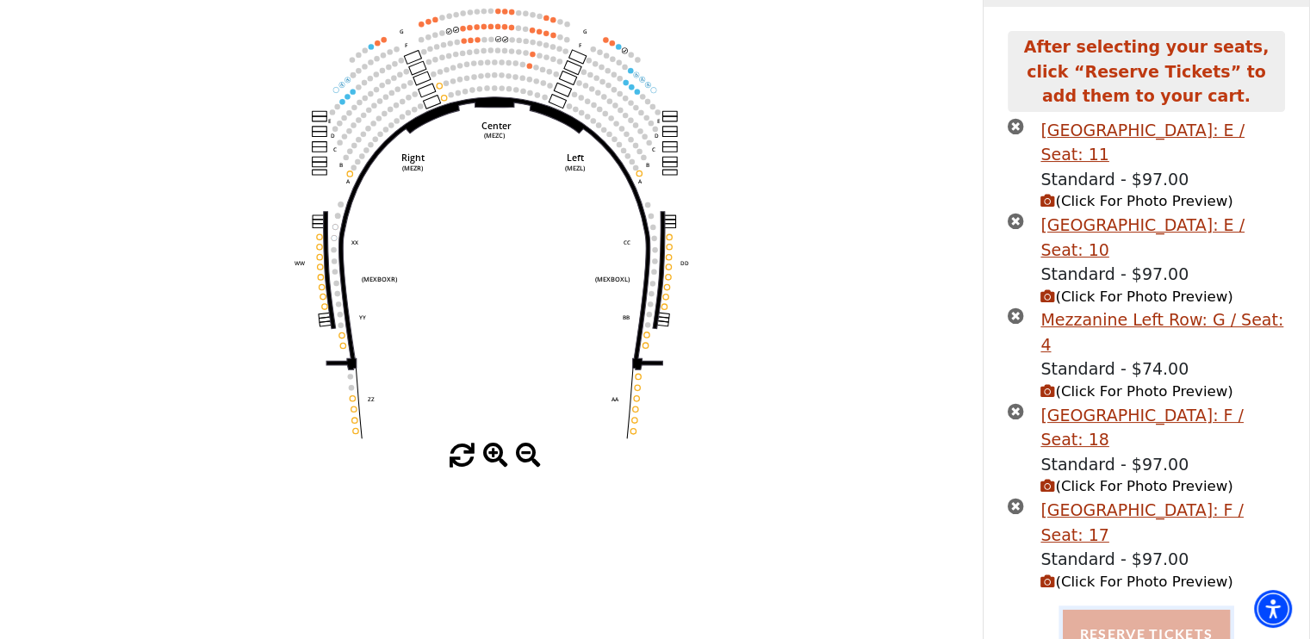
click at [1192, 611] on button "Reserve Tickets" at bounding box center [1146, 634] width 167 height 48
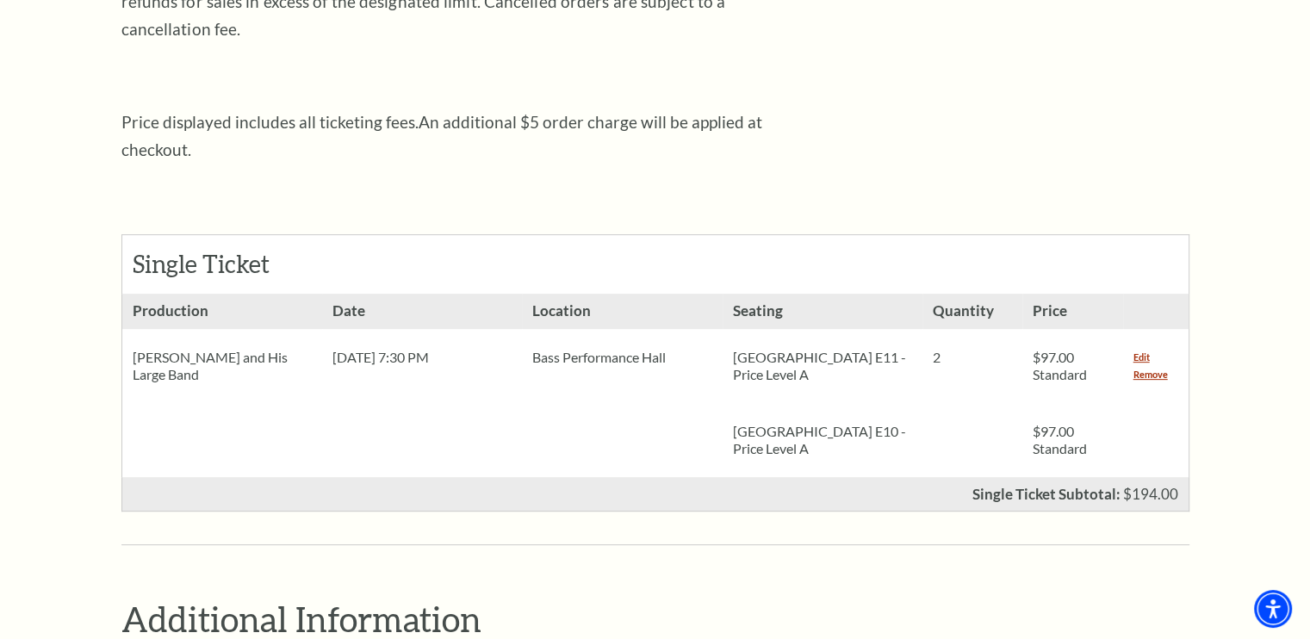
scroll to position [582, 0]
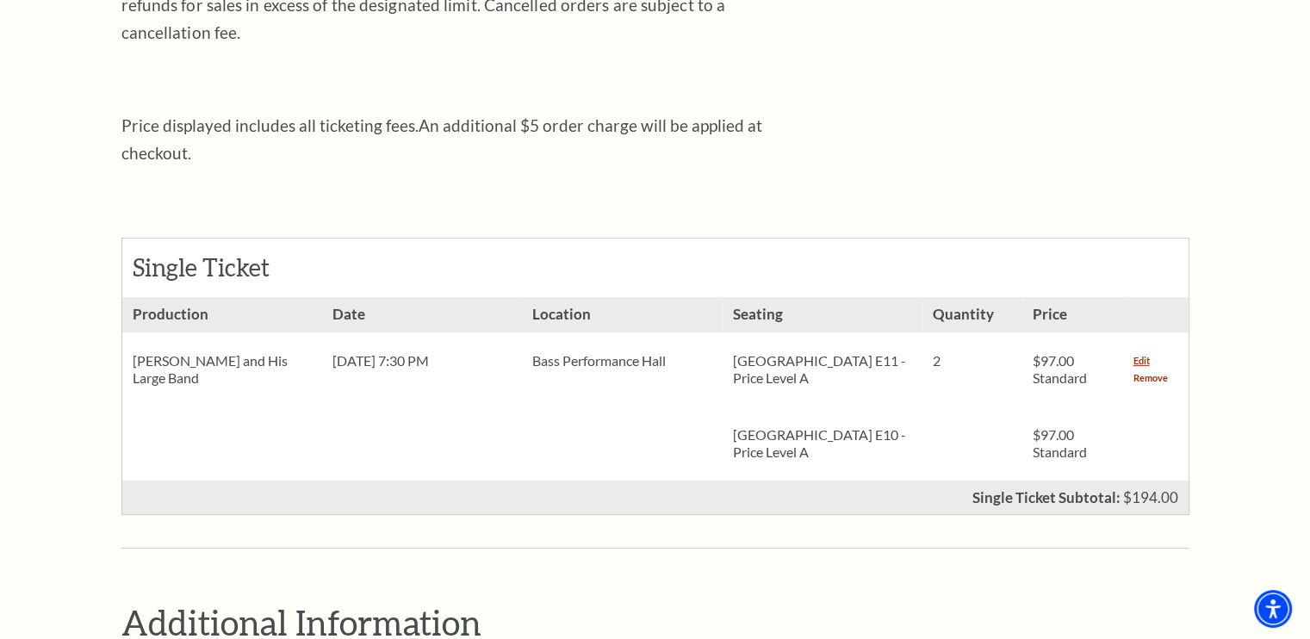
click at [1152, 369] on link "Remove" at bounding box center [1150, 377] width 34 height 17
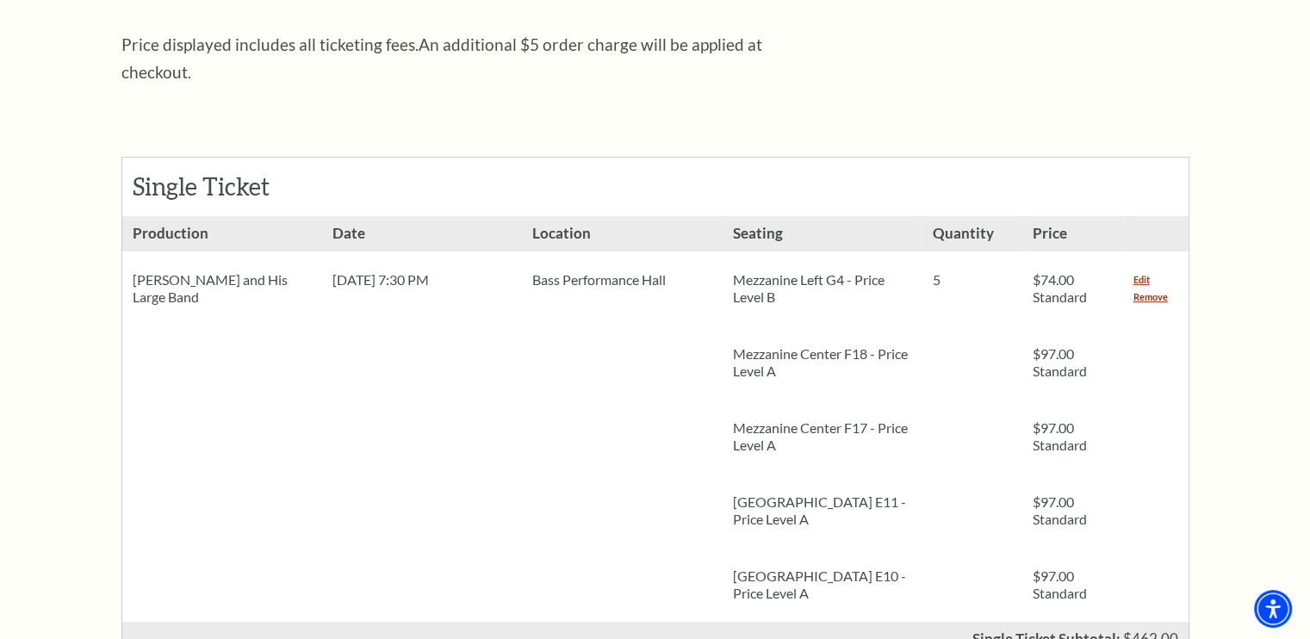
scroll to position [676, 0]
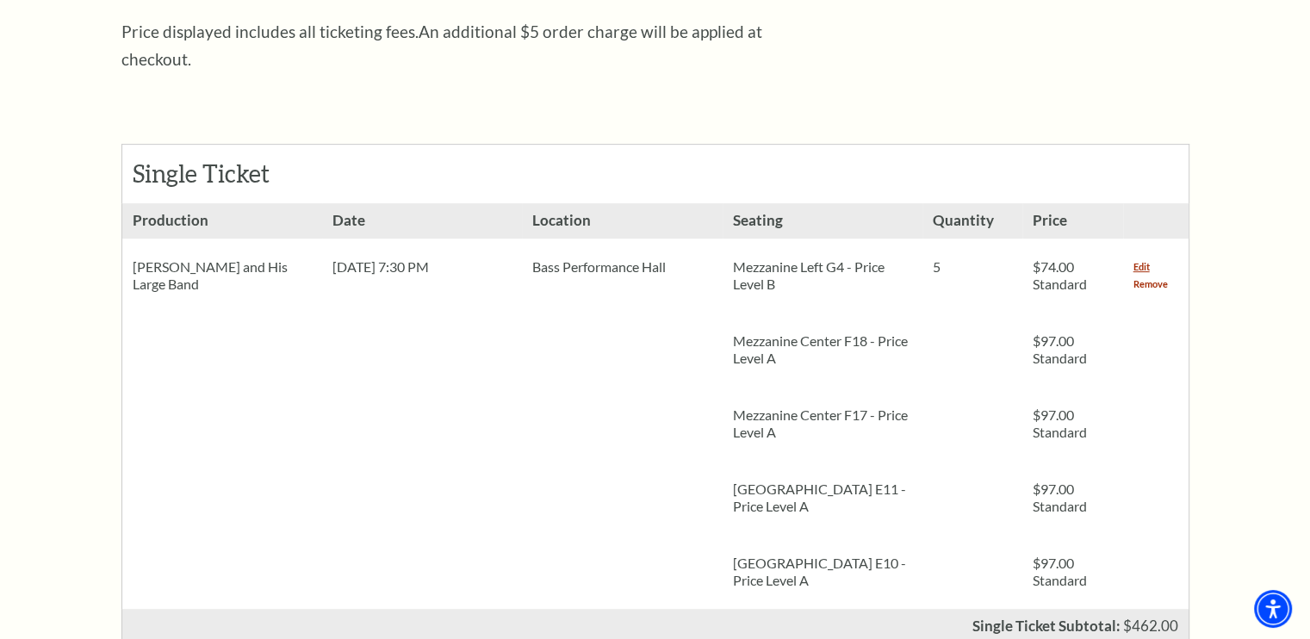
click at [1146, 276] on link "Remove" at bounding box center [1150, 284] width 34 height 17
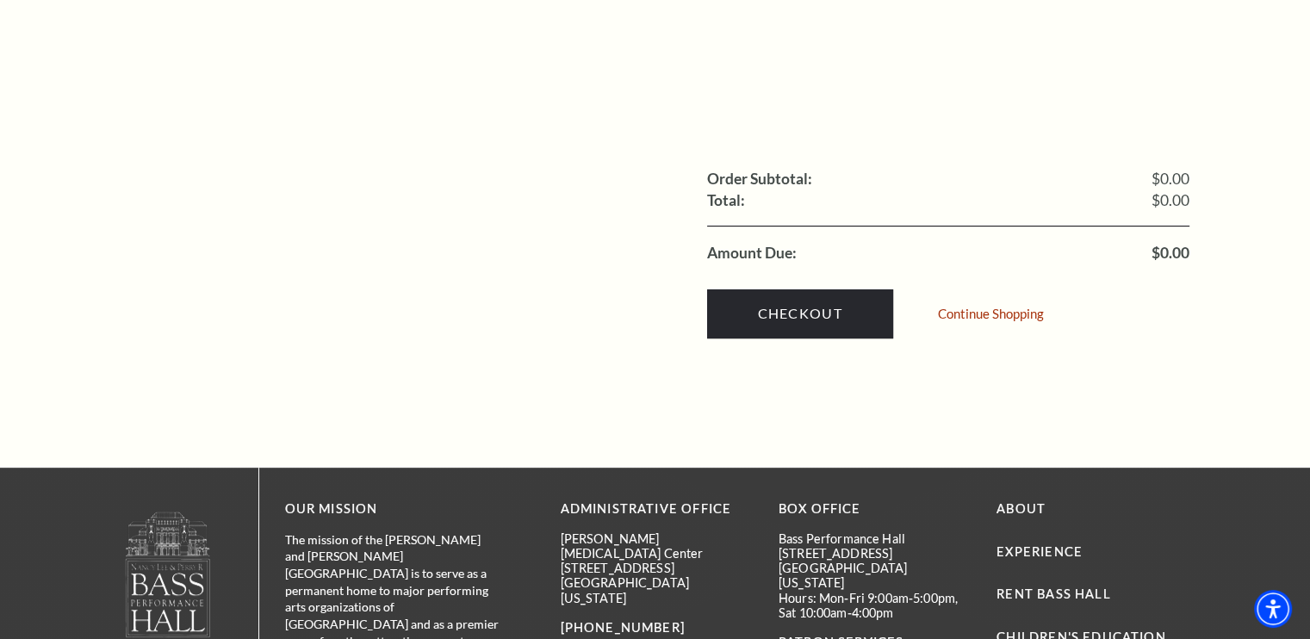
scroll to position [631, 0]
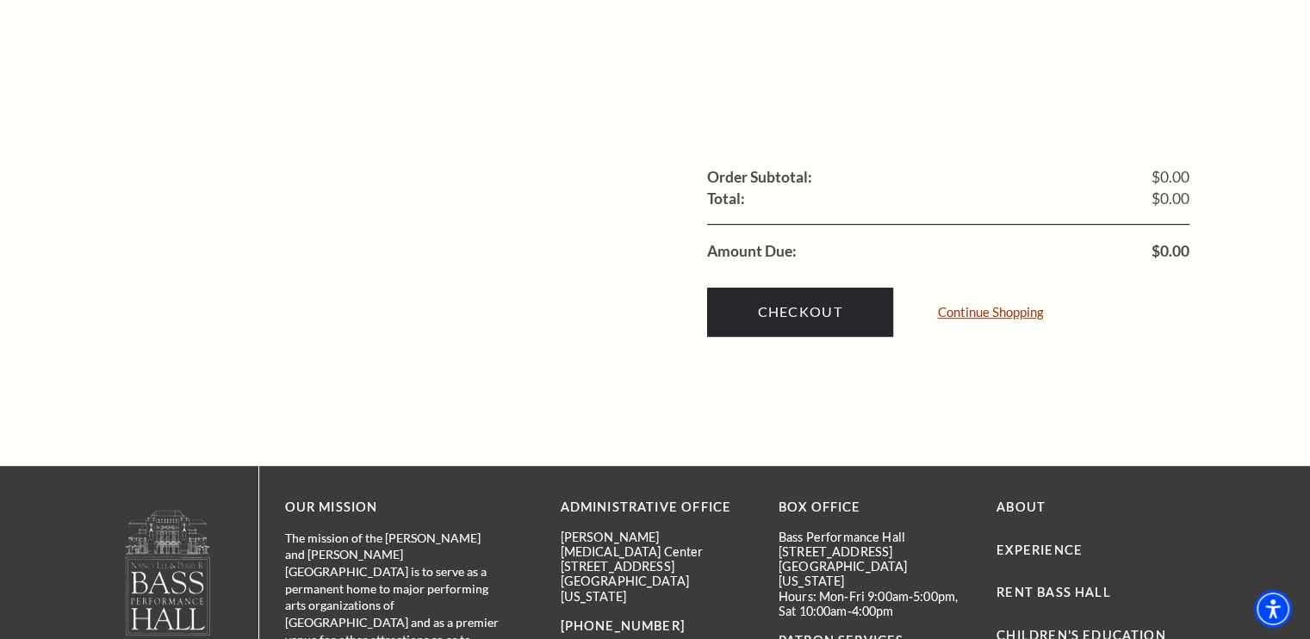
click at [963, 306] on link "Continue Shopping" at bounding box center [991, 312] width 106 height 13
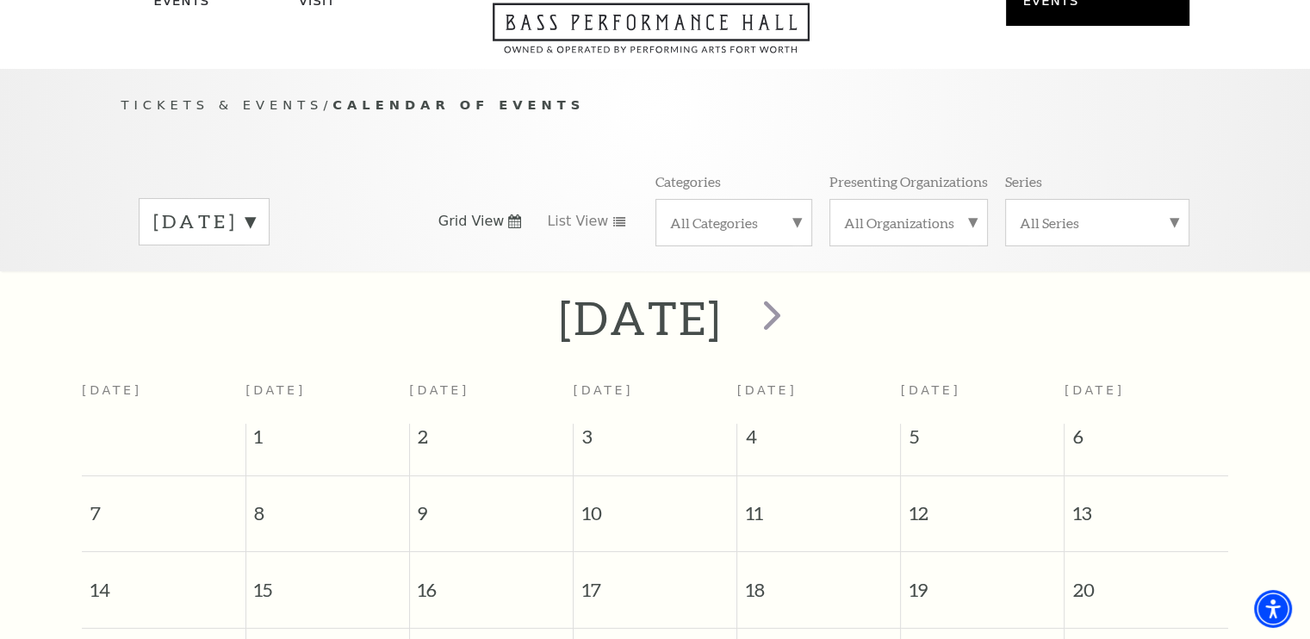
scroll to position [103, 0]
click at [797, 306] on span "next" at bounding box center [771, 316] width 49 height 49
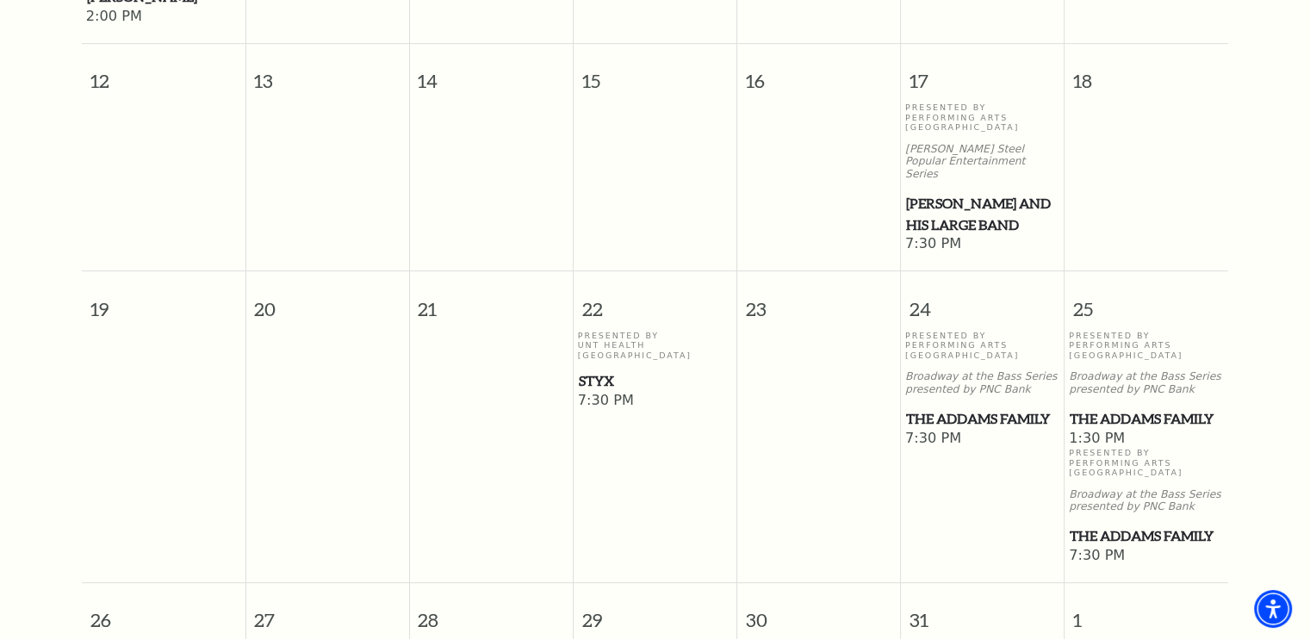
scroll to position [861, 0]
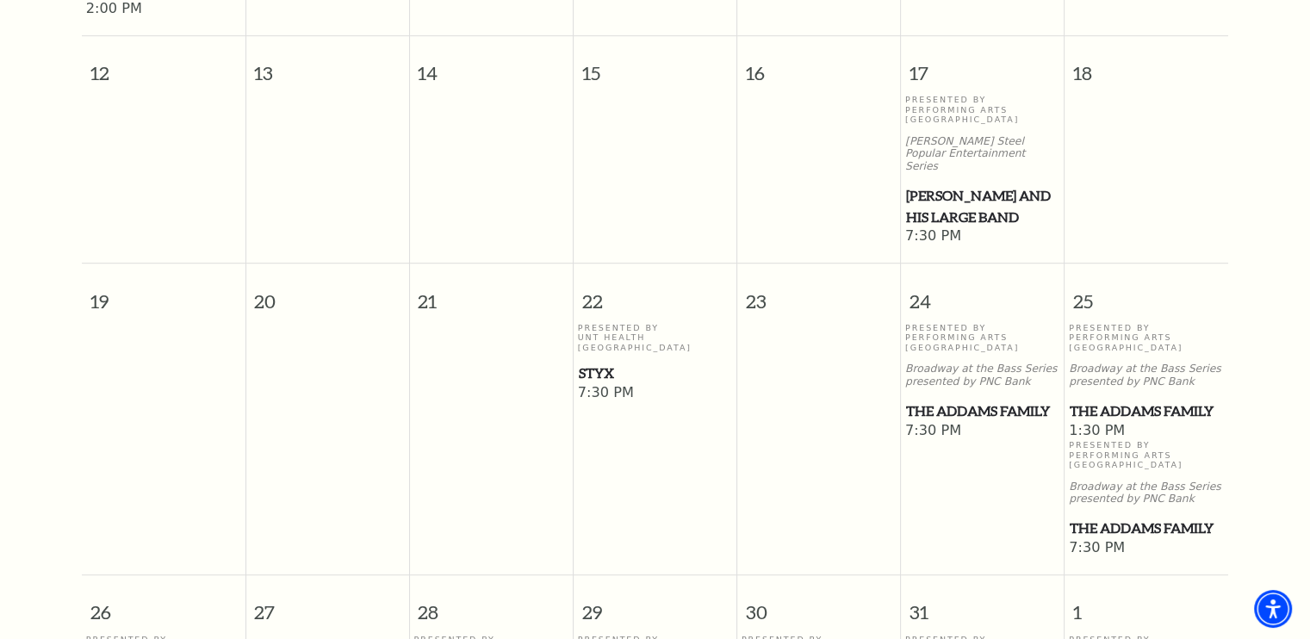
click at [943, 185] on span "[PERSON_NAME] and his Large Band" at bounding box center [982, 206] width 153 height 42
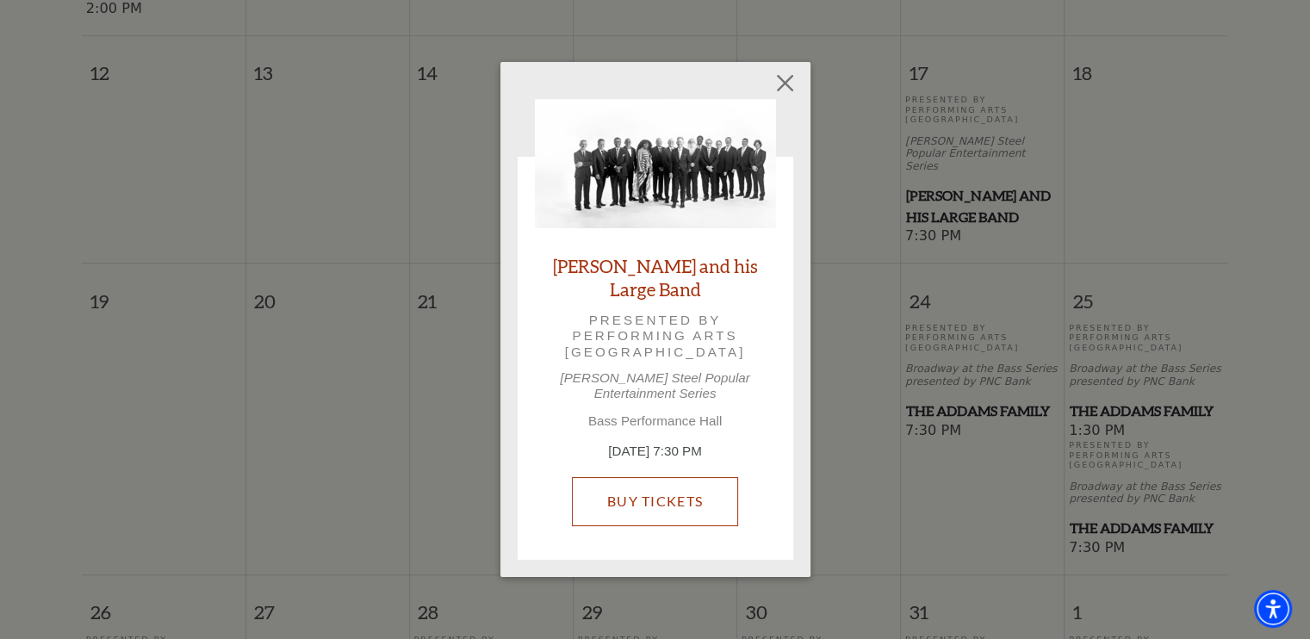
click at [675, 481] on link "Buy Tickets" at bounding box center [655, 501] width 166 height 48
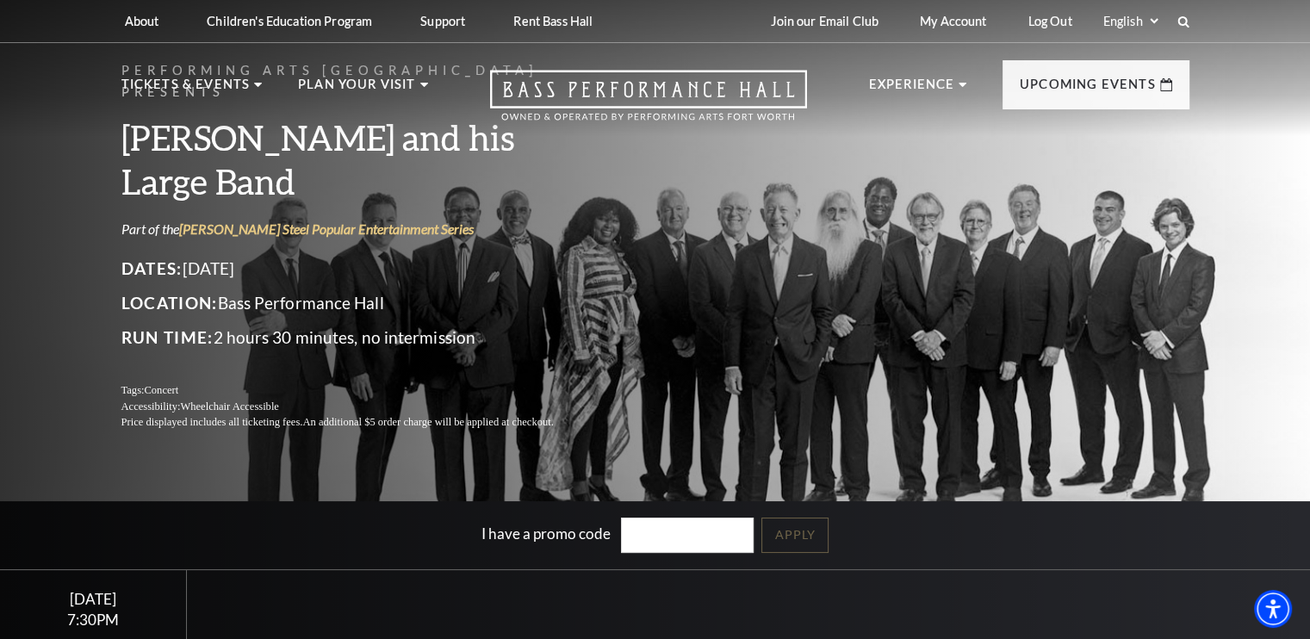
click at [77, 616] on div "7:30PM" at bounding box center [94, 619] width 146 height 15
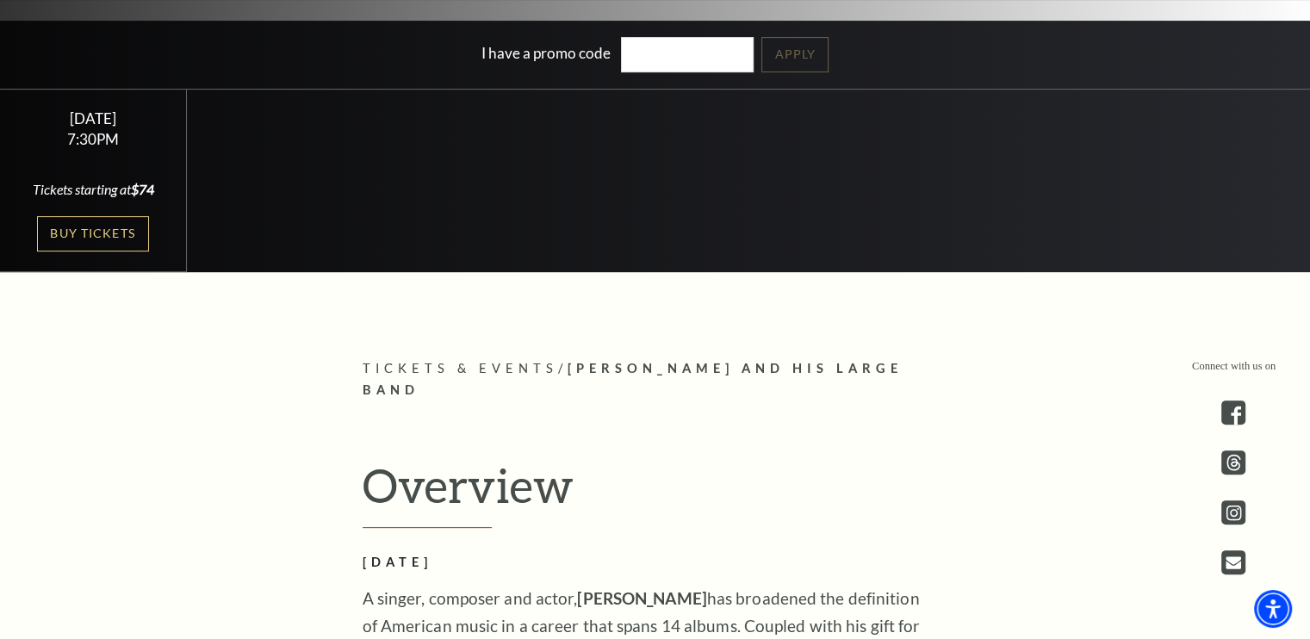
scroll to position [507, 0]
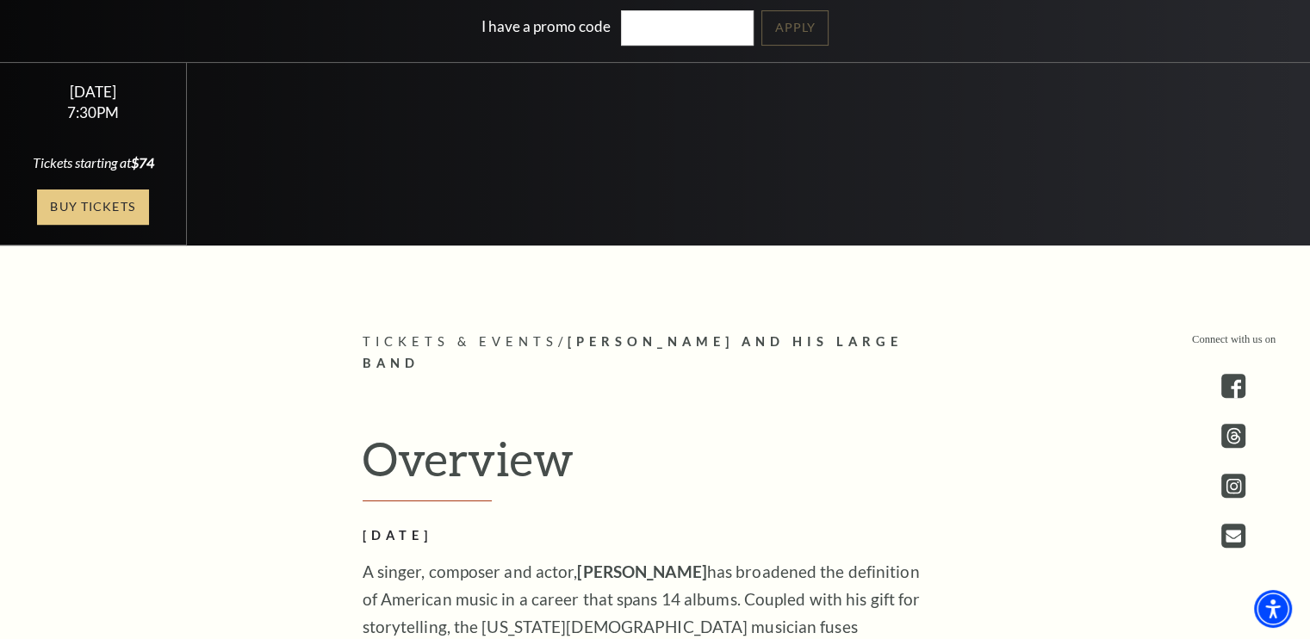
click at [53, 206] on link "Buy Tickets" at bounding box center [93, 206] width 112 height 35
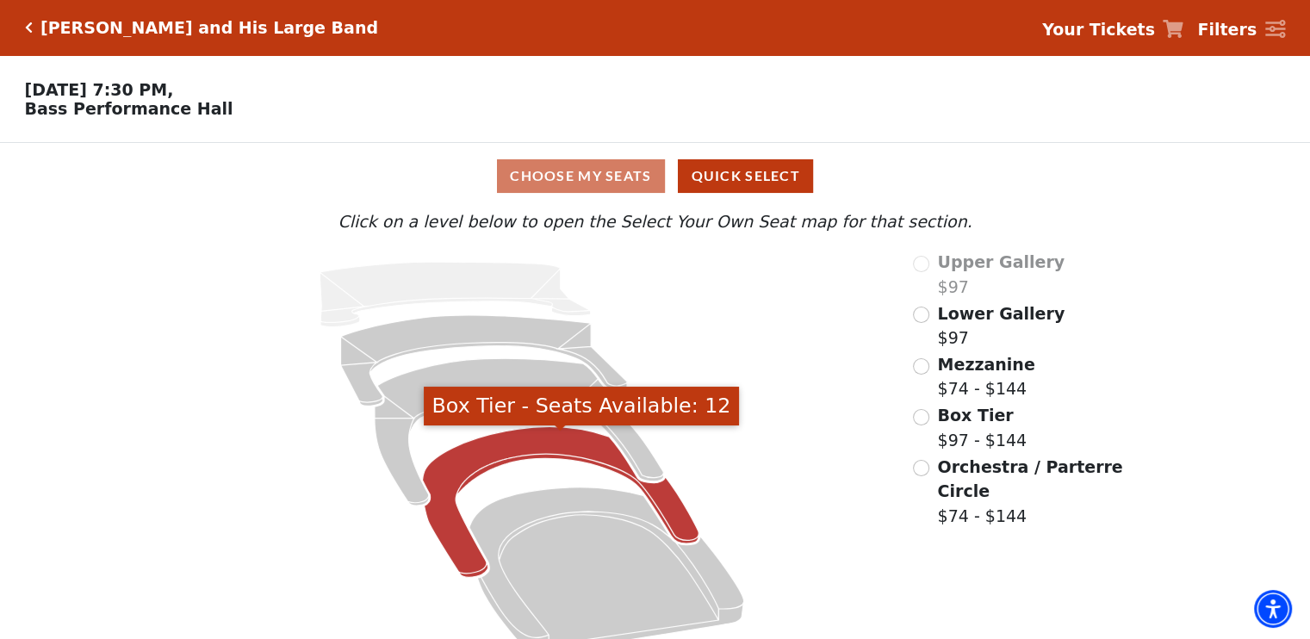
click at [517, 454] on icon "Box Tier - Seats Available: 12" at bounding box center [561, 502] width 276 height 151
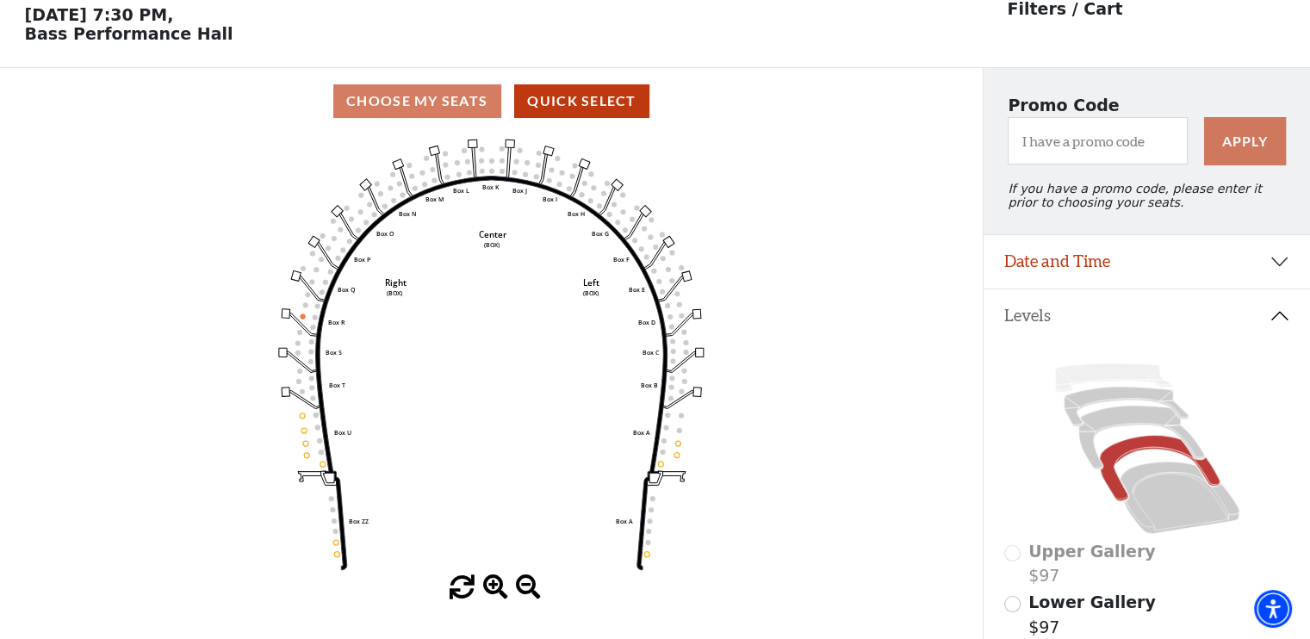
scroll to position [79, 0]
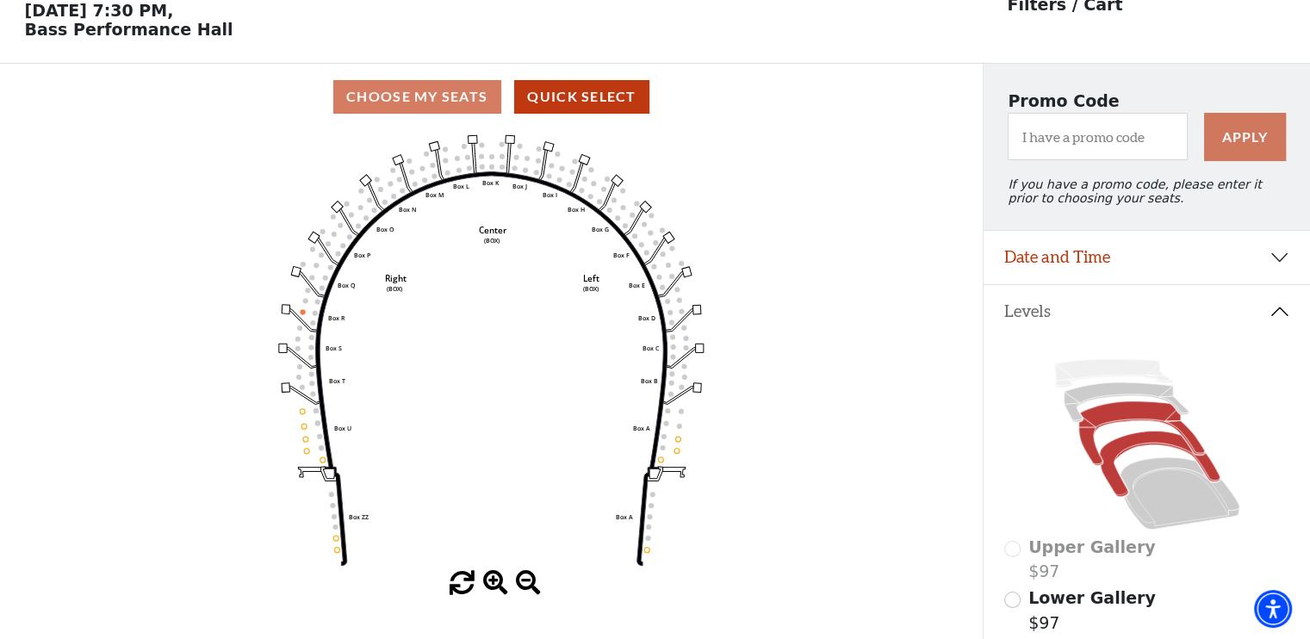
click at [1132, 425] on icon at bounding box center [1141, 433] width 126 height 64
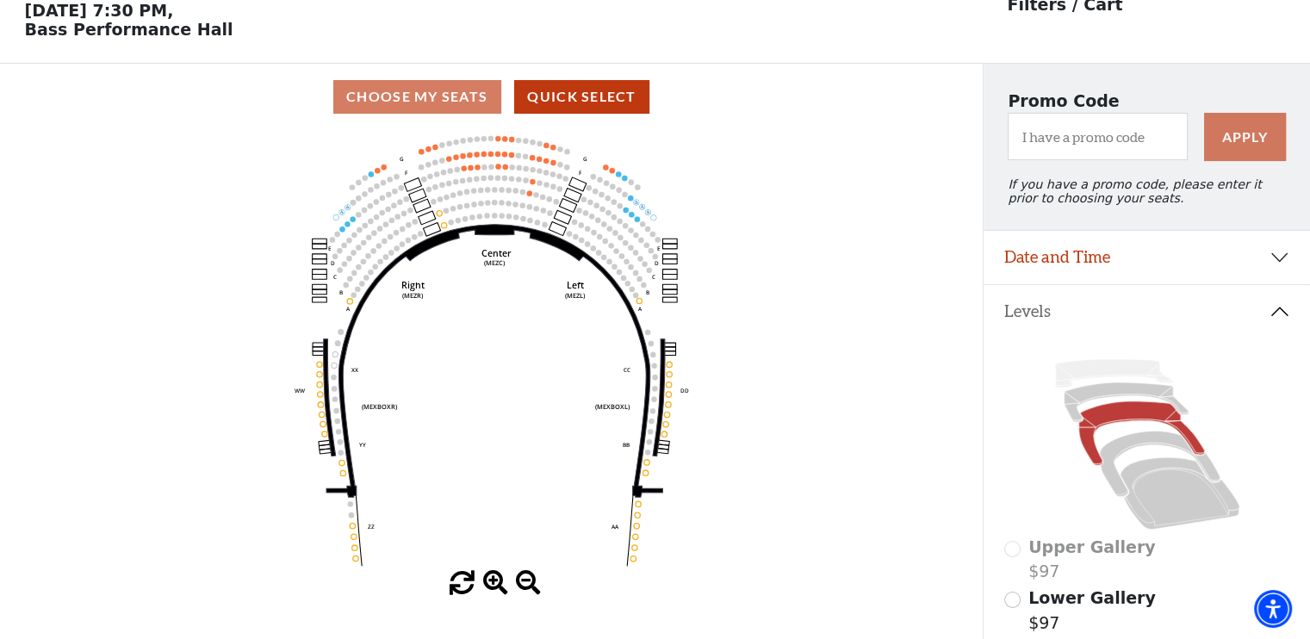
click at [501, 213] on icon "Center (MEZC) Right (MEZR) Left (MEZL) (MEXBOXR) (MEXBOXL) XX WW CC DD YY BB ZZ…" at bounding box center [491, 350] width 884 height 441
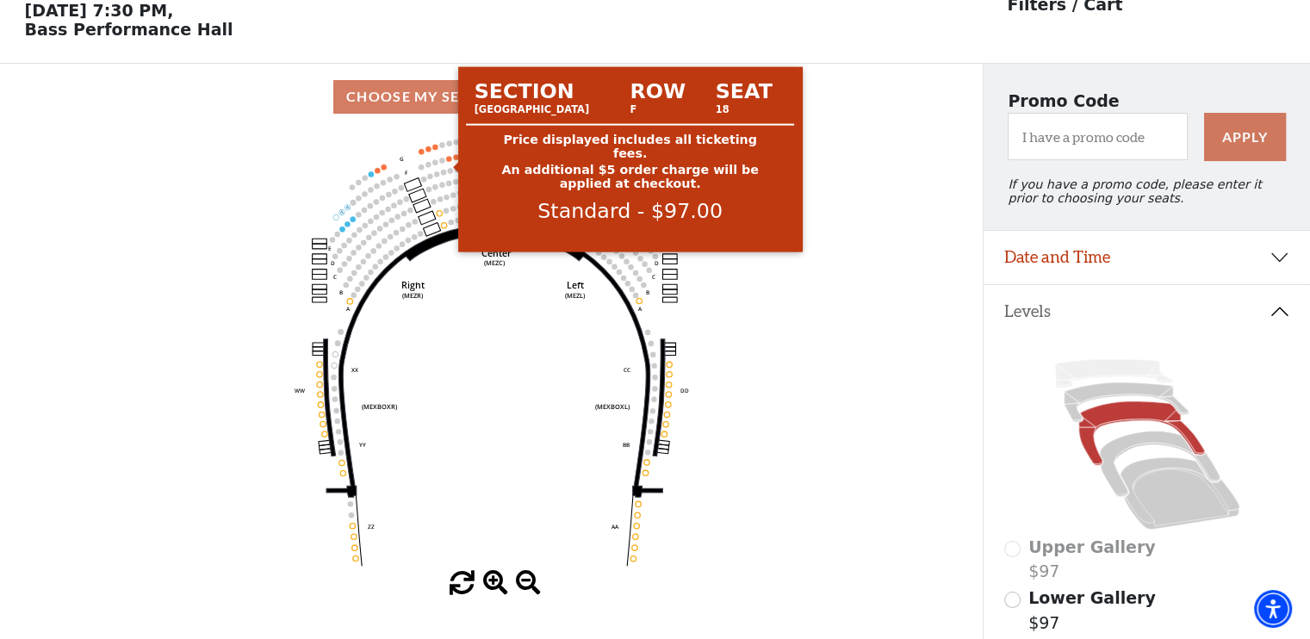
click at [448, 161] on circle at bounding box center [448, 158] width 5 height 5
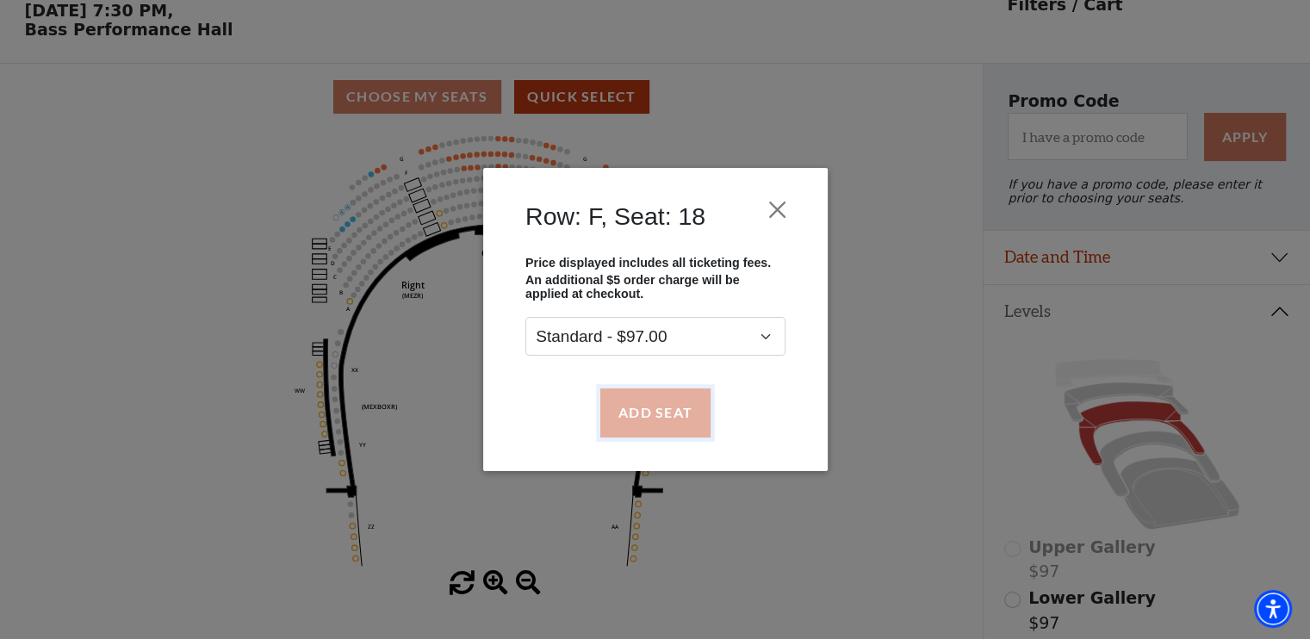
click at [635, 418] on button "Add Seat" at bounding box center [654, 412] width 110 height 48
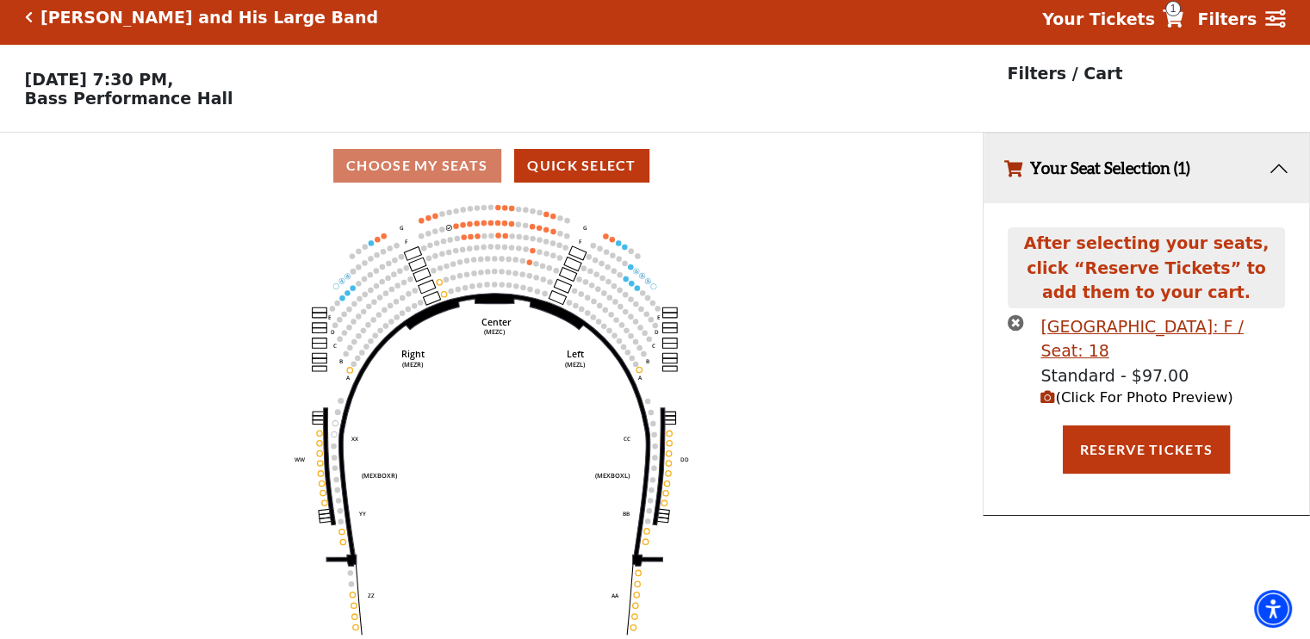
scroll to position [0, 0]
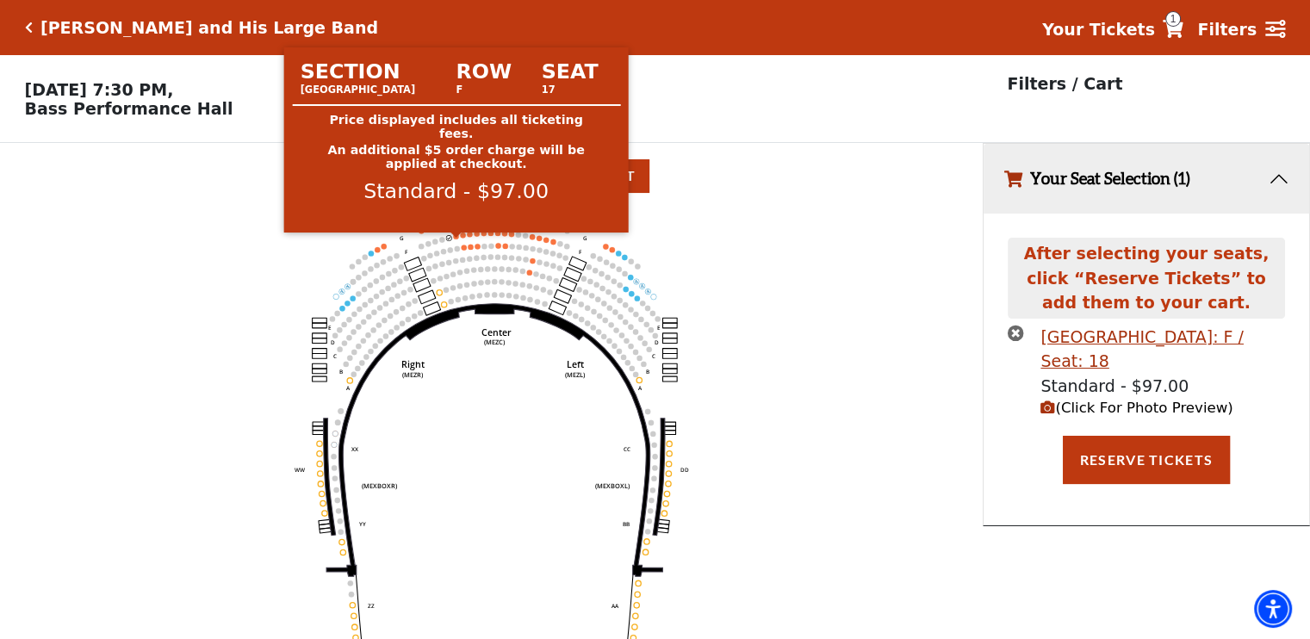
click at [455, 239] on circle at bounding box center [455, 235] width 5 height 5
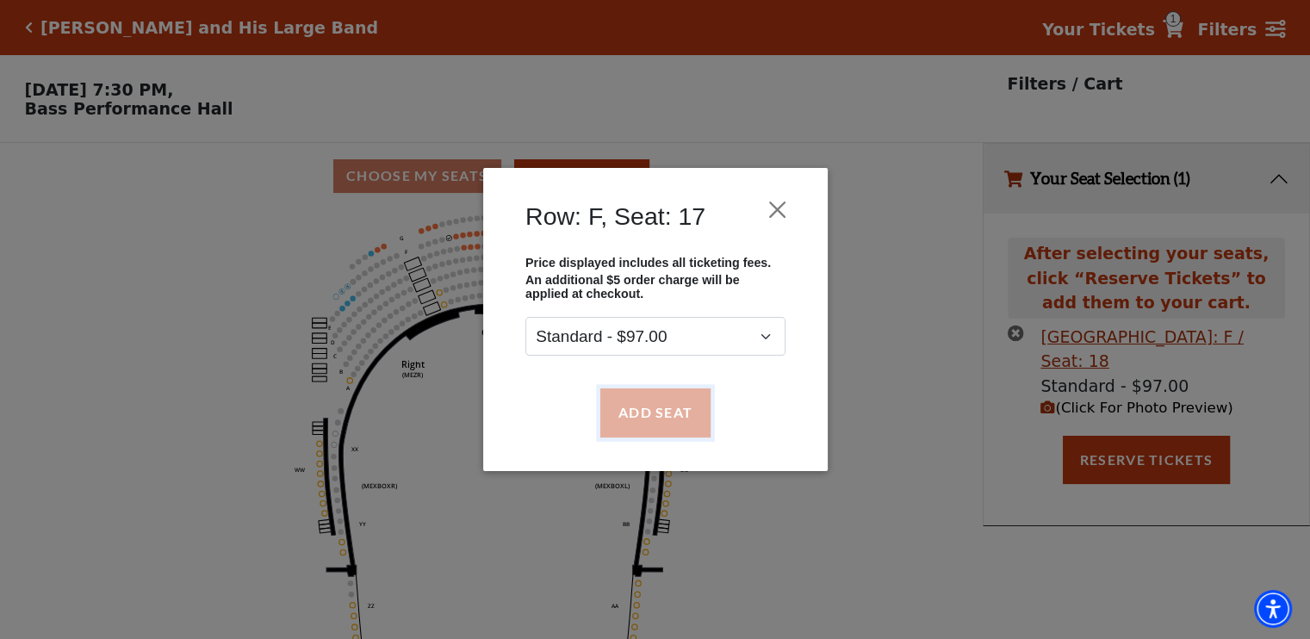
click at [653, 414] on button "Add Seat" at bounding box center [654, 412] width 110 height 48
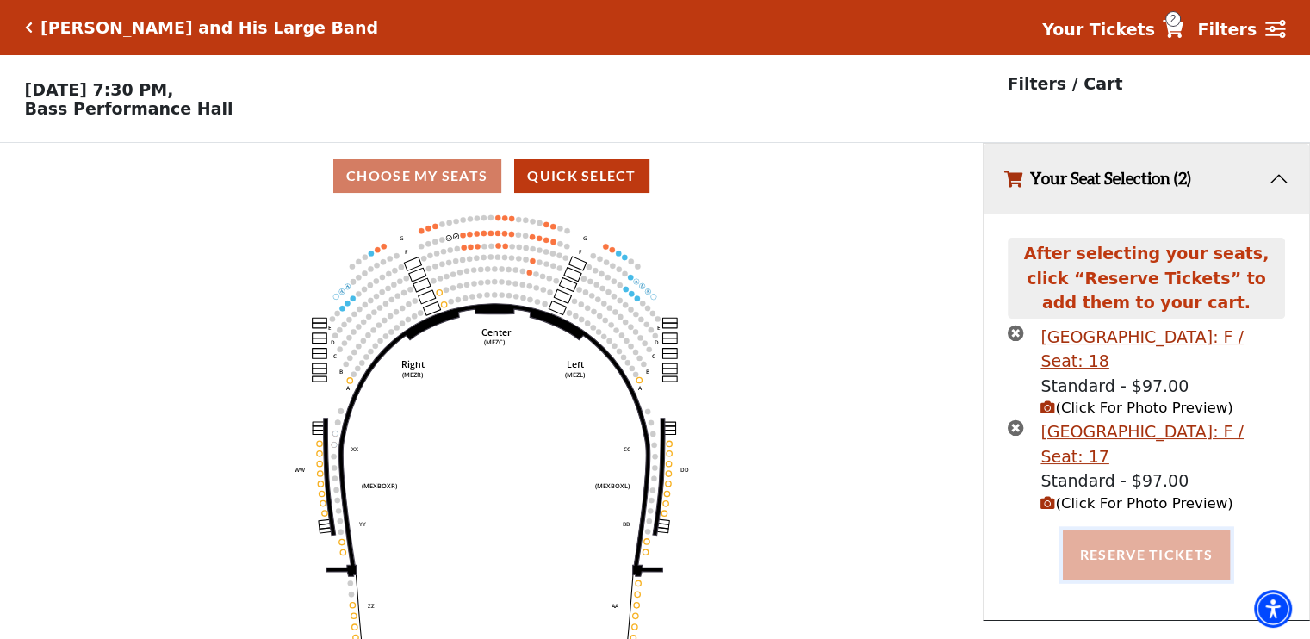
click at [1185, 566] on button "Reserve Tickets" at bounding box center [1146, 554] width 167 height 48
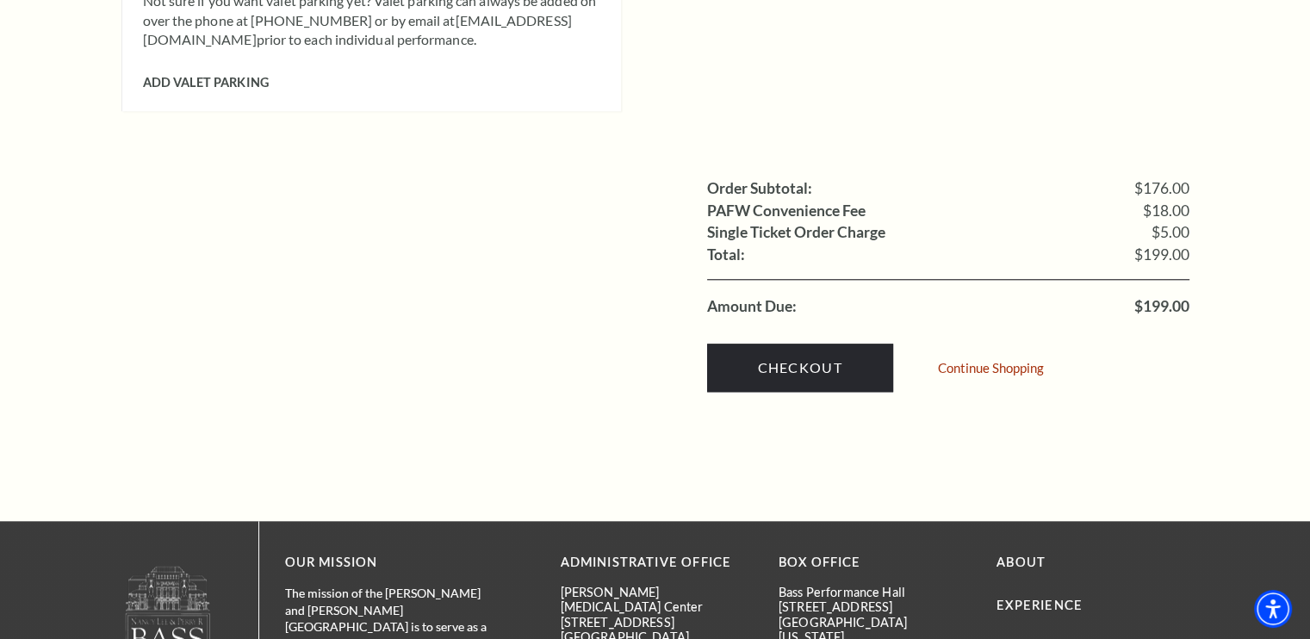
scroll to position [1708, 0]
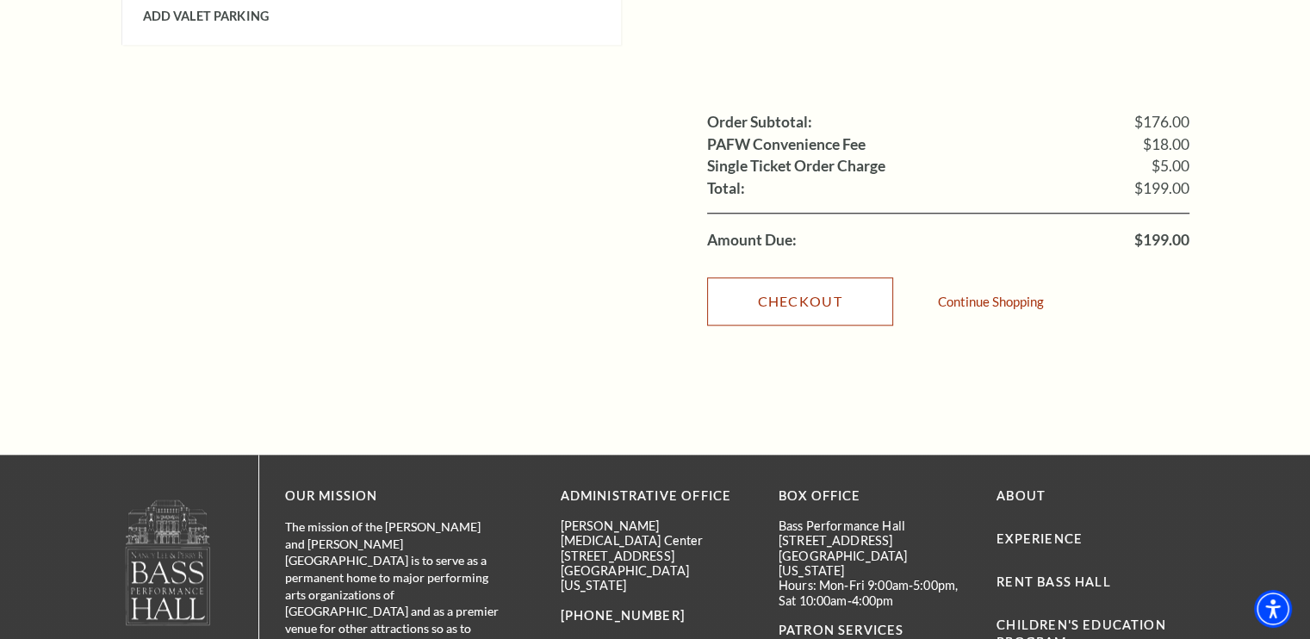
click at [768, 277] on link "Checkout" at bounding box center [800, 301] width 186 height 48
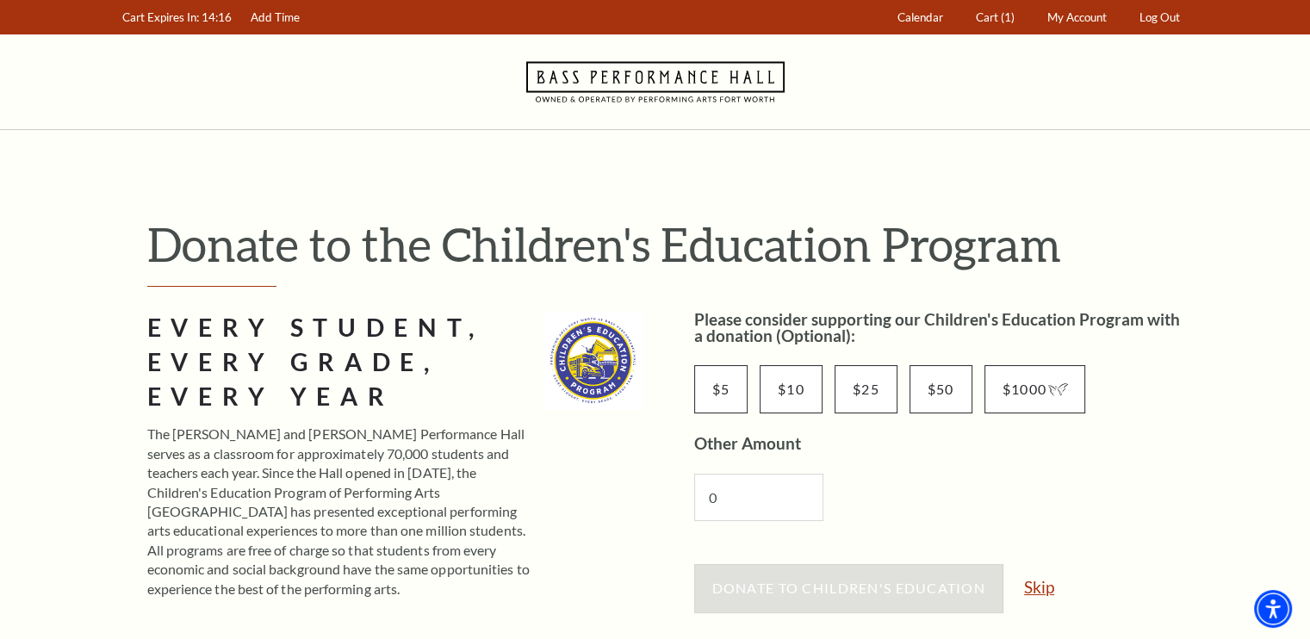
click at [1036, 580] on link "Skip" at bounding box center [1039, 587] width 30 height 16
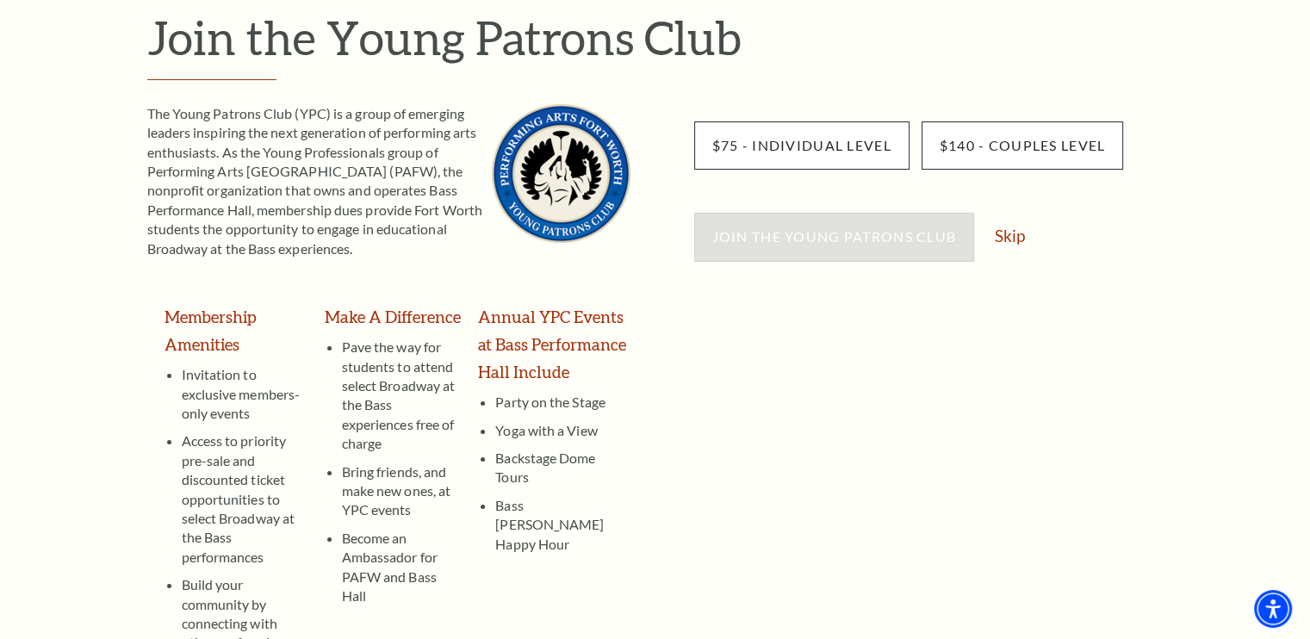
scroll to position [206, 0]
click at [1008, 237] on link "Skip" at bounding box center [1010, 236] width 30 height 16
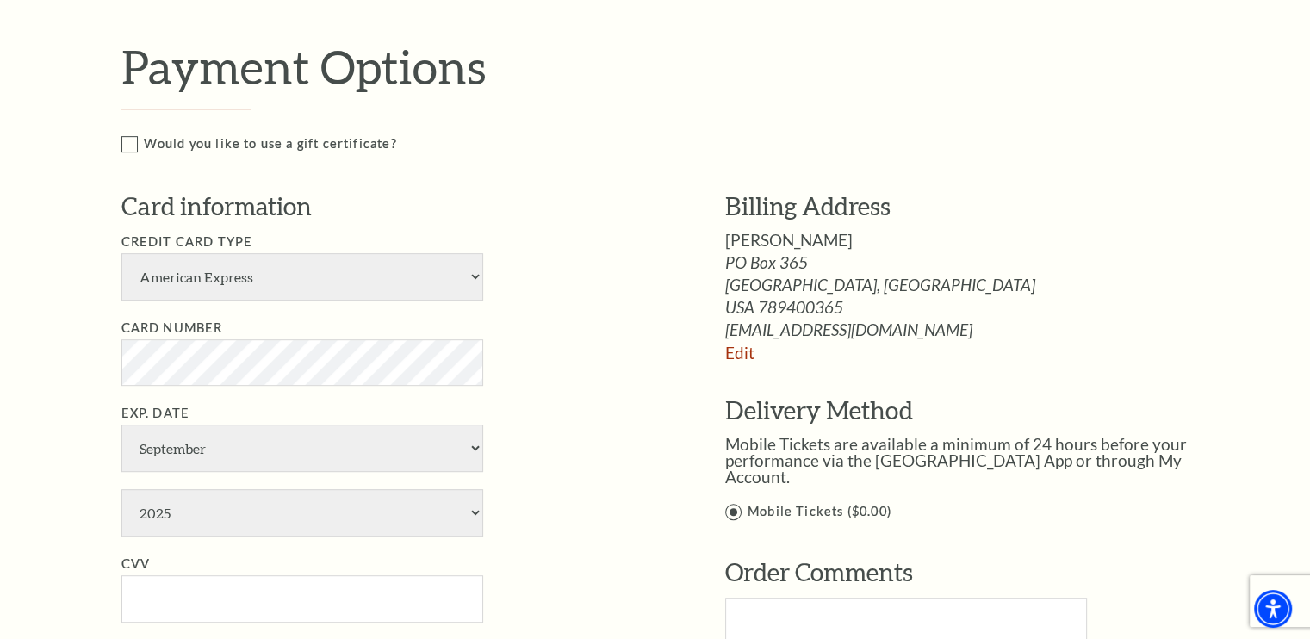
scroll to position [780, 0]
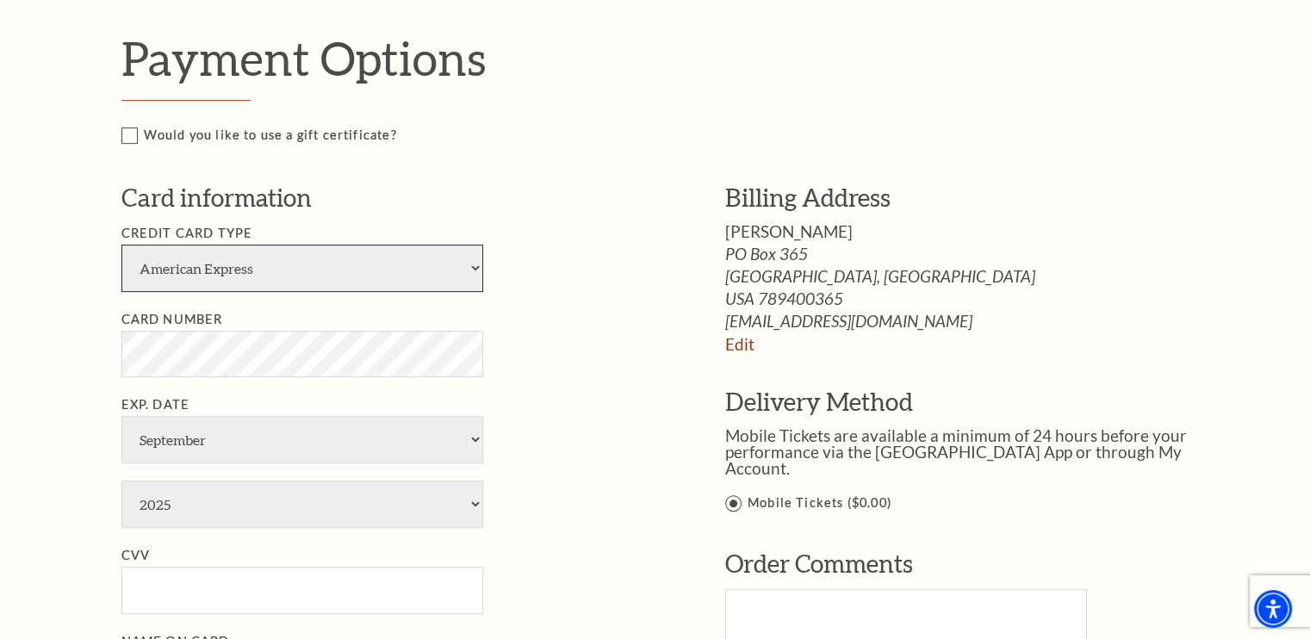
click at [195, 267] on select "American Express Visa Master Card Discover" at bounding box center [302, 268] width 362 height 47
select select "25"
click at [121, 245] on select "American Express Visa Master Card Discover" at bounding box center [302, 268] width 362 height 47
click at [169, 435] on select "January February March April May June July August September October November De…" at bounding box center [302, 439] width 362 height 47
select select "5"
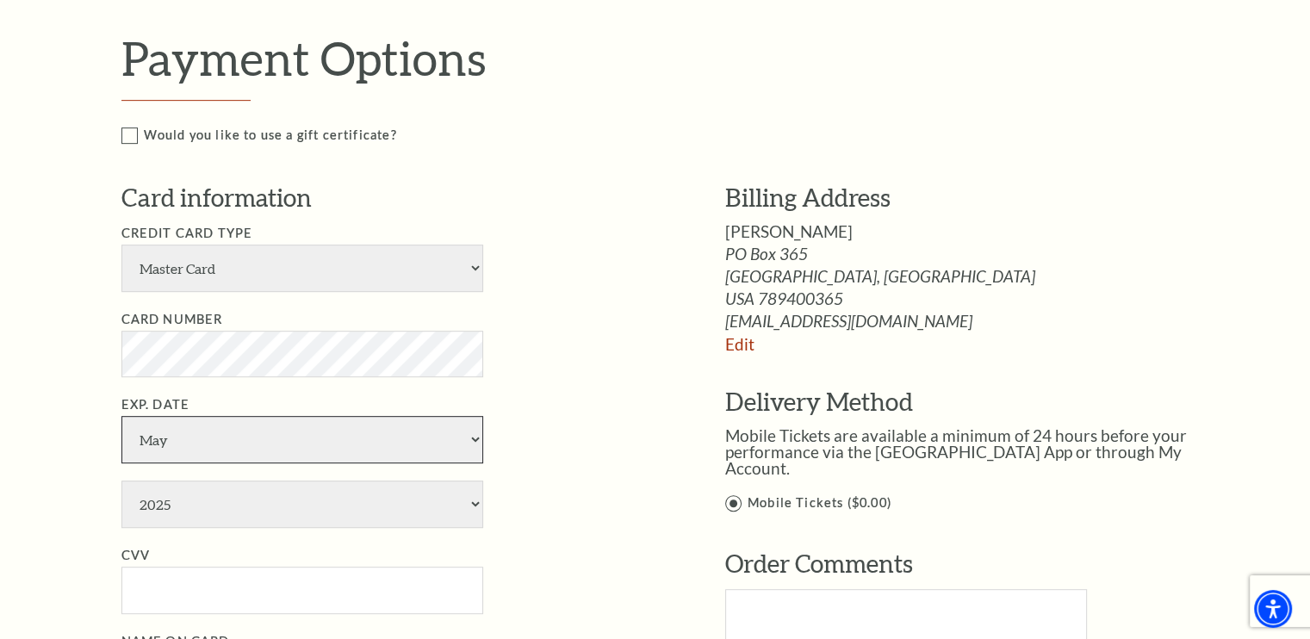
click at [121, 416] on select "January February March April May June July August September October November De…" at bounding box center [302, 439] width 362 height 47
click at [188, 501] on select "2025 2026 2027 2028 2029 2030 2031 2032 2033 2034" at bounding box center [302, 504] width 362 height 47
select select "2028"
click at [121, 481] on select "2025 2026 2027 2028 2029 2030 2031 2032 2033 2034" at bounding box center [302, 504] width 362 height 47
click at [190, 585] on input "CVV" at bounding box center [302, 590] width 362 height 47
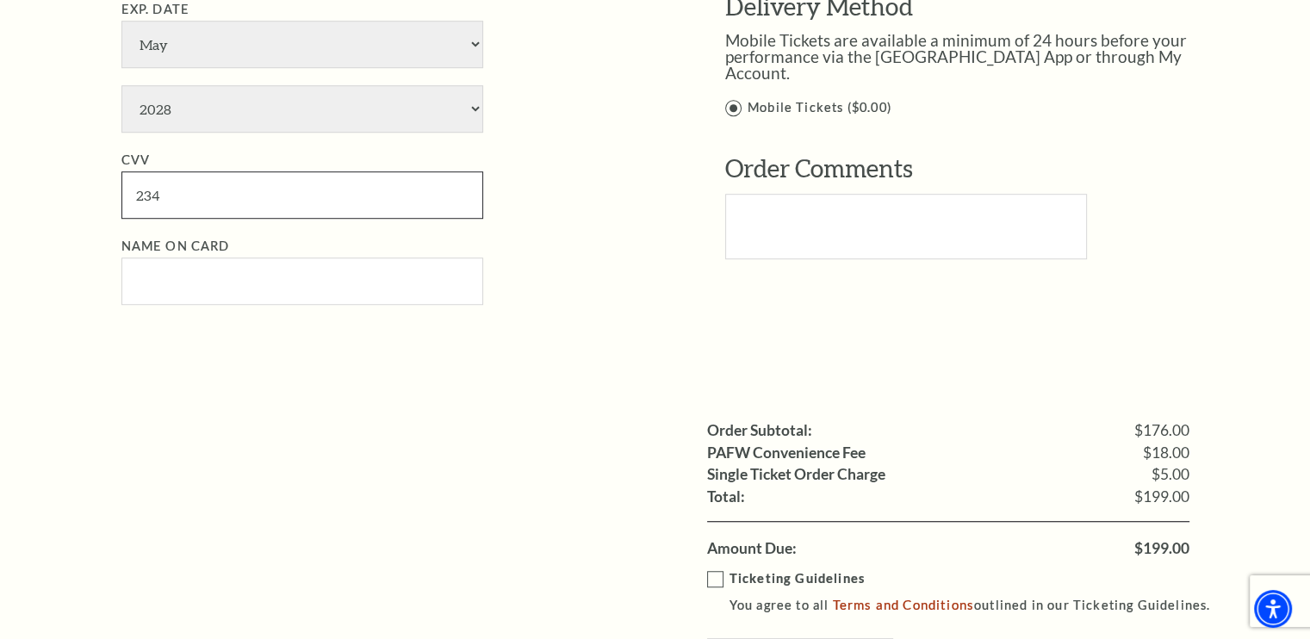
scroll to position [1232, 0]
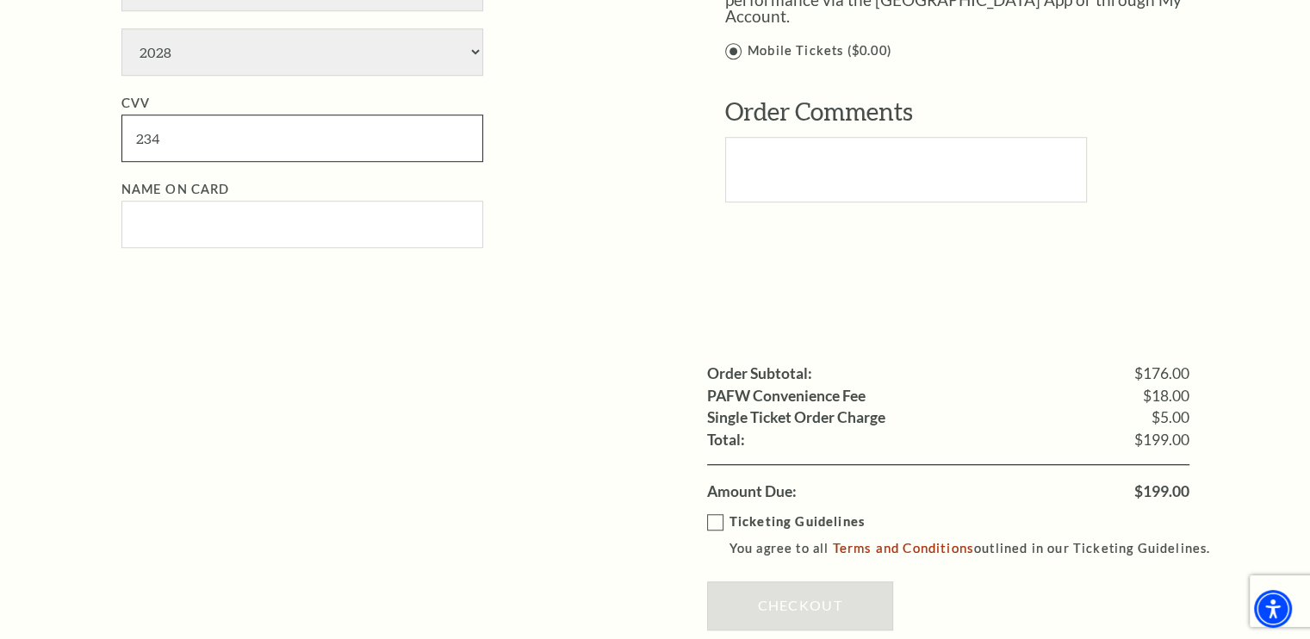
type input "234"
click at [141, 238] on input "Name on Card" at bounding box center [302, 224] width 362 height 47
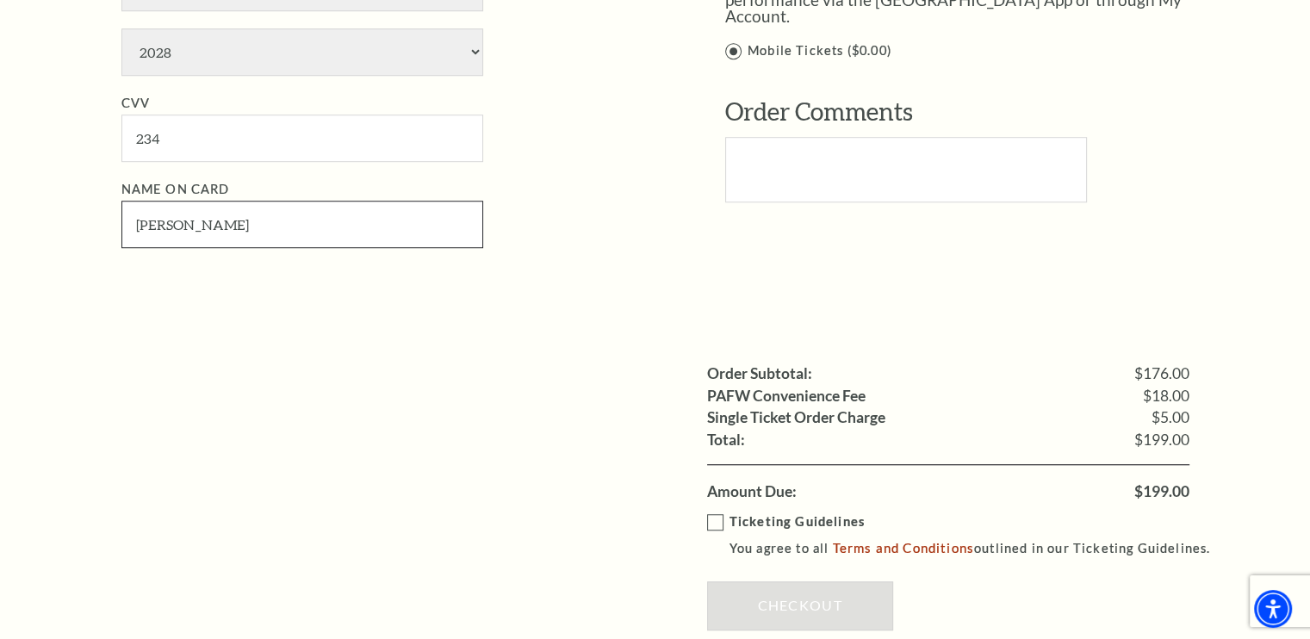
type input "[PERSON_NAME]"
click at [713, 514] on label "Ticketing Guidelines You agree to all Terms and Conditions outlined in our Tick…" at bounding box center [966, 535] width 519 height 47
click at [0, 0] on input "Ticketing Guidelines You agree to all Terms and Conditions outlined in our Tick…" at bounding box center [0, 0] width 0 height 0
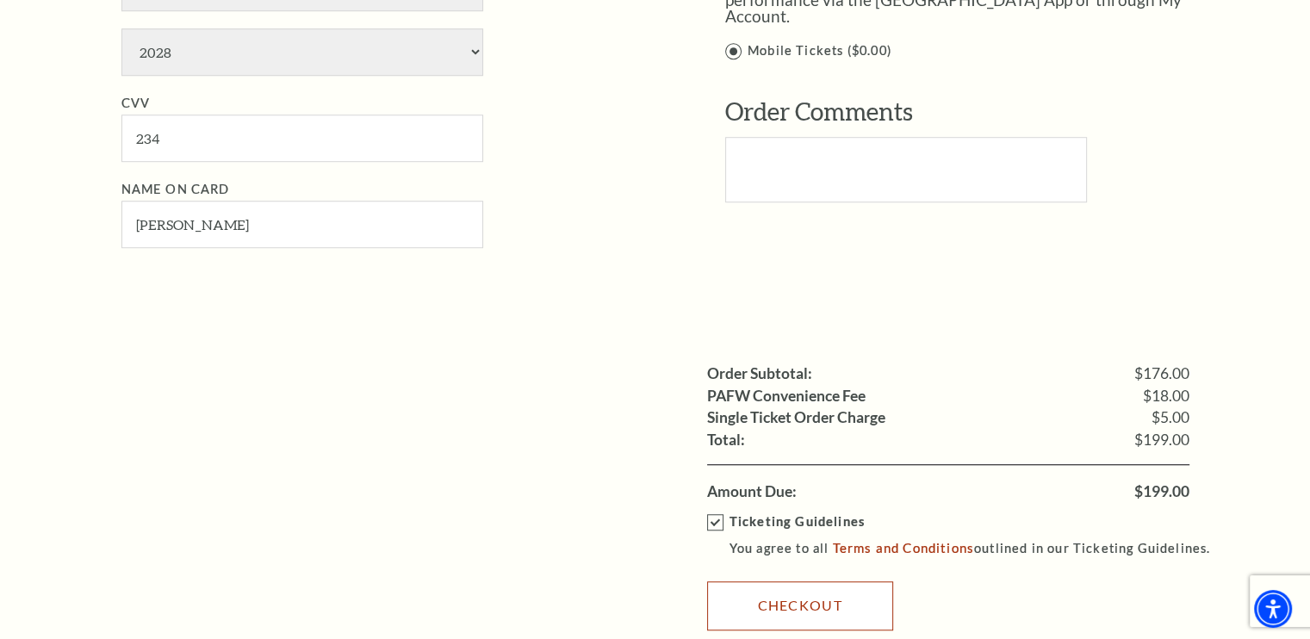
click at [777, 605] on link "Checkout" at bounding box center [800, 605] width 186 height 48
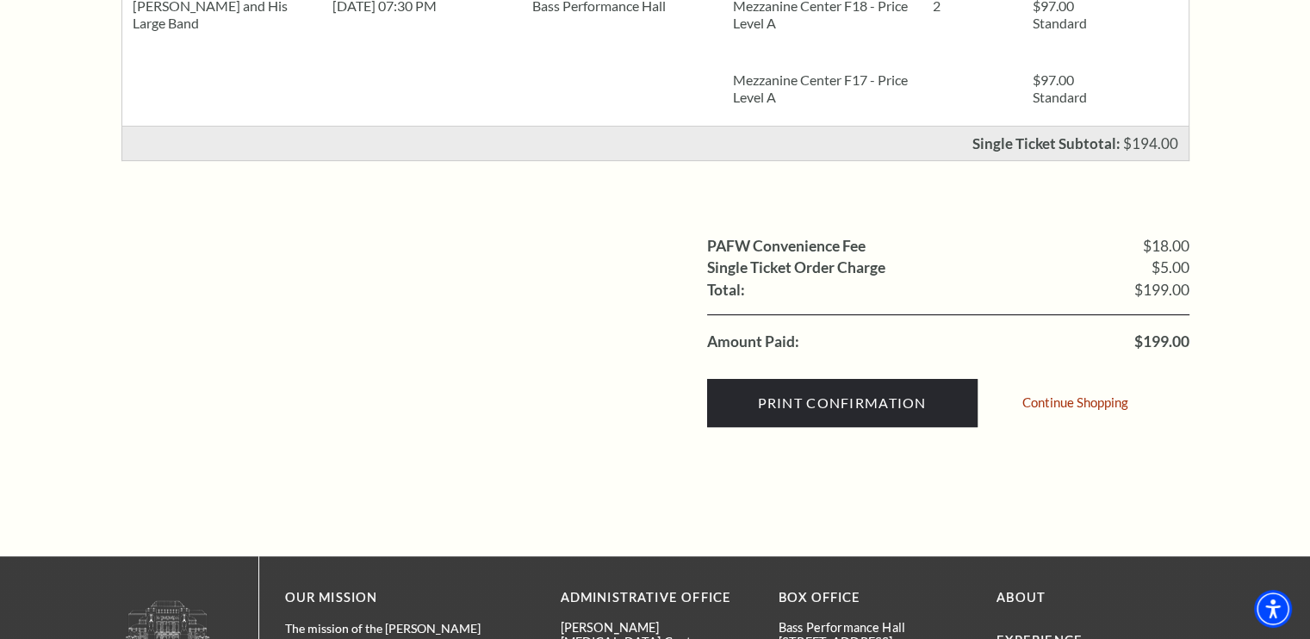
scroll to position [562, 0]
